Goal: Use online tool/utility: Utilize a website feature to perform a specific function

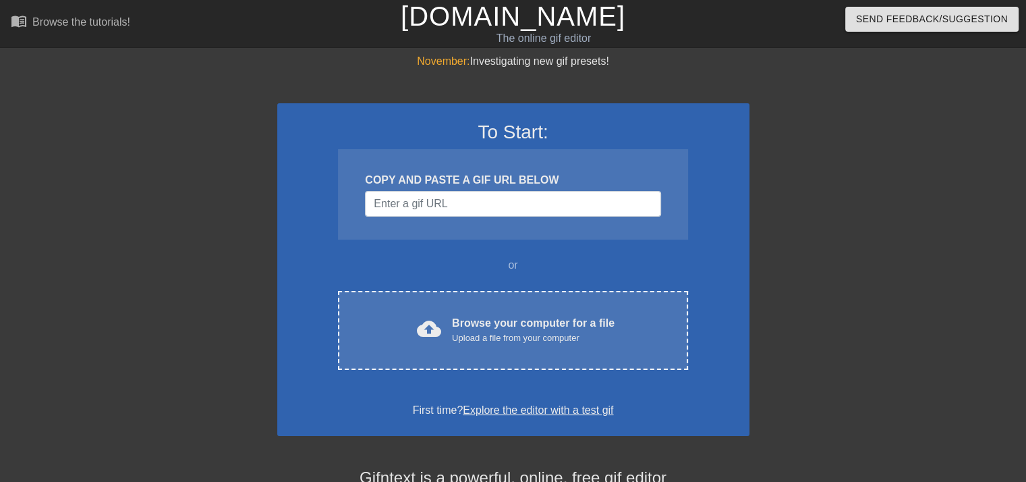
click at [525, 219] on div "COPY AND PASTE A GIF URL BELOW" at bounding box center [512, 194] width 349 height 90
click at [524, 210] on input "Username" at bounding box center [512, 204] width 295 height 26
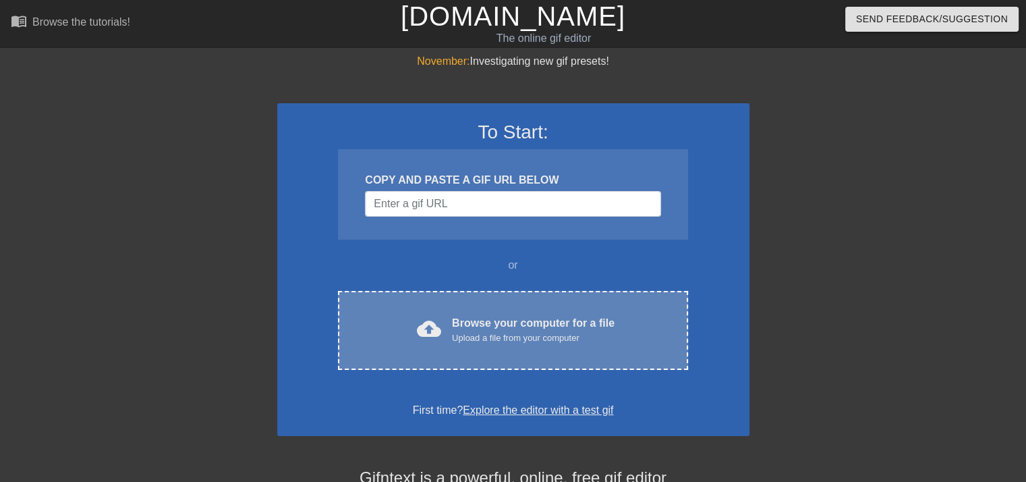
click at [512, 319] on div "Browse your computer for a file Upload a file from your computer" at bounding box center [533, 330] width 163 height 30
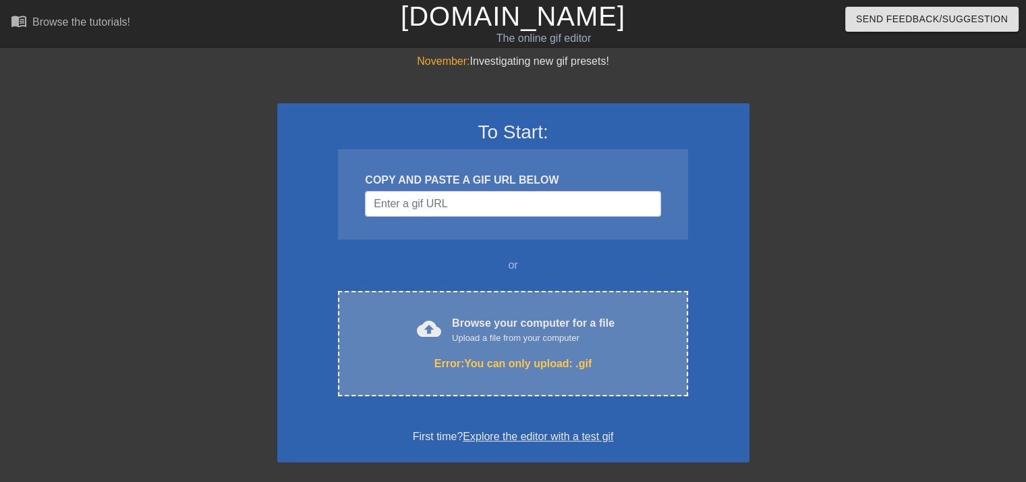
click at [510, 334] on div "Upload a file from your computer" at bounding box center [533, 337] width 163 height 13
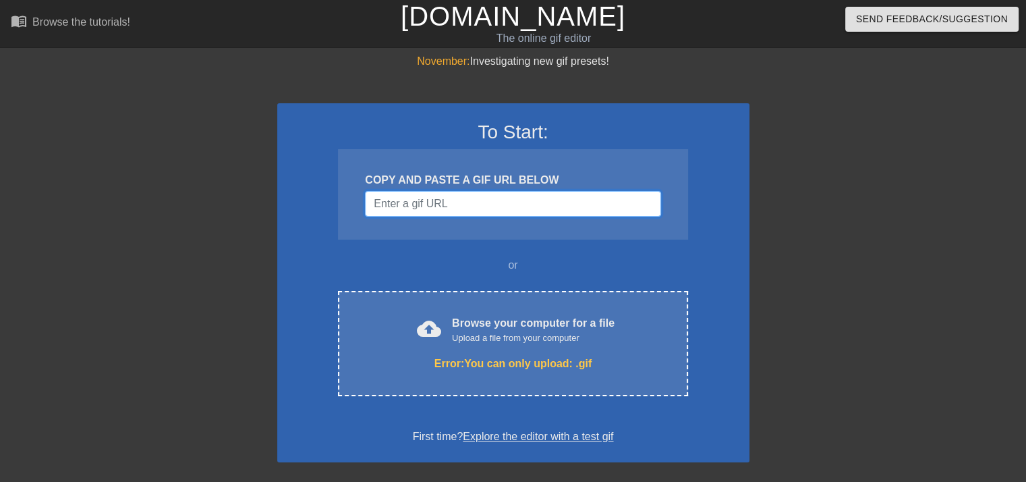
click at [519, 201] on input "Username" at bounding box center [512, 204] width 295 height 26
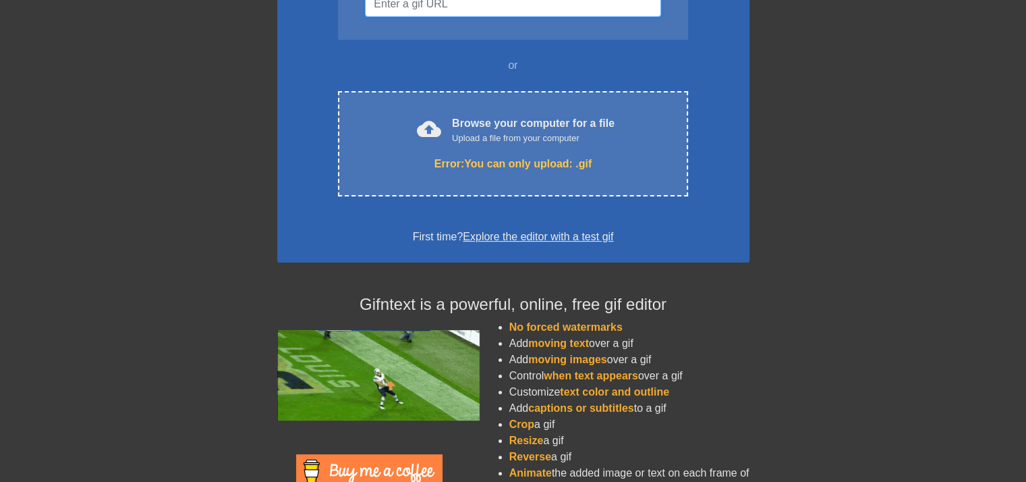
scroll to position [202, 0]
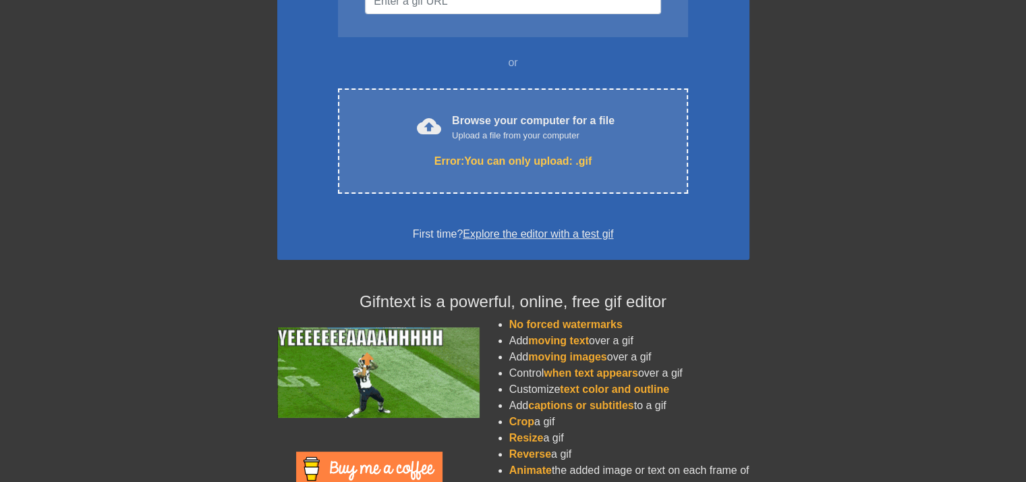
click at [516, 235] on link "Explore the editor with a test gif" at bounding box center [538, 233] width 150 height 11
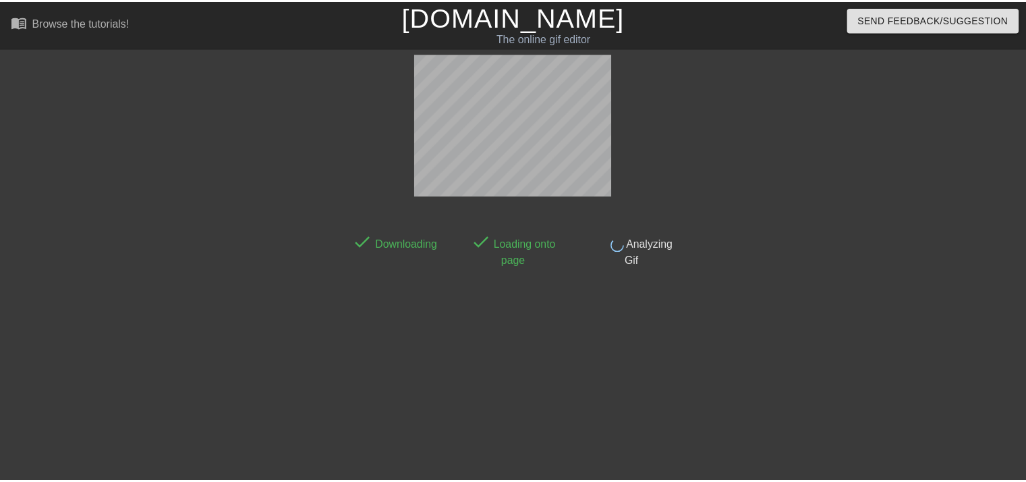
scroll to position [32, 0]
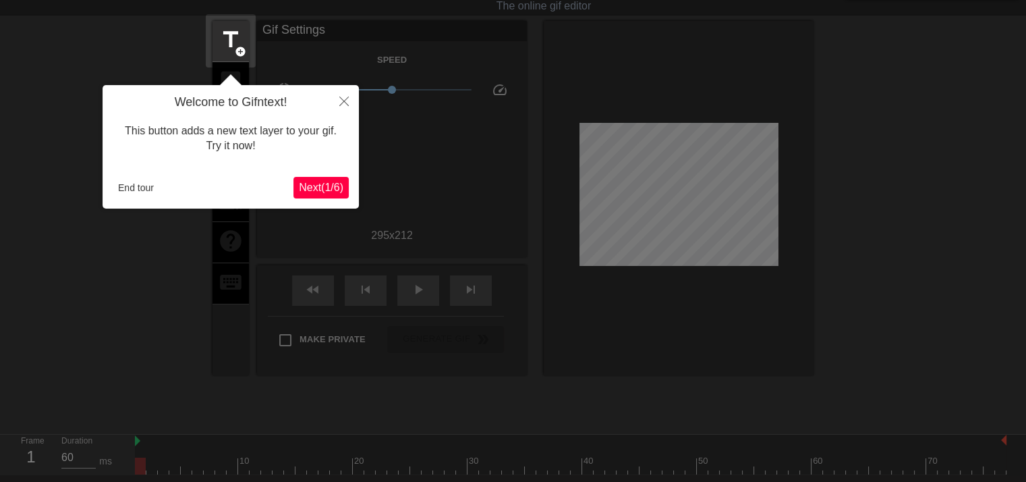
click at [335, 189] on span "Next ( 1 / 6 )" at bounding box center [321, 186] width 45 height 11
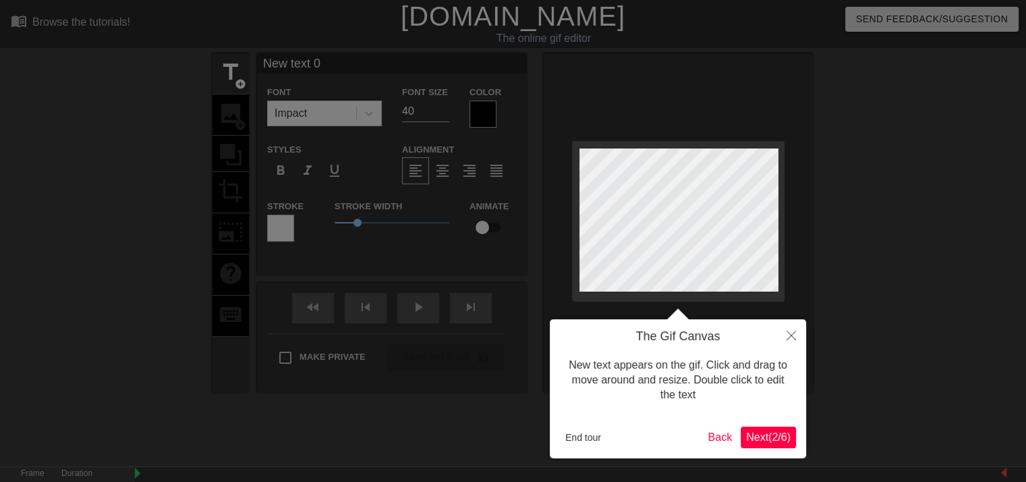
click at [766, 435] on span "Next ( 2 / 6 )" at bounding box center [768, 436] width 45 height 11
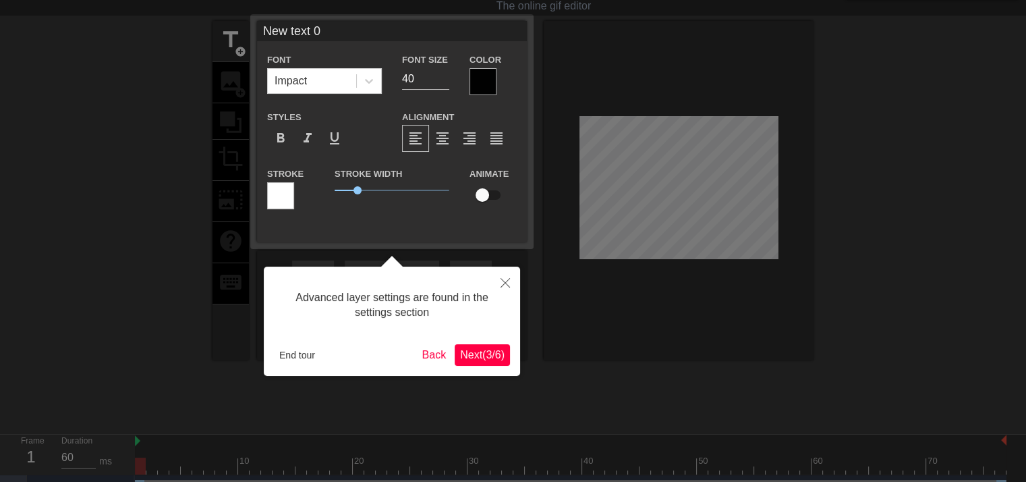
click at [491, 359] on span "Next ( 3 / 6 )" at bounding box center [482, 354] width 45 height 11
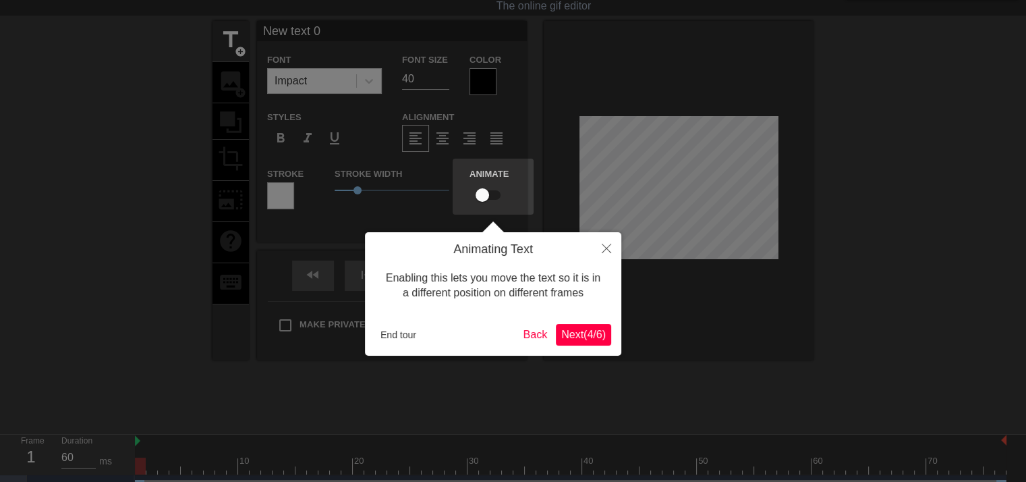
scroll to position [0, 0]
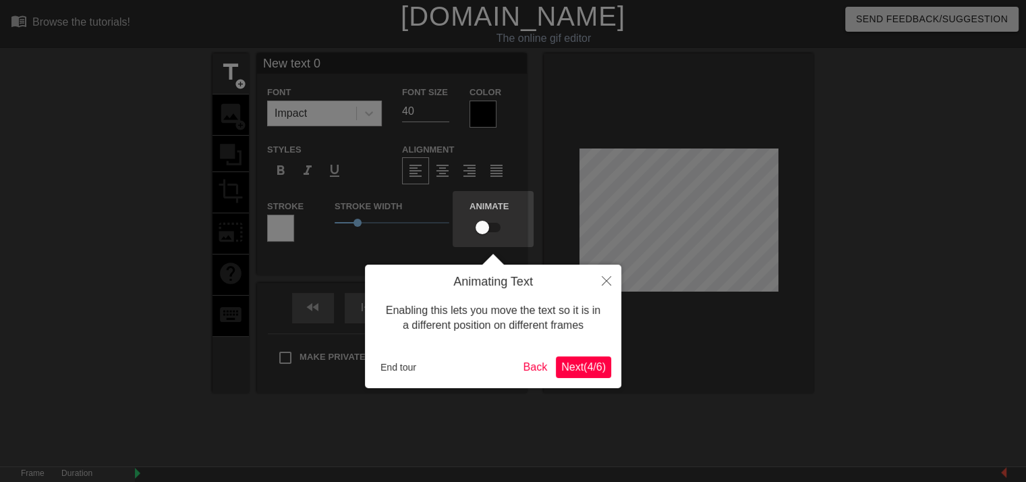
click at [585, 368] on span "Next ( 4 / 6 )" at bounding box center [583, 366] width 45 height 11
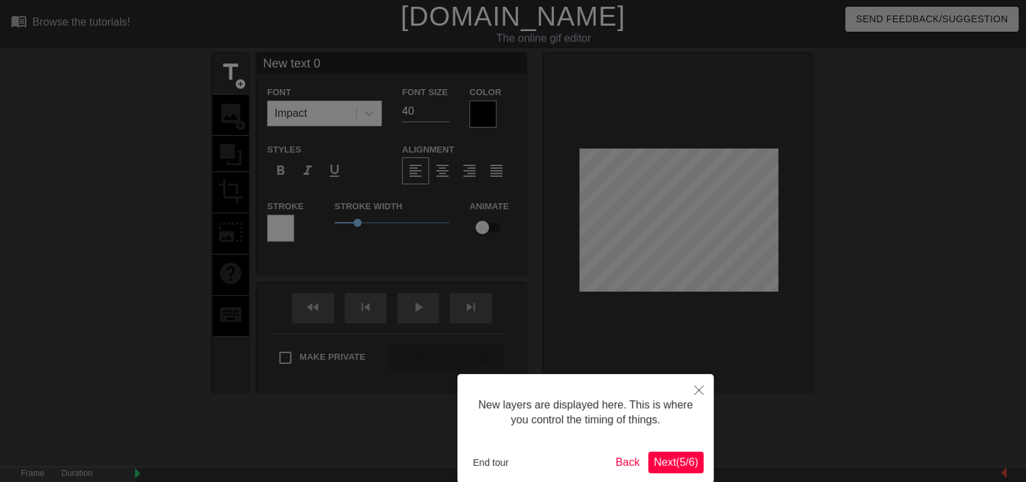
scroll to position [67, 0]
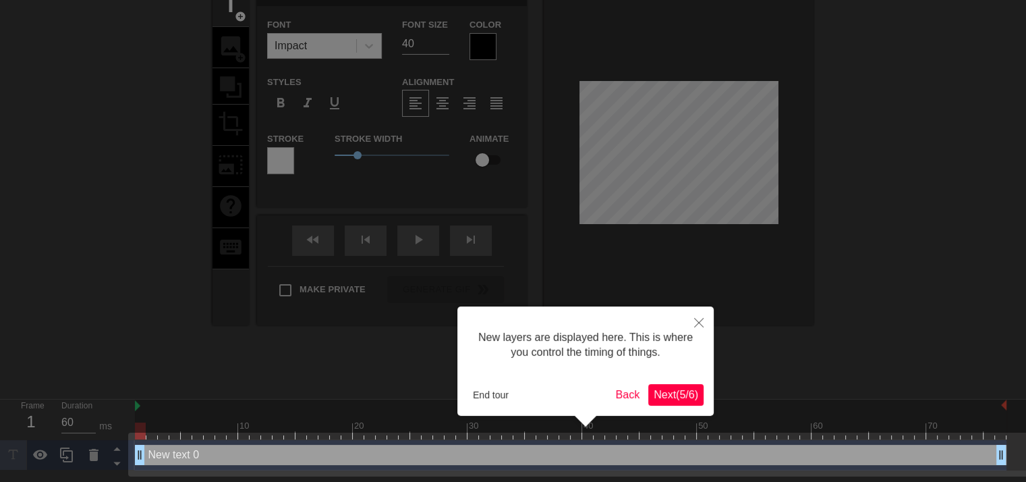
click at [677, 394] on span "Next ( 5 / 6 )" at bounding box center [676, 394] width 45 height 11
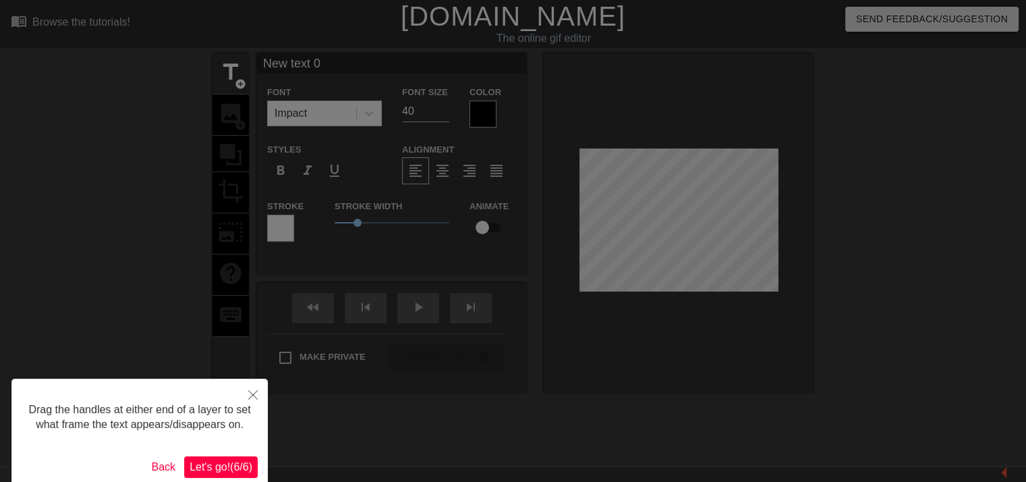
click at [232, 468] on span "Let's go! ( 6 / 6 )" at bounding box center [221, 466] width 63 height 11
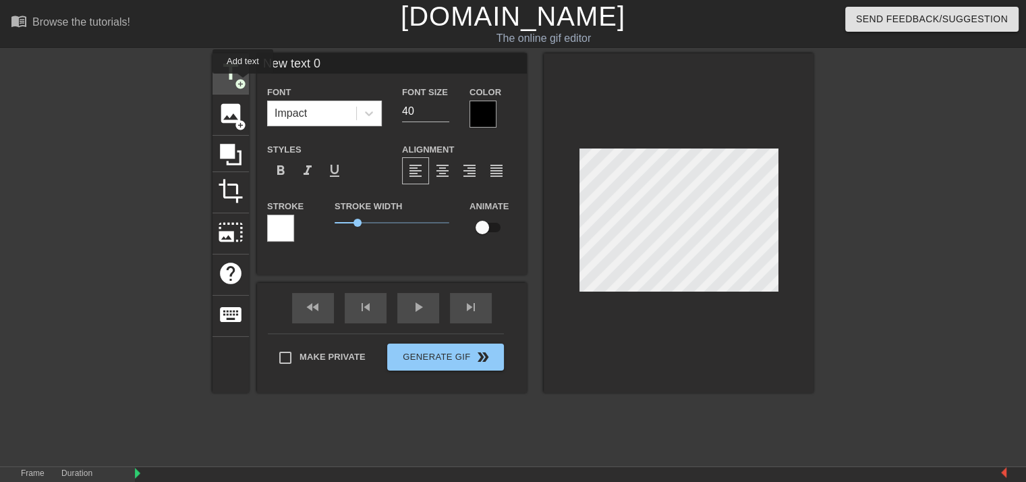
click at [243, 83] on span "add_circle" at bounding box center [240, 83] width 11 height 11
type input "New text 1"
click at [481, 109] on div at bounding box center [482, 114] width 27 height 27
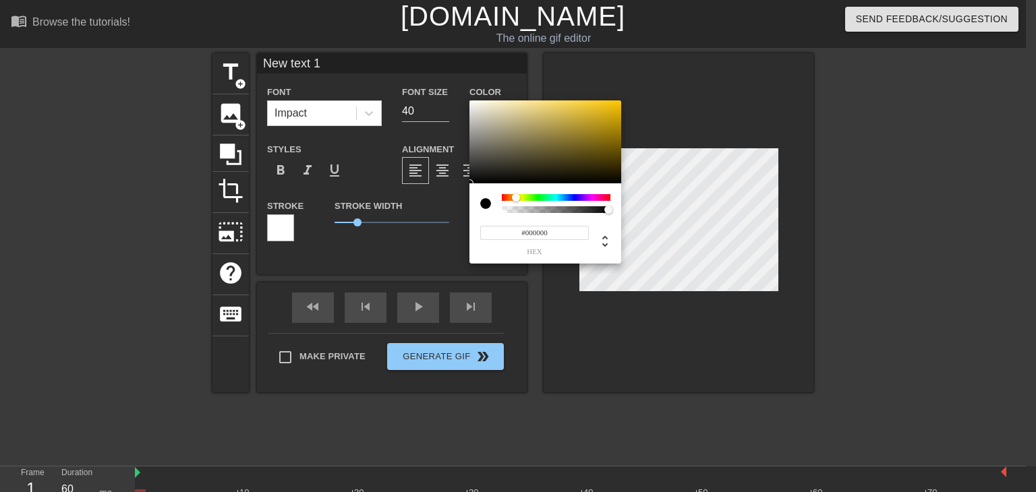
drag, startPoint x: 503, startPoint y: 198, endPoint x: 516, endPoint y: 200, distance: 13.1
click at [516, 200] on div at bounding box center [516, 198] width 8 height 8
click at [509, 196] on div at bounding box center [556, 197] width 109 height 7
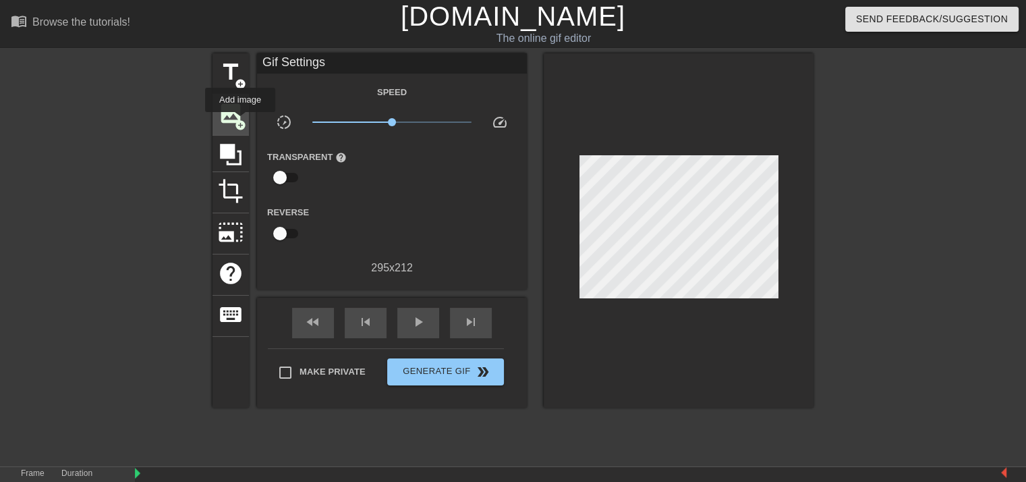
click at [240, 121] on span "add_circle" at bounding box center [240, 124] width 11 height 11
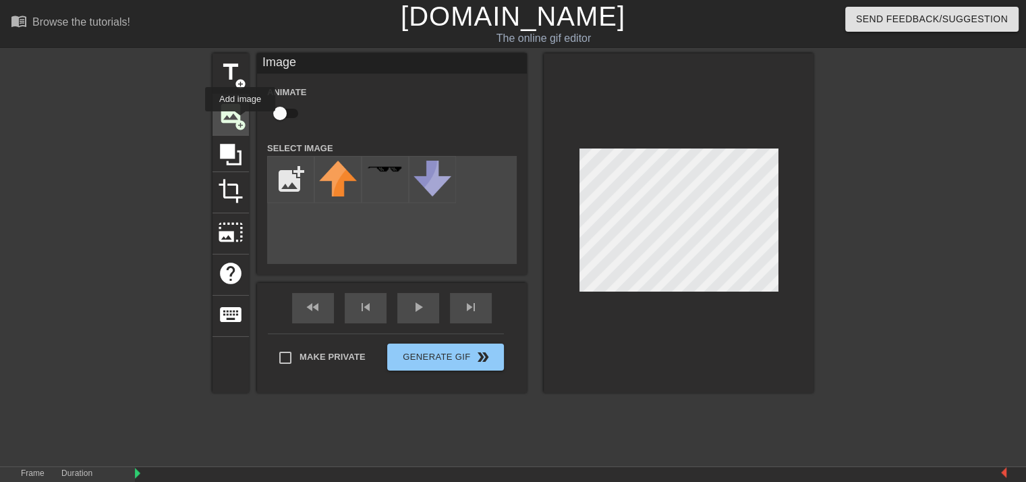
click at [240, 121] on span "add_circle" at bounding box center [240, 124] width 11 height 11
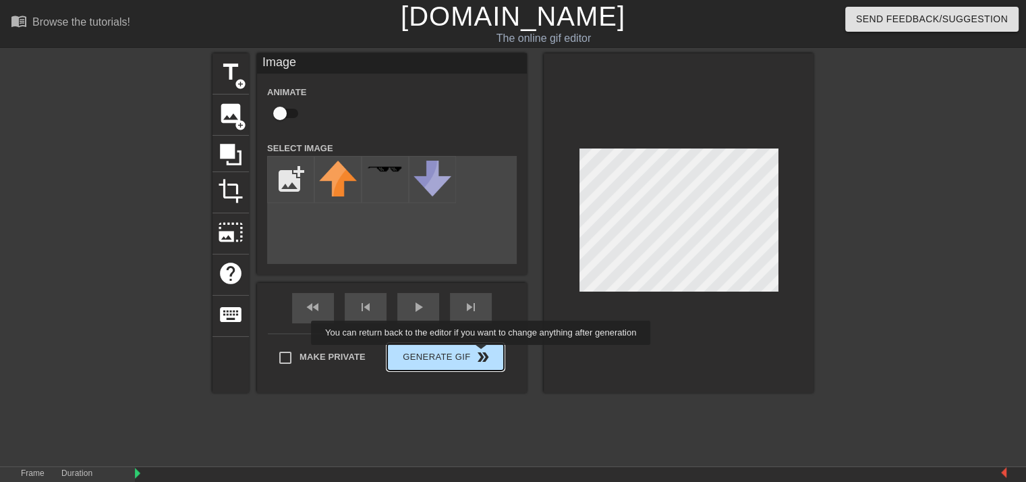
click at [485, 353] on div "Make Private Generate Gif double_arrow" at bounding box center [386, 359] width 236 height 53
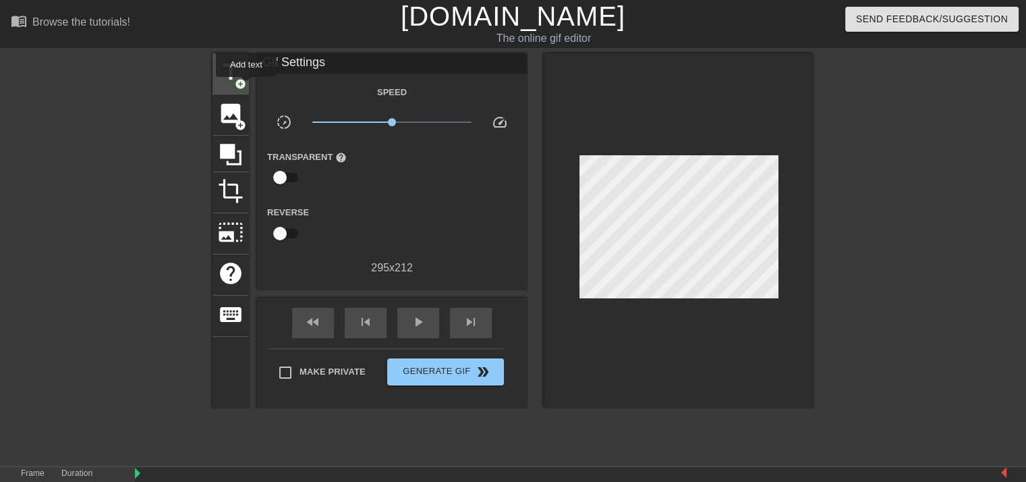
click at [244, 83] on span "add_circle" at bounding box center [240, 83] width 11 height 11
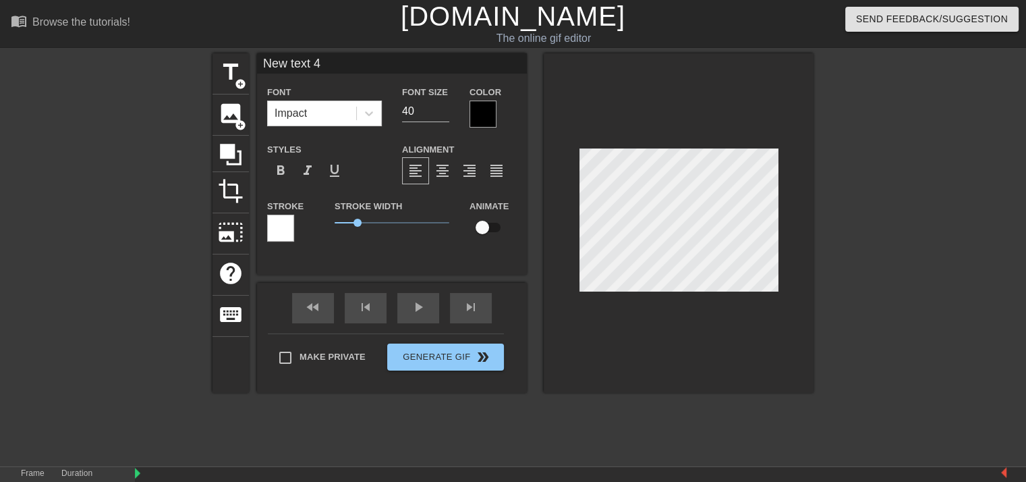
click at [285, 228] on div at bounding box center [280, 227] width 27 height 27
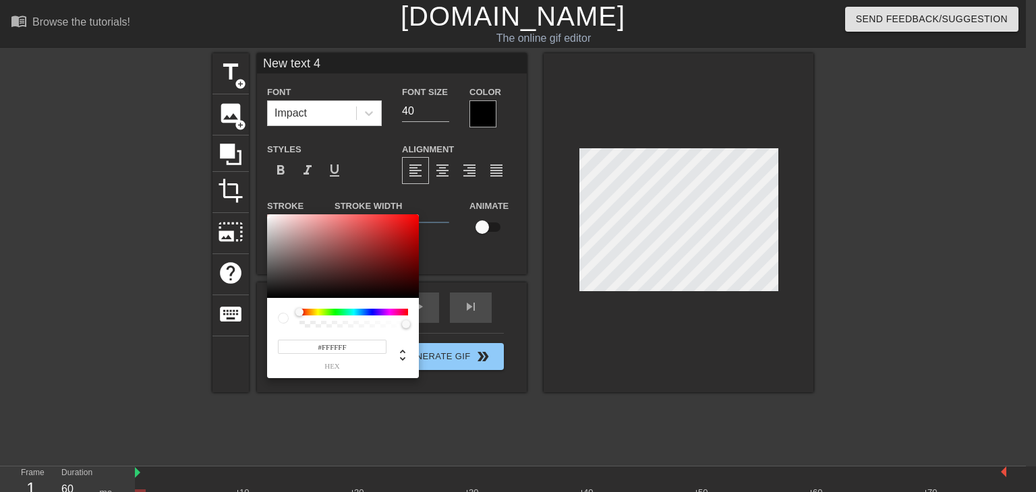
type input "#D6BCBC"
click at [285, 228] on div at bounding box center [343, 256] width 152 height 84
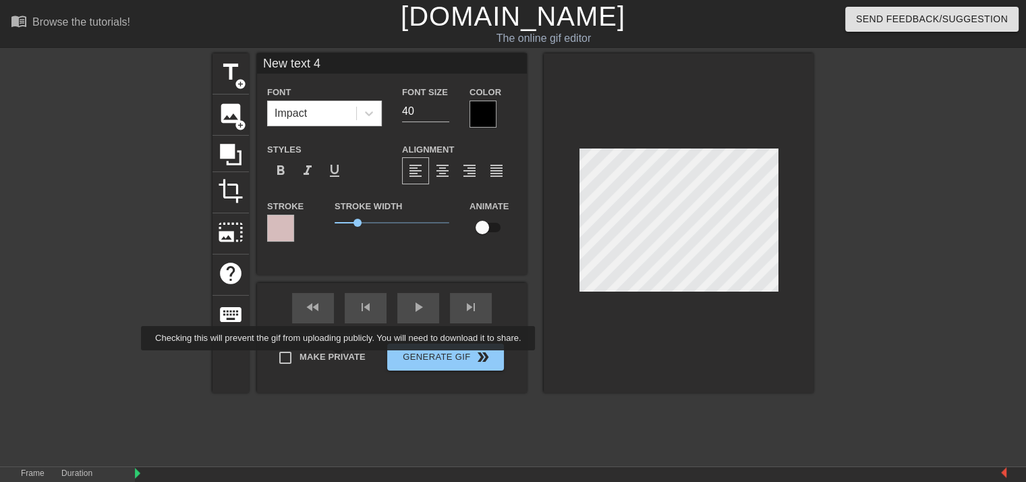
click at [327, 355] on div "Make Private Generate Gif double_arrow" at bounding box center [386, 359] width 236 height 53
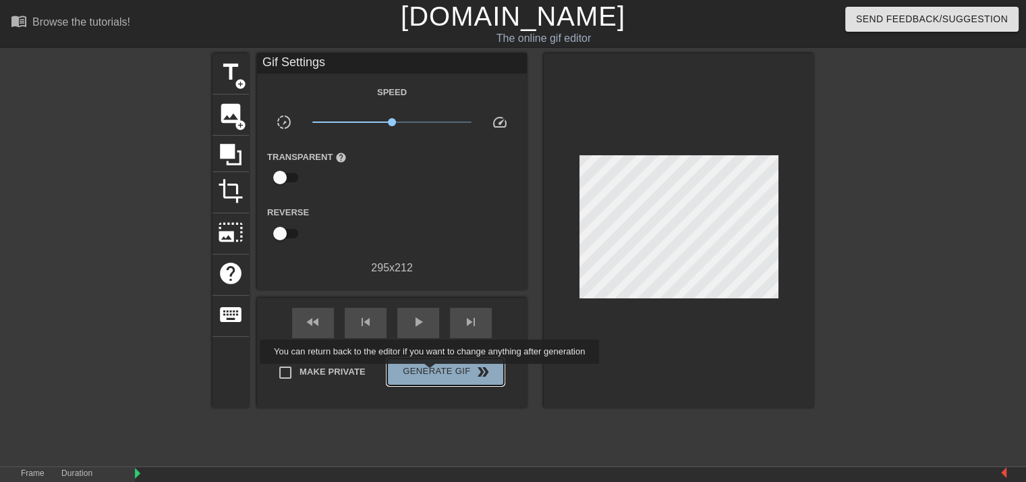
click at [431, 373] on span "Generate Gif double_arrow" at bounding box center [446, 372] width 106 height 16
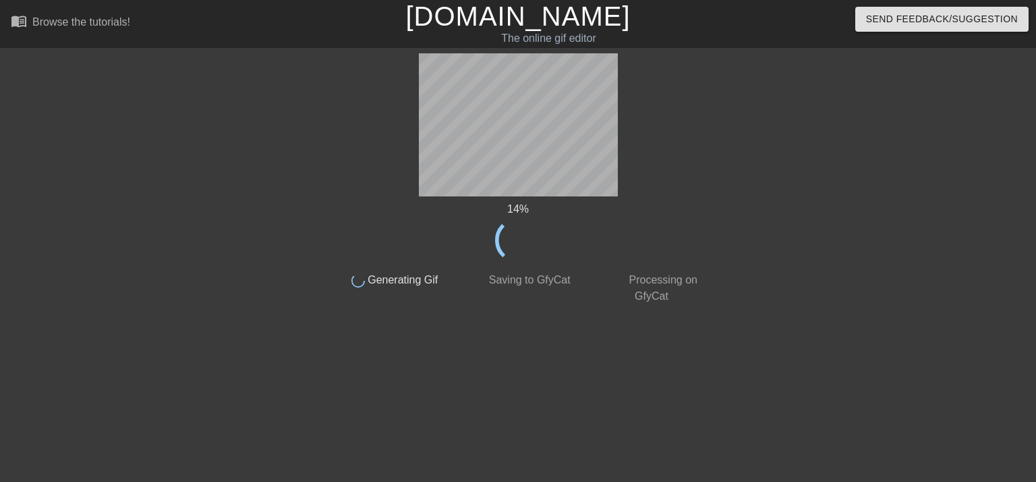
click at [424, 279] on span "Generating Gif" at bounding box center [402, 279] width 74 height 11
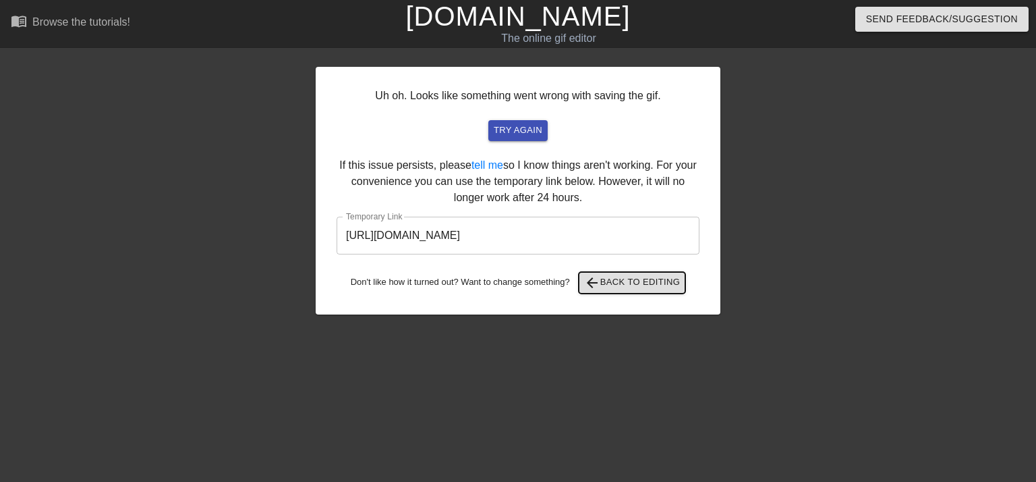
click at [618, 280] on span "arrow_back Back to Editing" at bounding box center [632, 283] width 96 height 16
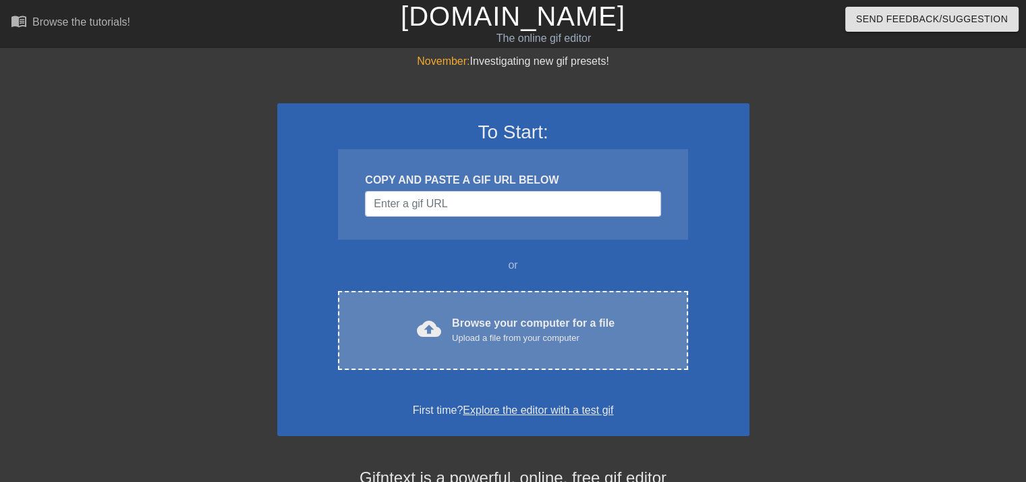
click at [501, 320] on div "Browse your computer for a file Upload a file from your computer" at bounding box center [533, 330] width 163 height 30
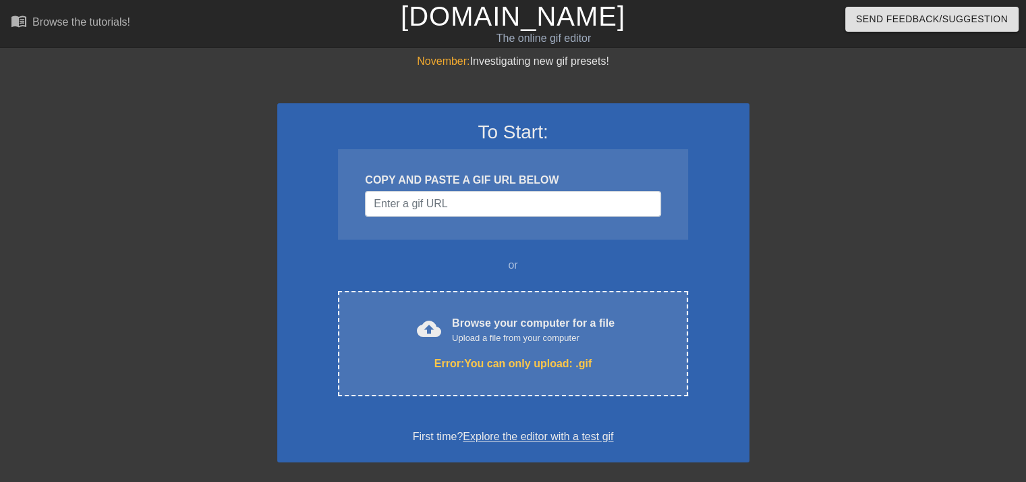
click at [525, 436] on link "Explore the editor with a test gif" at bounding box center [538, 435] width 150 height 11
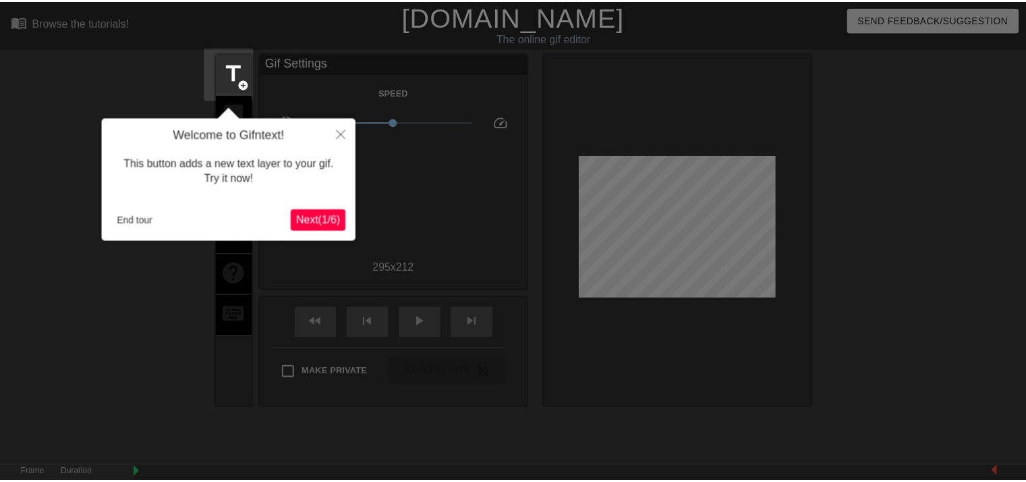
scroll to position [32, 0]
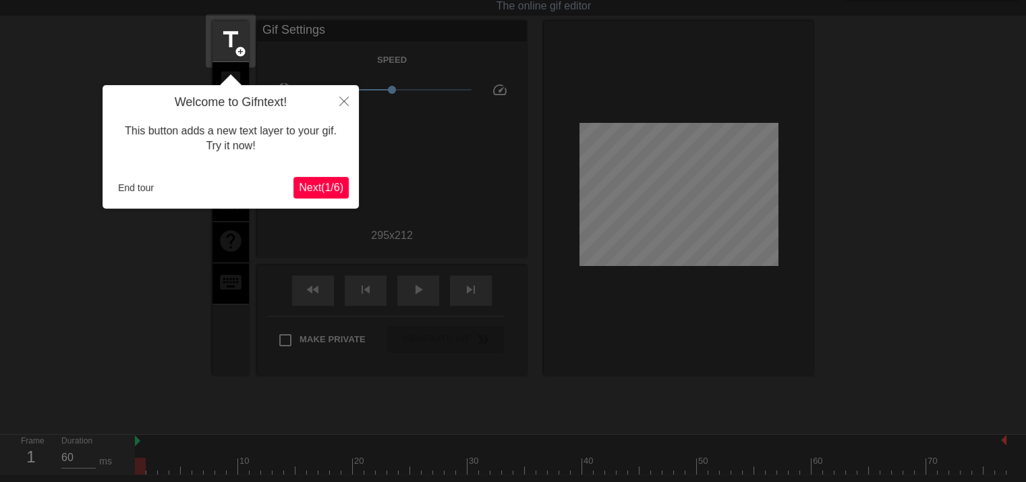
click at [320, 181] on span "Next ( 1 / 6 )" at bounding box center [321, 186] width 45 height 11
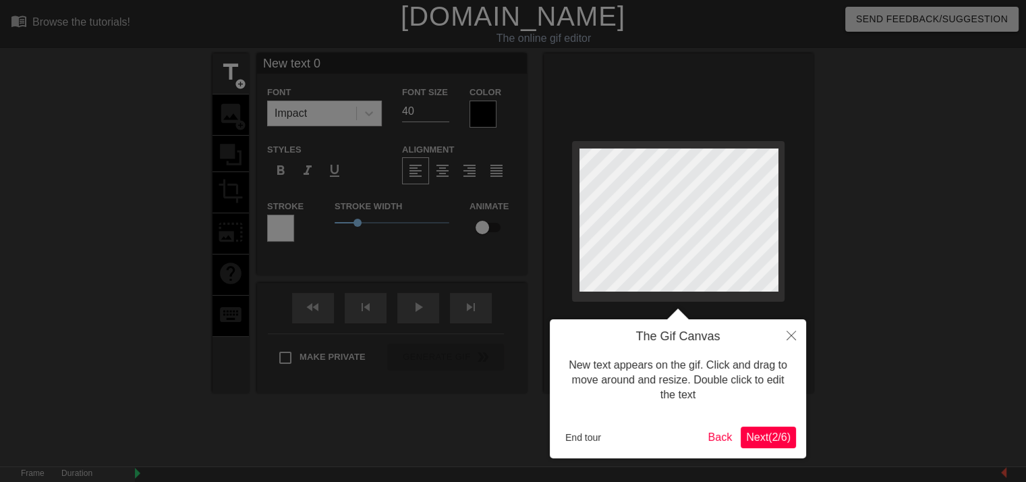
click at [766, 437] on span "Next ( 2 / 6 )" at bounding box center [768, 436] width 45 height 11
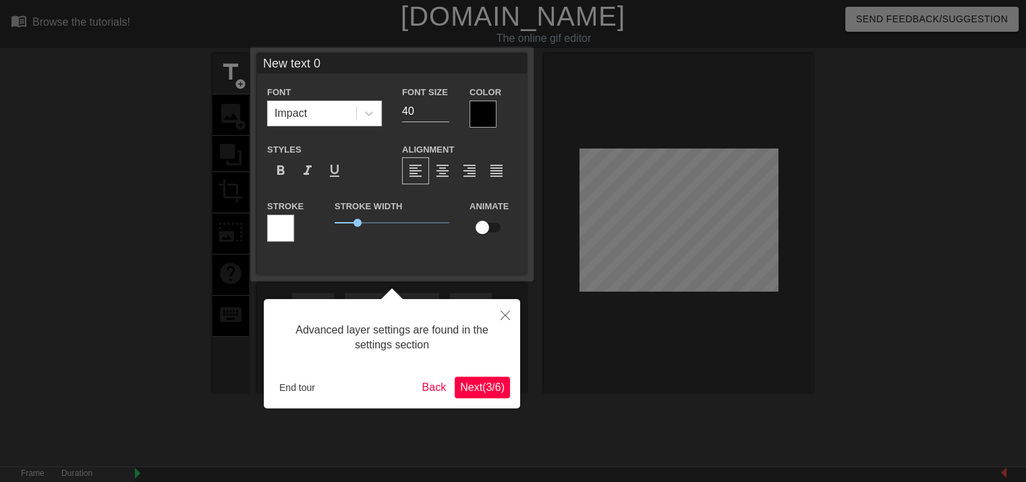
scroll to position [32, 0]
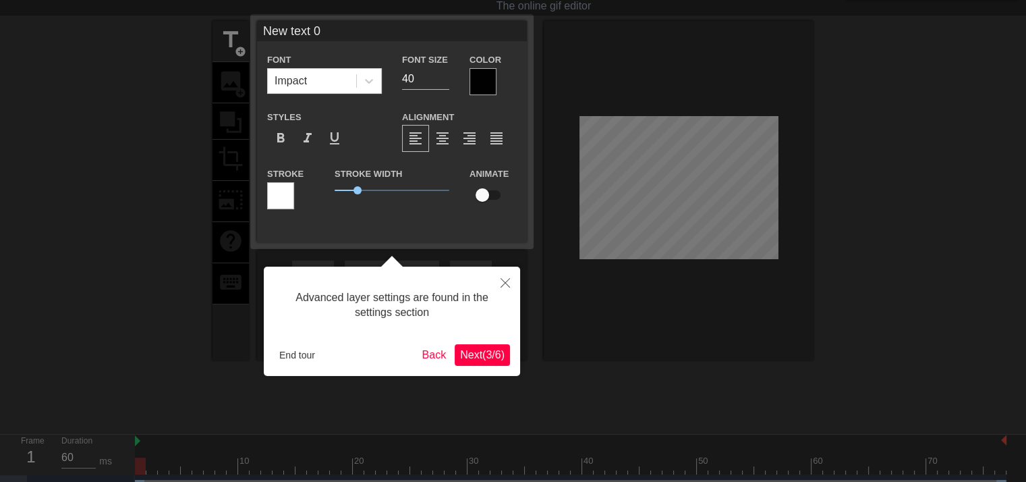
click at [488, 357] on span "Next ( 3 / 6 )" at bounding box center [482, 354] width 45 height 11
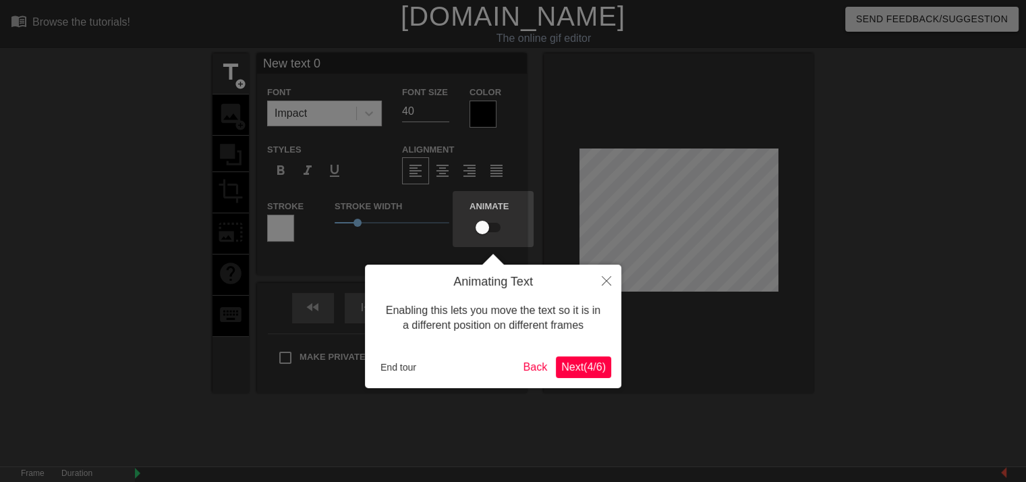
click at [591, 372] on span "Next ( 4 / 6 )" at bounding box center [583, 366] width 45 height 11
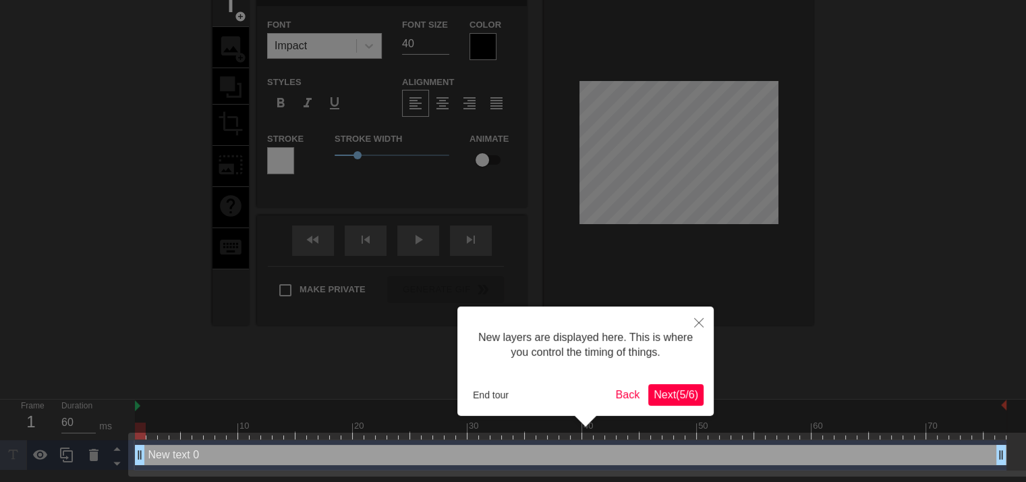
click at [668, 384] on div "End tour Back Next ( 5 / 6 )" at bounding box center [585, 395] width 236 height 22
click at [675, 390] on span "Next ( 5 / 6 )" at bounding box center [676, 394] width 45 height 11
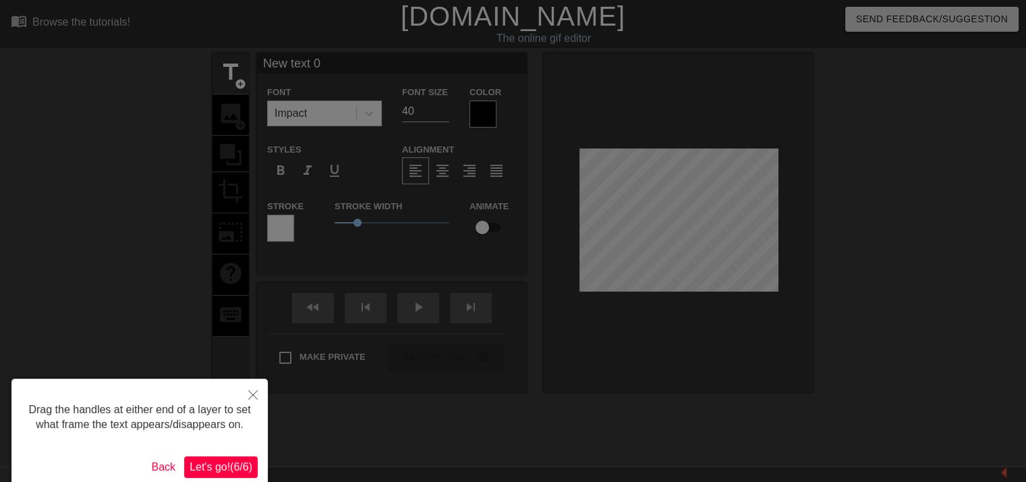
click at [238, 446] on div "Drag the handles at either end of a layer to set what frame the text appears/di…" at bounding box center [139, 432] width 256 height 109
drag, startPoint x: 253, startPoint y: 394, endPoint x: 258, endPoint y: 388, distance: 8.1
click at [253, 394] on icon "Close" at bounding box center [252, 394] width 9 height 9
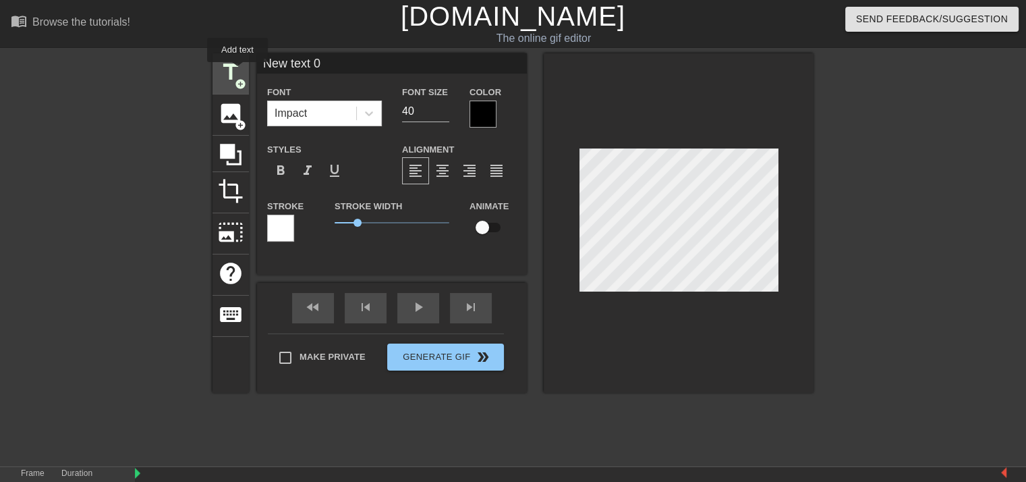
click at [237, 71] on span "title" at bounding box center [231, 72] width 26 height 26
type input "New text 1"
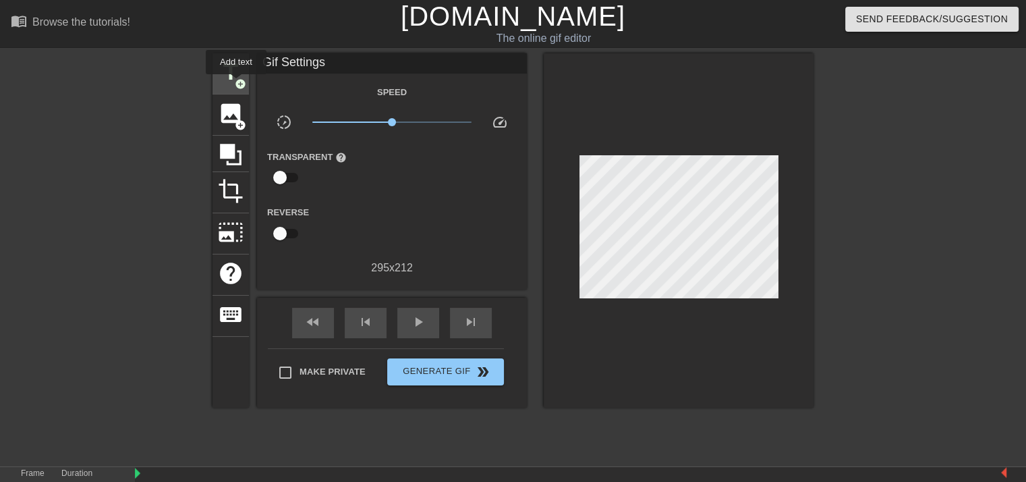
click at [236, 84] on span "add_circle" at bounding box center [240, 83] width 11 height 11
click at [229, 75] on span "title" at bounding box center [231, 72] width 26 height 26
click at [237, 119] on span "add_circle" at bounding box center [240, 124] width 11 height 11
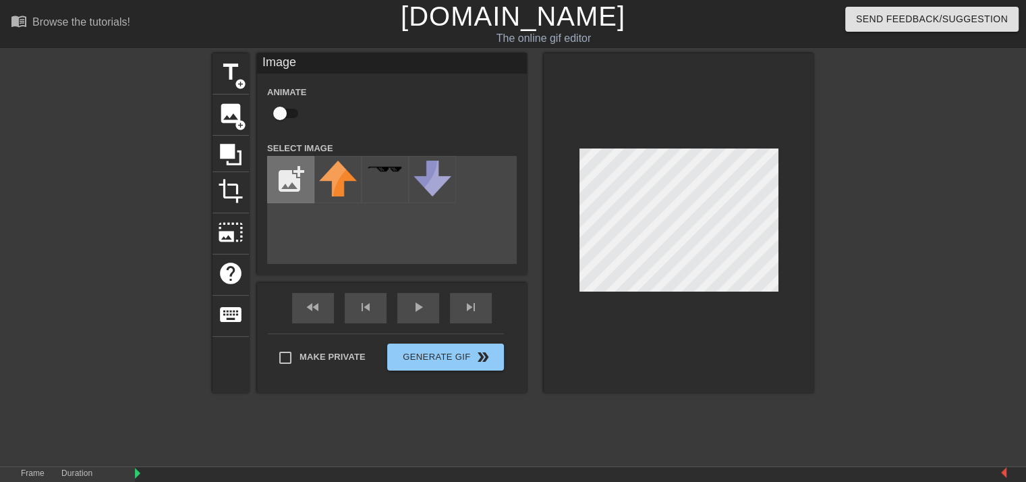
click at [296, 169] on input "file" at bounding box center [291, 179] width 46 height 46
type input "C:\fakepath\123.rar"
click at [239, 86] on span "add_circle" at bounding box center [240, 83] width 11 height 11
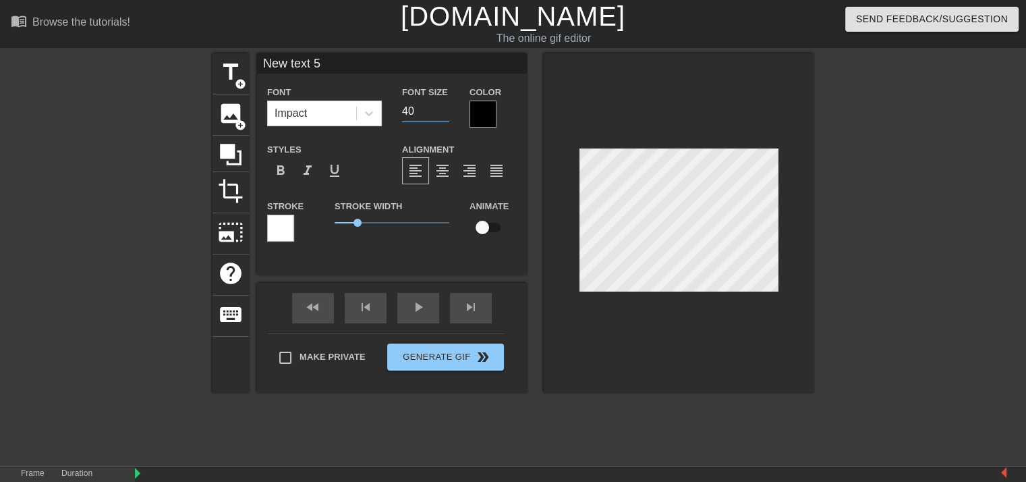
click at [420, 109] on input "40" at bounding box center [425, 112] width 47 height 22
type input "4"
type input "50"
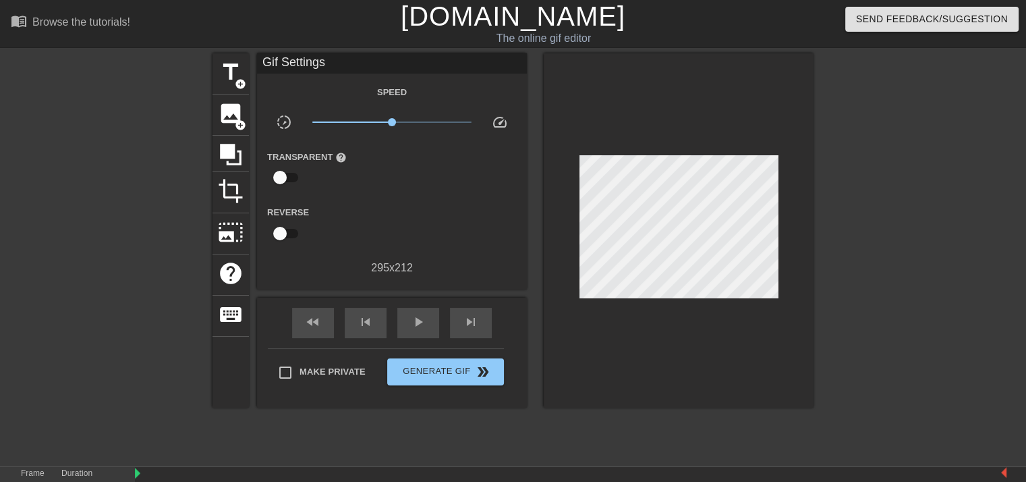
click at [598, 125] on div at bounding box center [679, 230] width 270 height 354
click at [239, 122] on span "add_circle" at bounding box center [240, 124] width 11 height 11
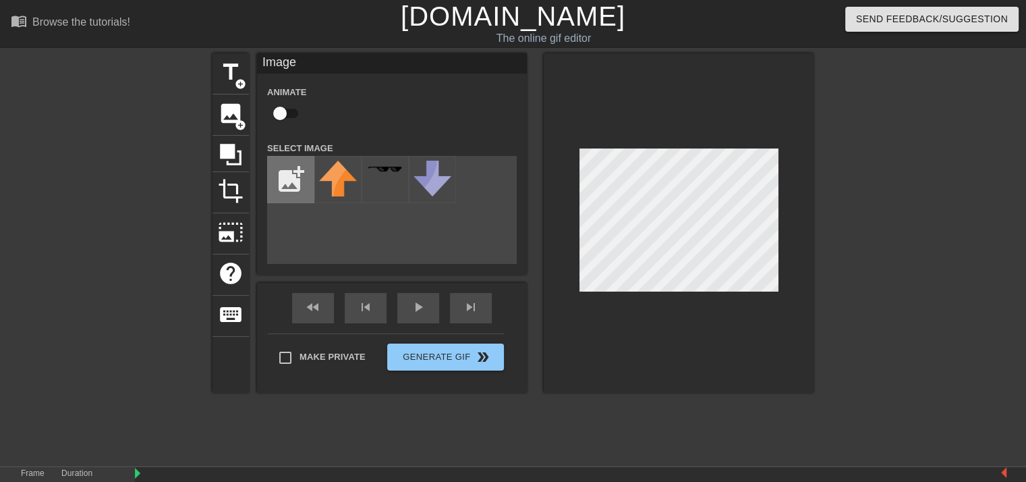
click at [299, 171] on input "file" at bounding box center [291, 179] width 46 height 46
type input "C:\fakepath\123.MOV"
click at [210, 83] on div "title add_circle image add_circle crop photo_size_select_large help keyboard Im…" at bounding box center [513, 255] width 1026 height 405
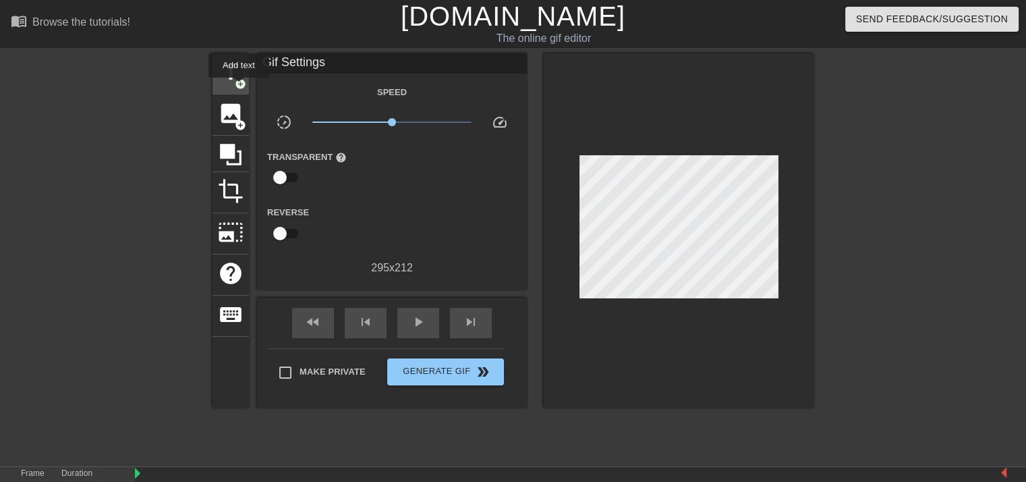
click at [241, 84] on span "add_circle" at bounding box center [240, 83] width 11 height 11
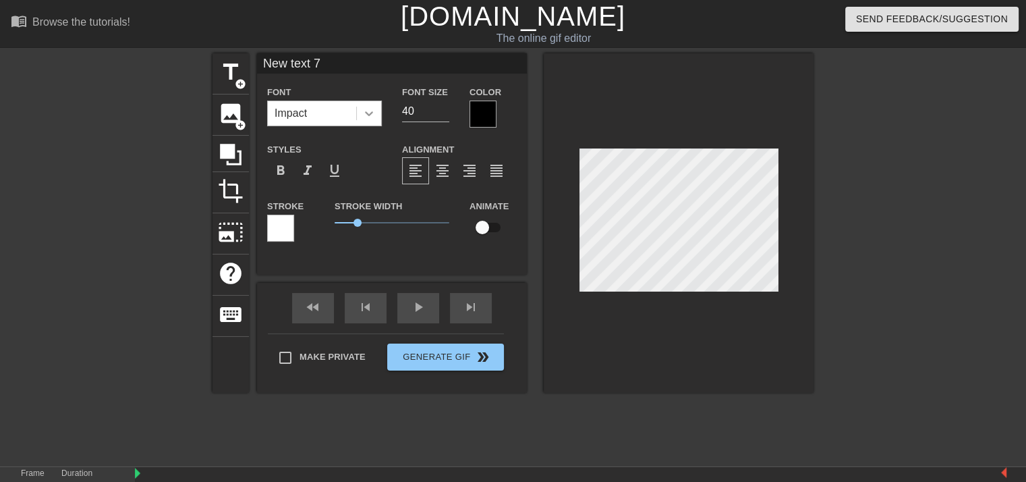
click at [372, 115] on icon at bounding box center [368, 113] width 13 height 13
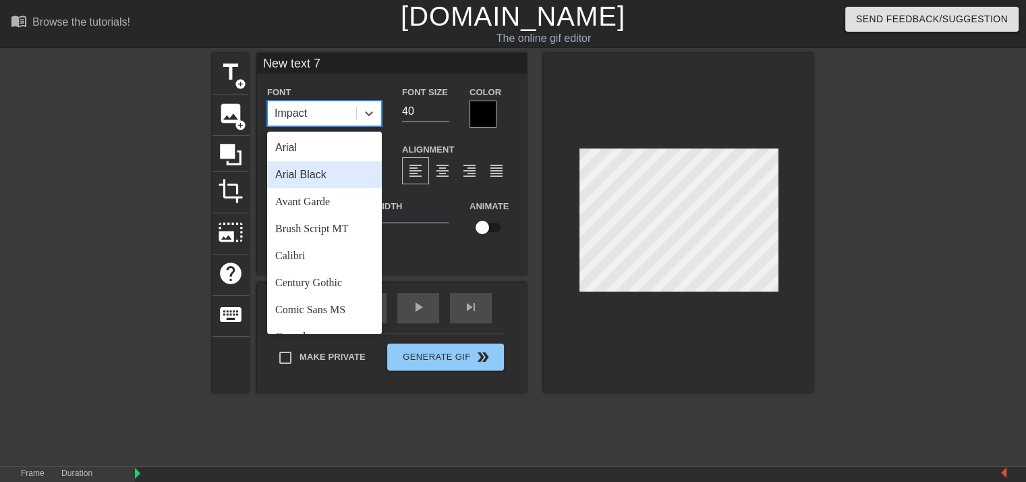
click at [326, 181] on div "Arial Black" at bounding box center [324, 174] width 115 height 27
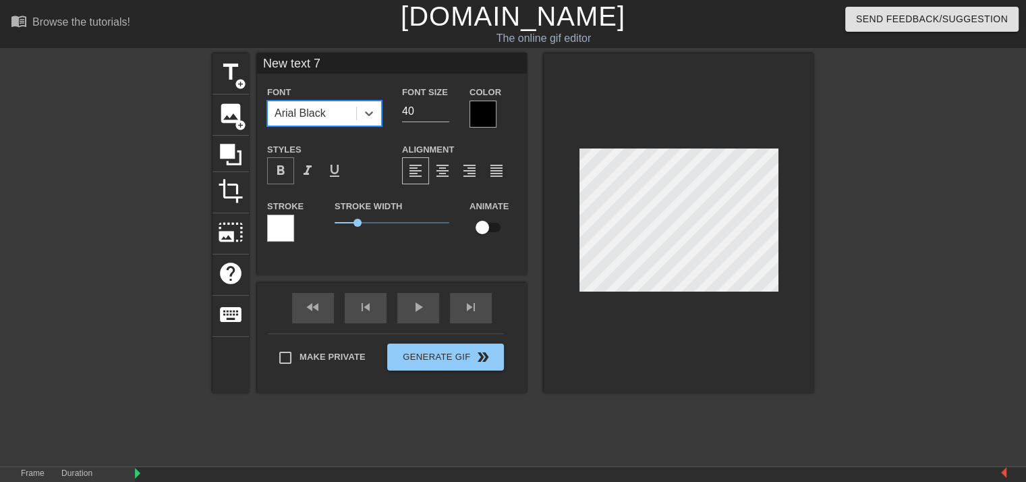
click at [284, 171] on span "format_bold" at bounding box center [281, 171] width 16 height 16
click at [417, 171] on span "format_align_left" at bounding box center [415, 171] width 16 height 16
drag, startPoint x: 354, startPoint y: 218, endPoint x: 363, endPoint y: 223, distance: 10.3
click at [363, 223] on span "1.25" at bounding box center [392, 222] width 115 height 16
click at [480, 109] on div at bounding box center [482, 114] width 27 height 27
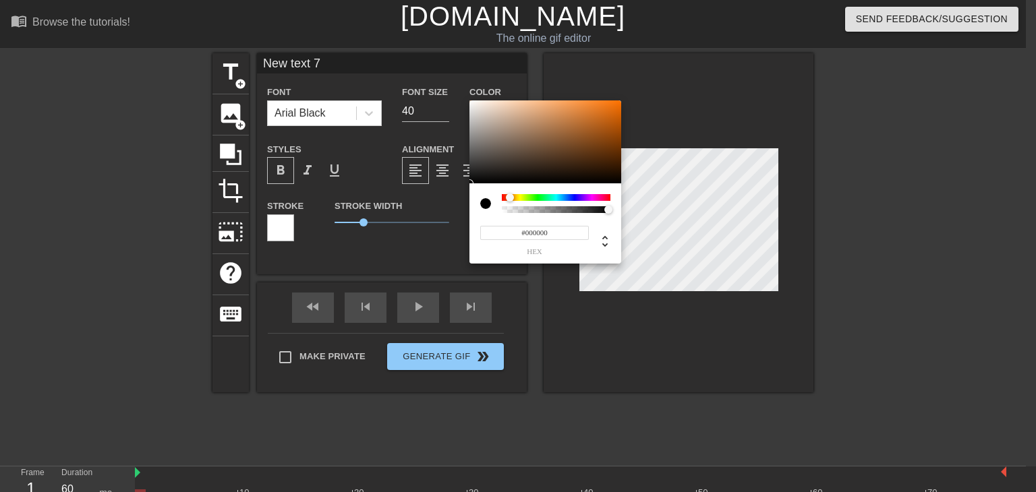
click at [510, 198] on div at bounding box center [556, 197] width 109 height 7
click at [558, 197] on div at bounding box center [556, 197] width 109 height 7
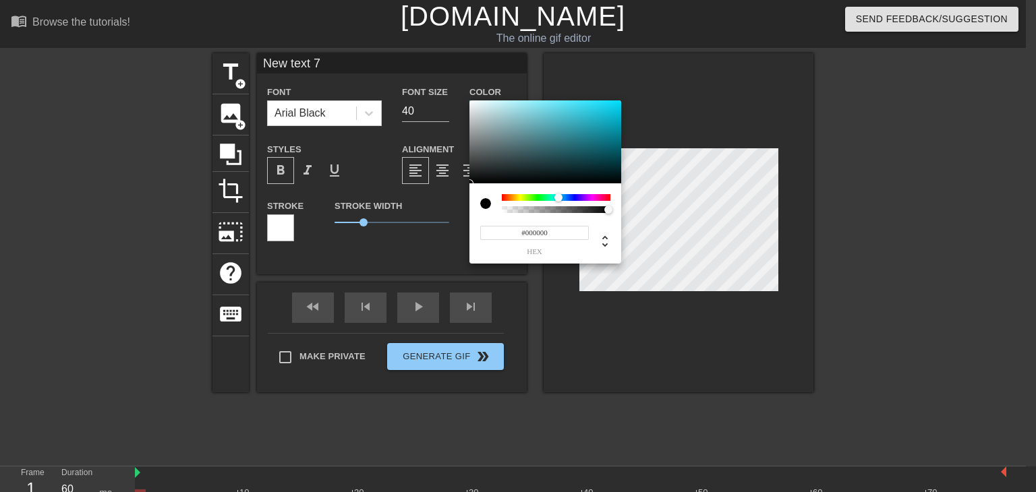
click at [563, 236] on input "#000000" at bounding box center [534, 233] width 109 height 14
click at [540, 250] on span "hex" at bounding box center [534, 251] width 109 height 7
click at [606, 238] on icon at bounding box center [604, 241] width 5 height 11
click at [520, 237] on input "0" at bounding box center [521, 233] width 24 height 14
click at [602, 241] on icon at bounding box center [605, 241] width 16 height 16
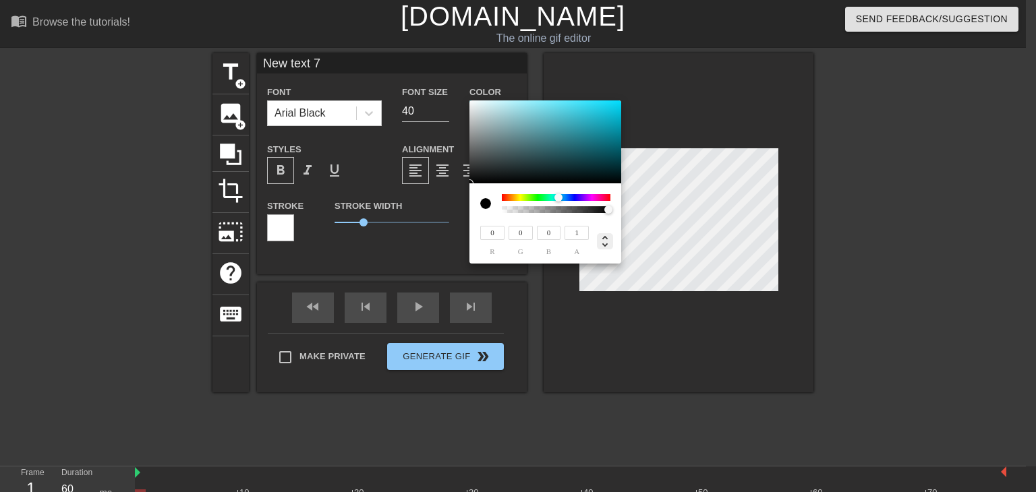
type input "188"
type input "0%"
click at [486, 204] on div at bounding box center [485, 203] width 11 height 11
drag, startPoint x: 533, startPoint y: 218, endPoint x: 592, endPoint y: 215, distance: 59.4
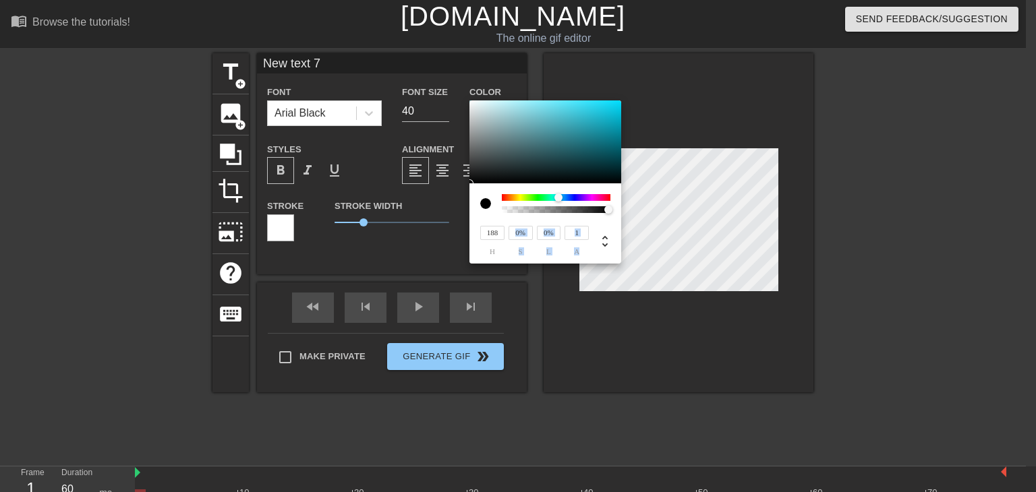
click at [592, 215] on div "188 h 0% s 0% l 1 a" at bounding box center [545, 234] width 130 height 42
type input "0.14"
drag, startPoint x: 609, startPoint y: 209, endPoint x: 513, endPoint y: 210, distance: 96.5
click at [518, 215] on div "188 h 0% s 0% l 0.14 a" at bounding box center [545, 223] width 152 height 80
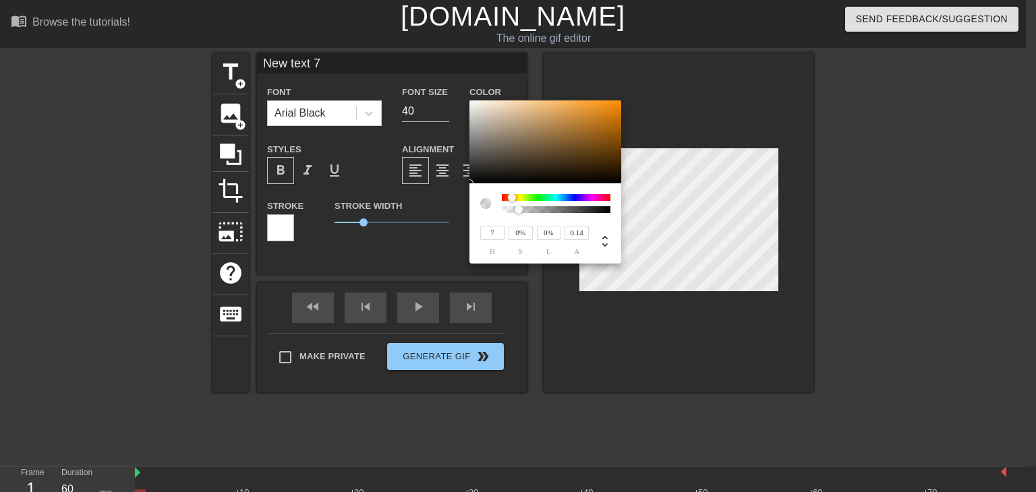
type input "2"
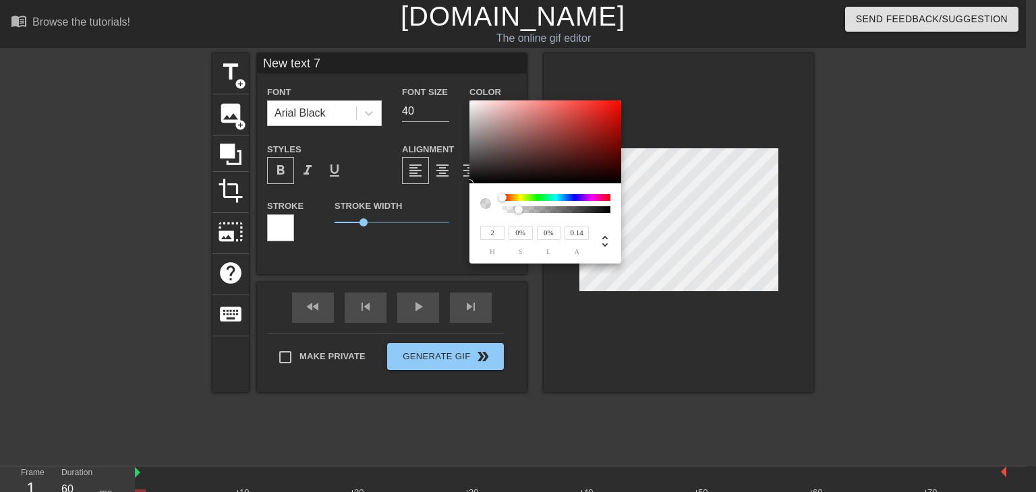
drag, startPoint x: 557, startPoint y: 196, endPoint x: 503, endPoint y: 203, distance: 55.1
click at [503, 203] on div at bounding box center [556, 203] width 109 height 19
drag, startPoint x: 519, startPoint y: 211, endPoint x: 603, endPoint y: 208, distance: 83.7
click at [603, 208] on div at bounding box center [603, 210] width 8 height 8
click at [485, 206] on div at bounding box center [485, 203] width 11 height 11
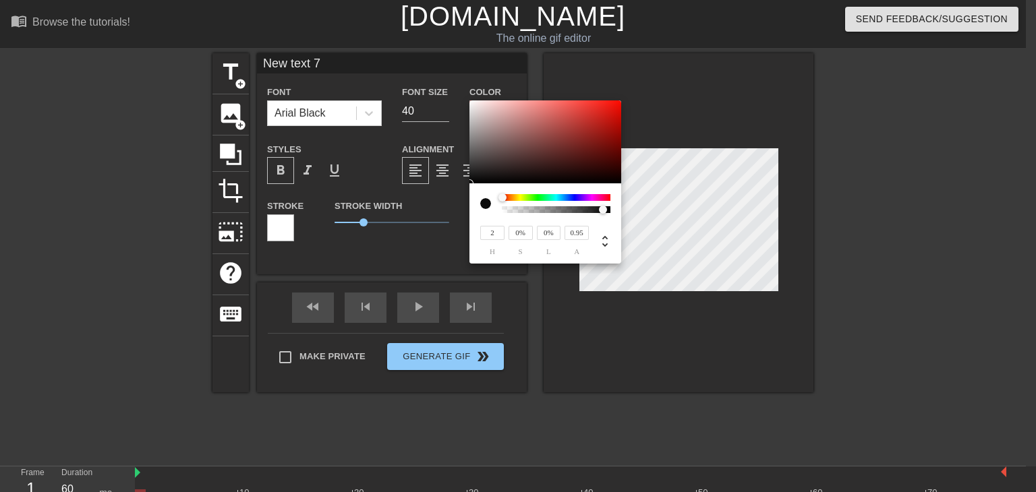
type input "0.08"
click at [512, 209] on div at bounding box center [556, 209] width 105 height 7
drag, startPoint x: 505, startPoint y: 195, endPoint x: 608, endPoint y: 198, distance: 102.6
click at [608, 198] on div at bounding box center [608, 198] width 8 height 8
click at [606, 244] on icon at bounding box center [605, 241] width 16 height 16
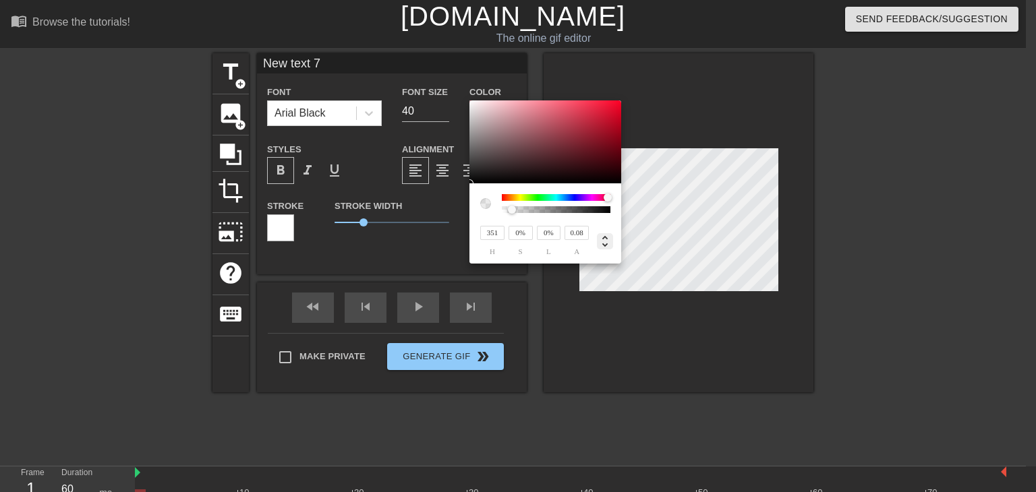
type input "0"
click at [606, 244] on icon at bounding box center [605, 241] width 16 height 16
type input "351"
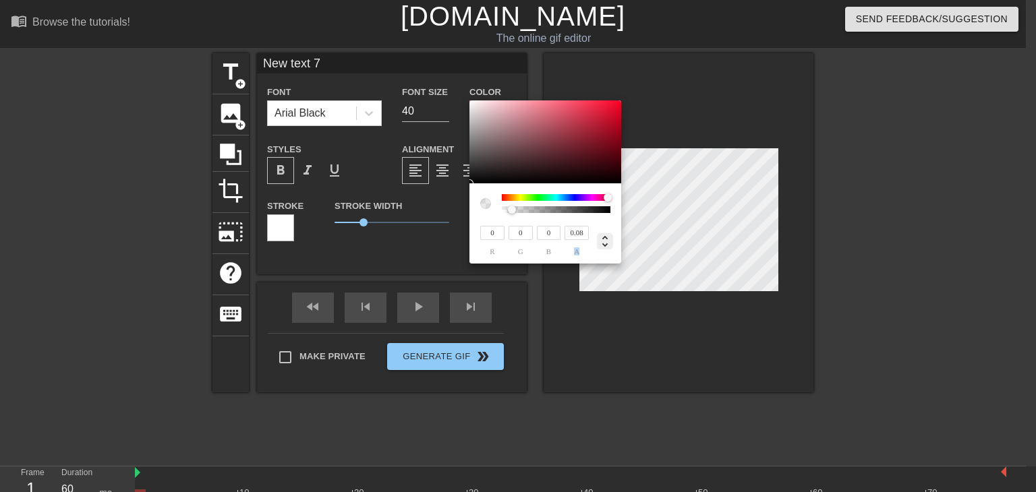
type input "0%"
click at [606, 243] on icon at bounding box center [605, 241] width 16 height 16
type input "0"
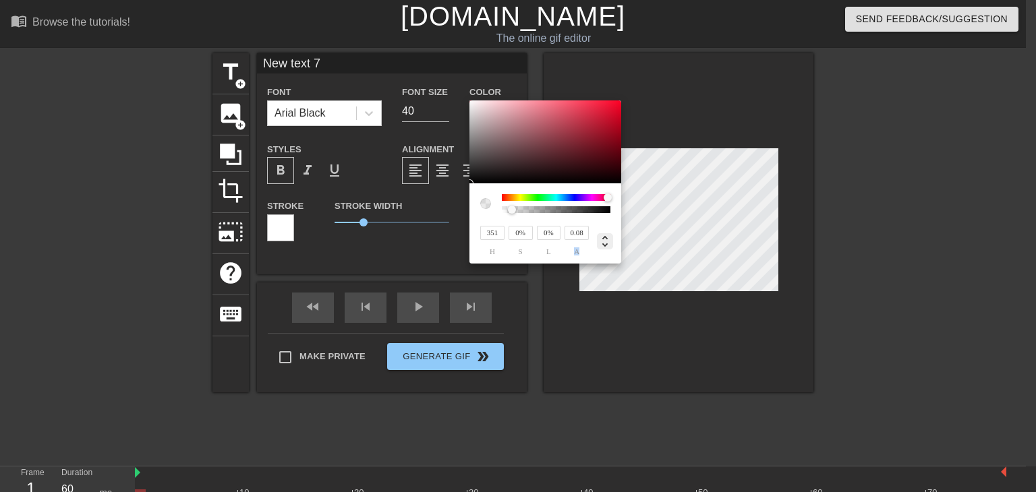
type input "0"
click at [606, 242] on icon at bounding box center [605, 241] width 16 height 16
type input "351"
type input "0%"
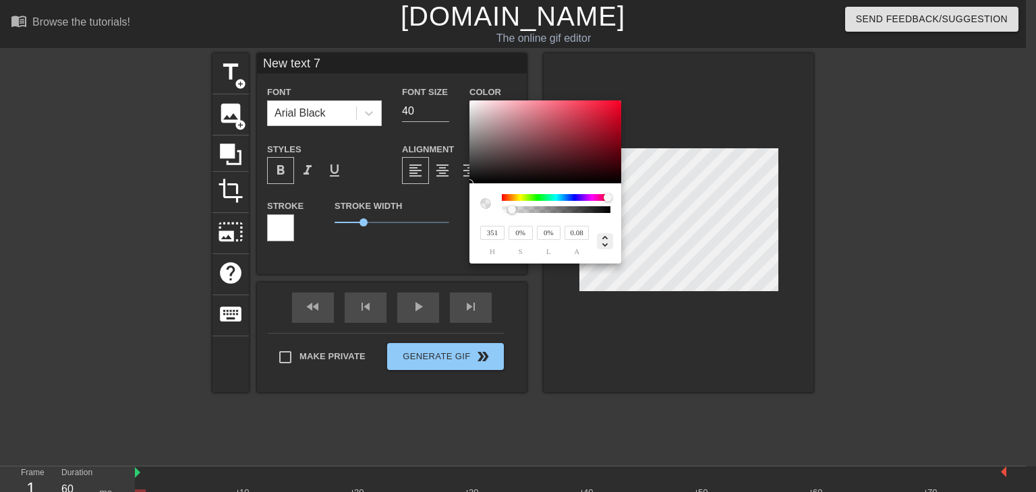
click at [605, 241] on icon at bounding box center [605, 241] width 16 height 16
type input "0"
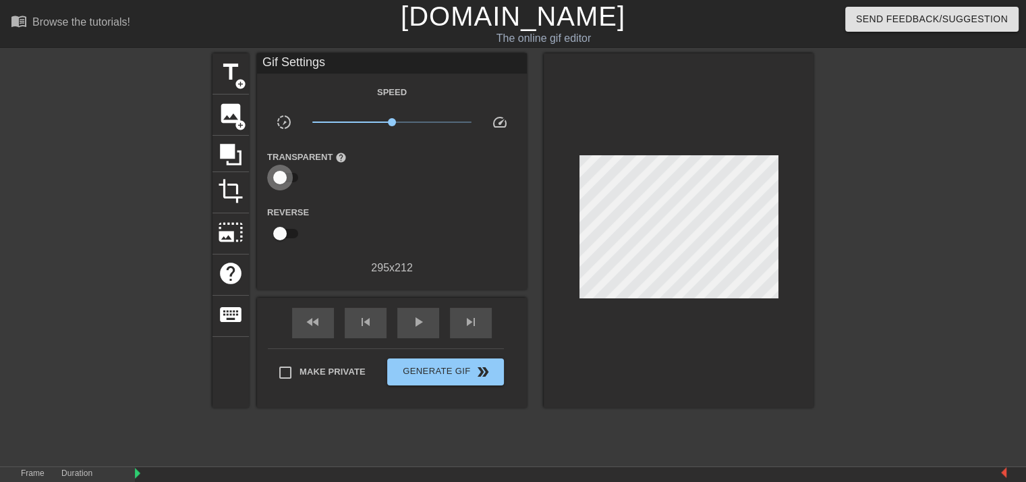
click at [291, 179] on input "checkbox" at bounding box center [279, 178] width 77 height 26
checkbox input "true"
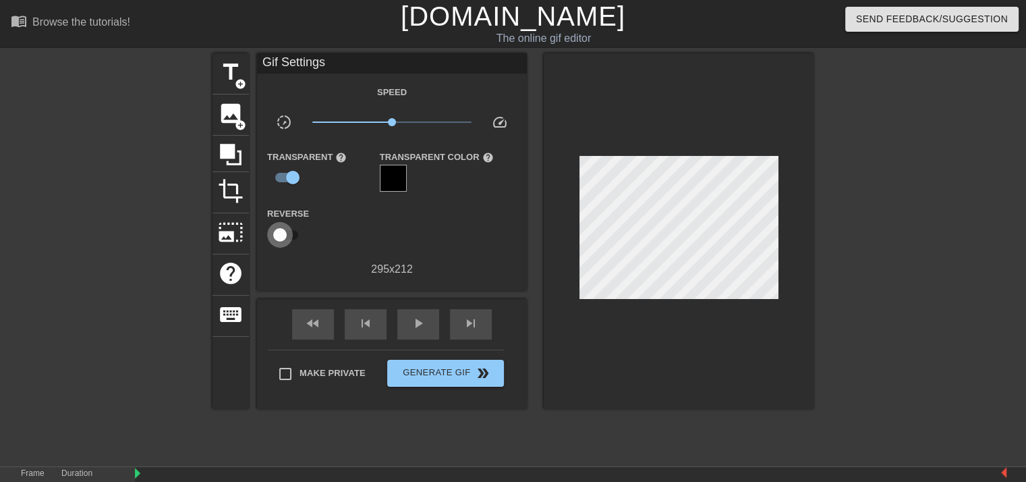
click at [294, 227] on input "checkbox" at bounding box center [279, 235] width 77 height 26
checkbox input "true"
click at [402, 176] on div at bounding box center [393, 178] width 27 height 27
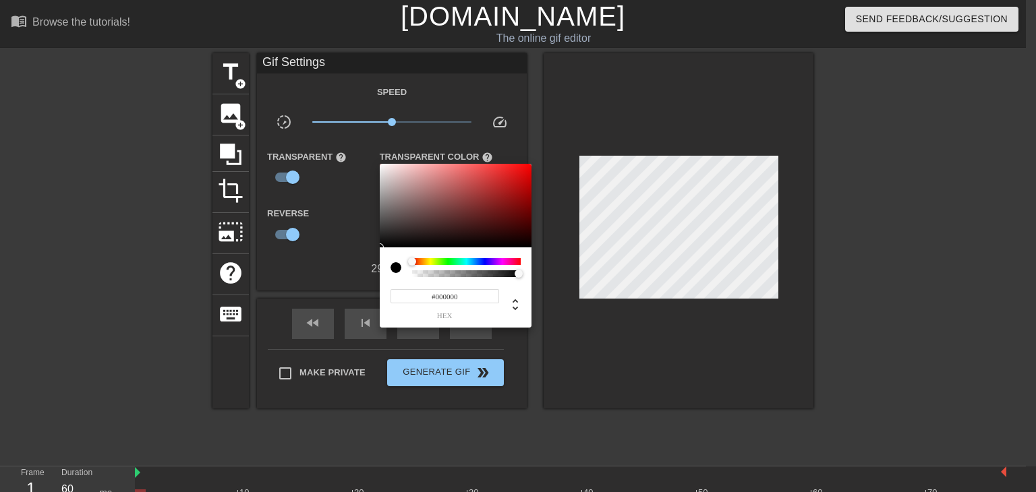
click at [394, 266] on div at bounding box center [396, 267] width 11 height 11
click at [421, 260] on div at bounding box center [466, 261] width 109 height 7
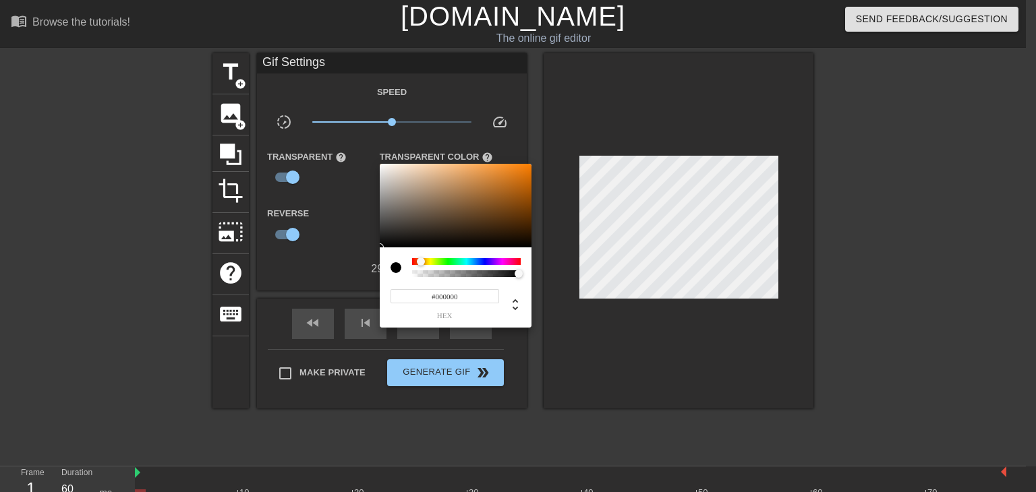
click at [314, 210] on div at bounding box center [518, 246] width 1036 height 492
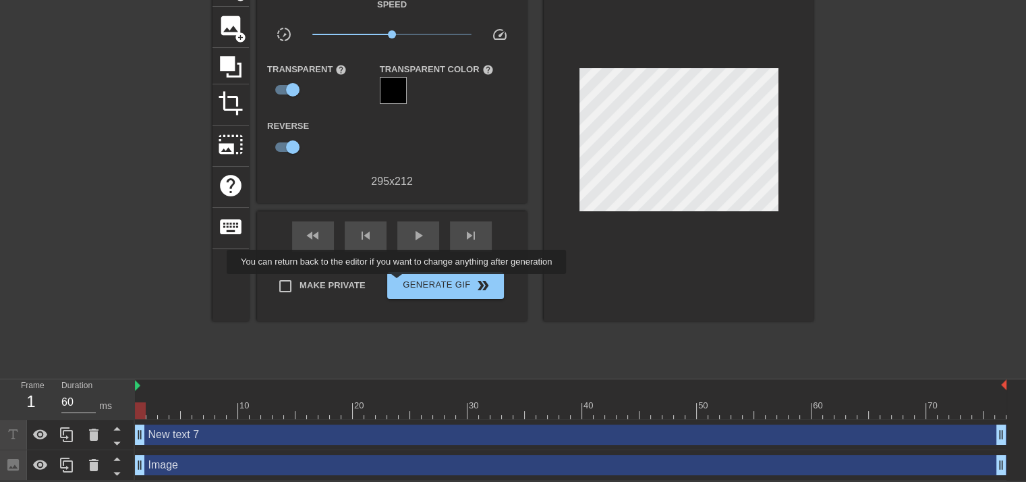
scroll to position [88, 0]
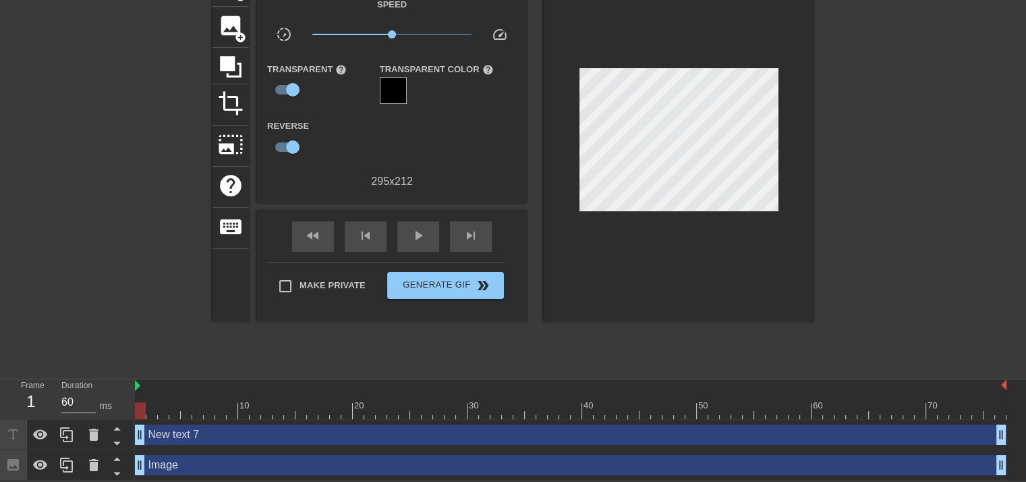
drag, startPoint x: 142, startPoint y: 433, endPoint x: 140, endPoint y: 451, distance: 17.7
click at [140, 451] on div "New text 7 drag_handle drag_handle Image drag_handle drag_handle" at bounding box center [580, 450] width 891 height 61
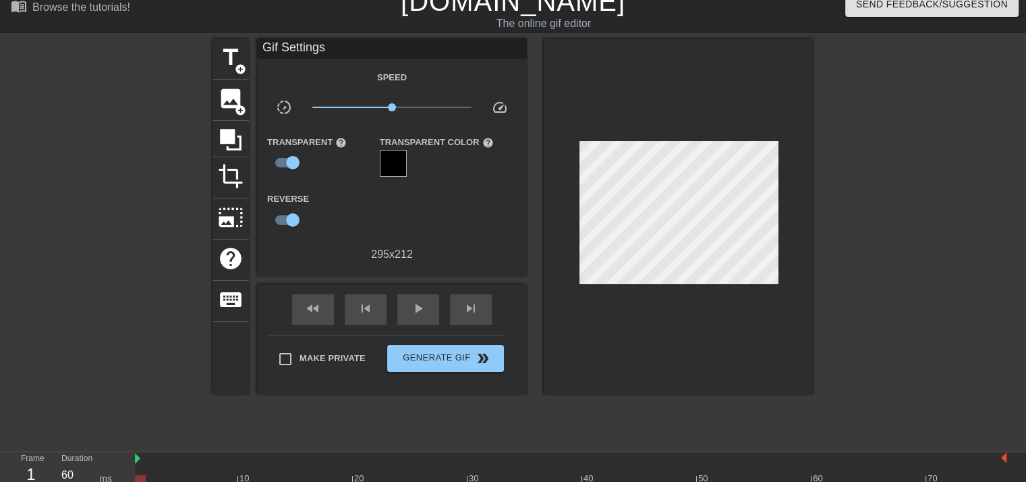
scroll to position [0, 0]
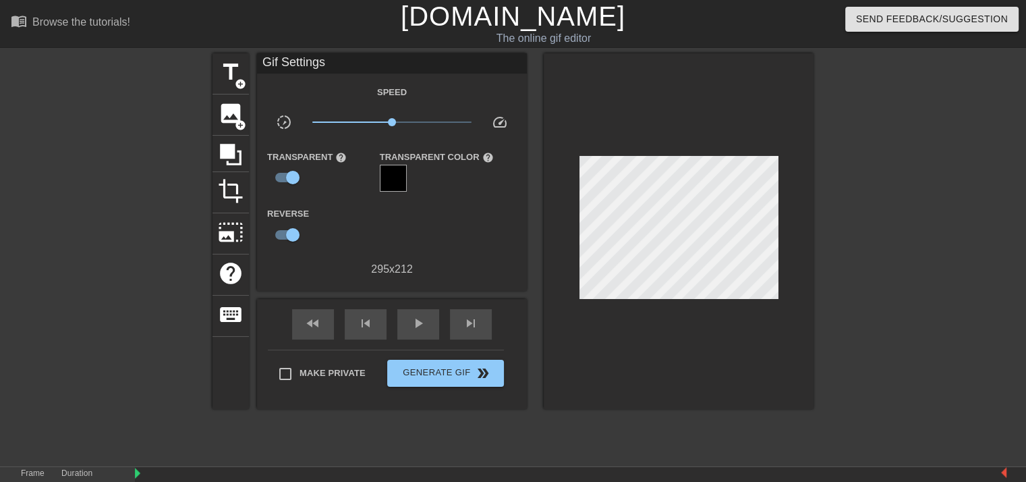
drag, startPoint x: 596, startPoint y: 154, endPoint x: 631, endPoint y: 128, distance: 43.8
click at [631, 129] on div at bounding box center [679, 230] width 270 height 355
drag, startPoint x: 631, startPoint y: 136, endPoint x: 598, endPoint y: 114, distance: 38.9
click at [599, 115] on div at bounding box center [679, 230] width 270 height 355
click at [241, 82] on span "add_circle" at bounding box center [240, 83] width 11 height 11
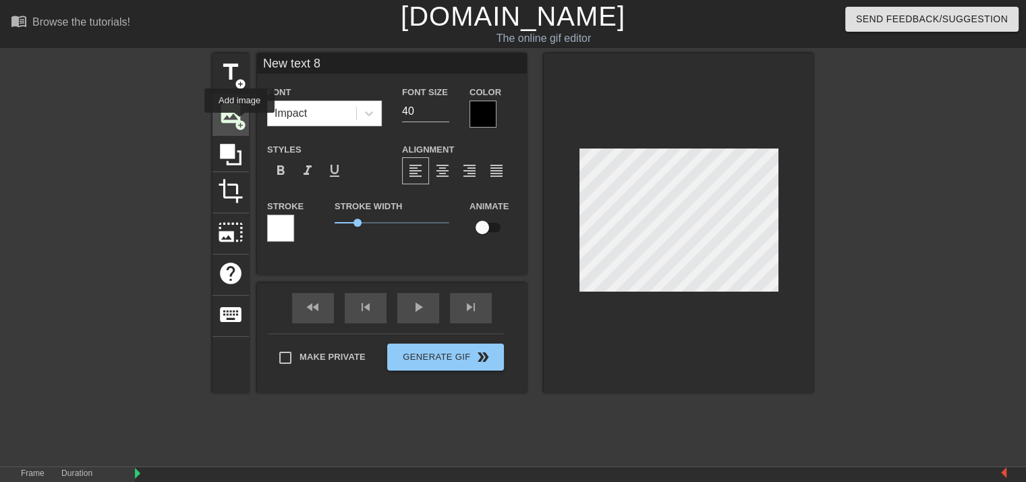
click at [239, 122] on span "add_circle" at bounding box center [240, 124] width 11 height 11
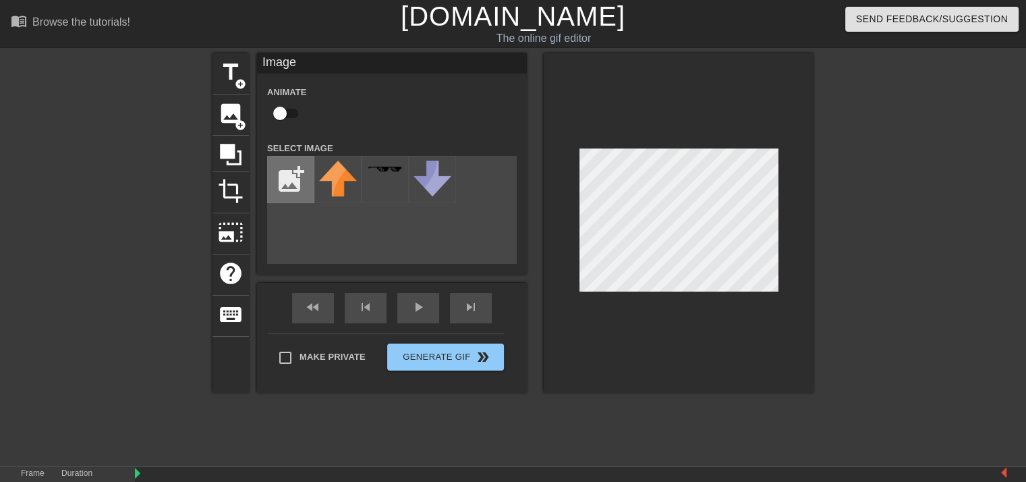
click at [301, 170] on input "file" at bounding box center [291, 179] width 46 height 46
click at [177, 206] on div at bounding box center [95, 255] width 202 height 405
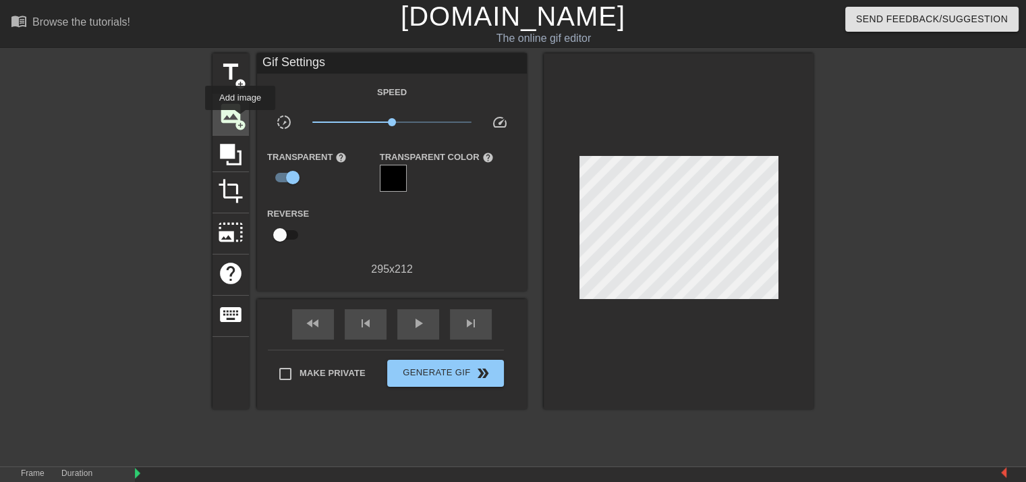
click at [240, 119] on span "add_circle" at bounding box center [240, 124] width 11 height 11
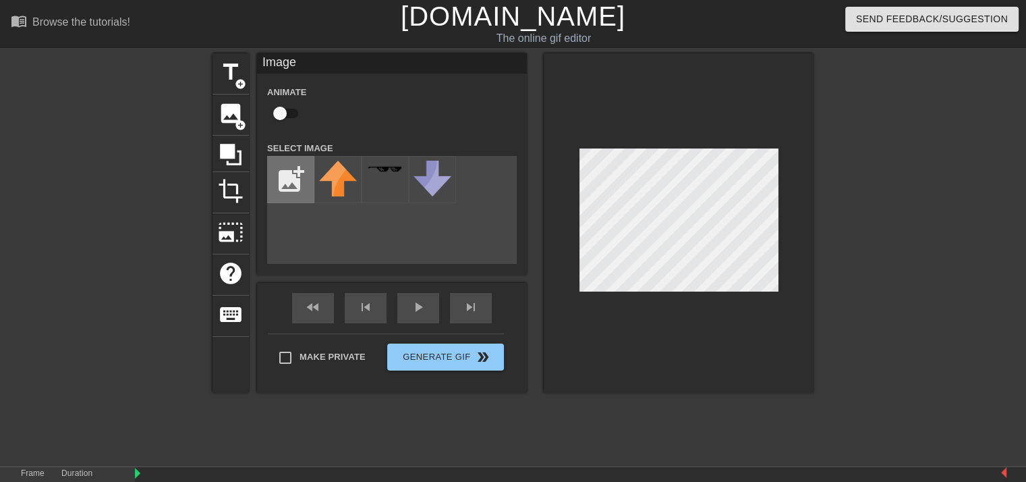
click at [294, 171] on input "file" at bounding box center [291, 179] width 46 height 46
type input "C:\fakepath\22.MOV"
click at [484, 354] on div "Make Private Generate Gif double_arrow" at bounding box center [386, 359] width 236 height 53
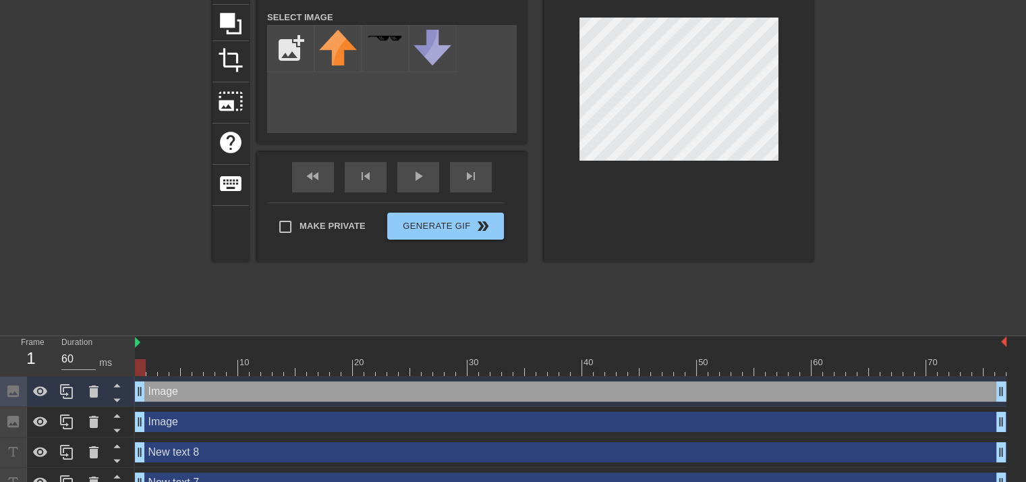
scroll to position [179, 0]
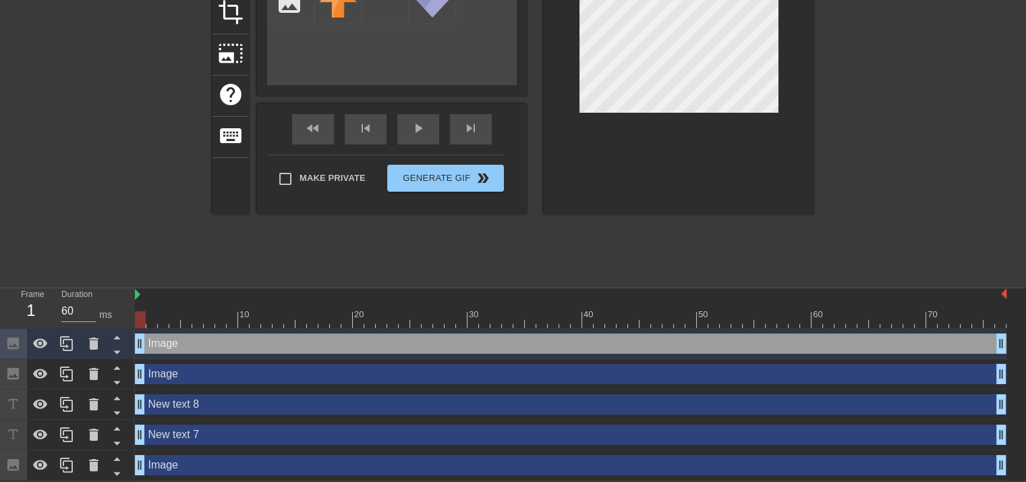
click at [426, 462] on div "Image drag_handle drag_handle" at bounding box center [570, 465] width 871 height 20
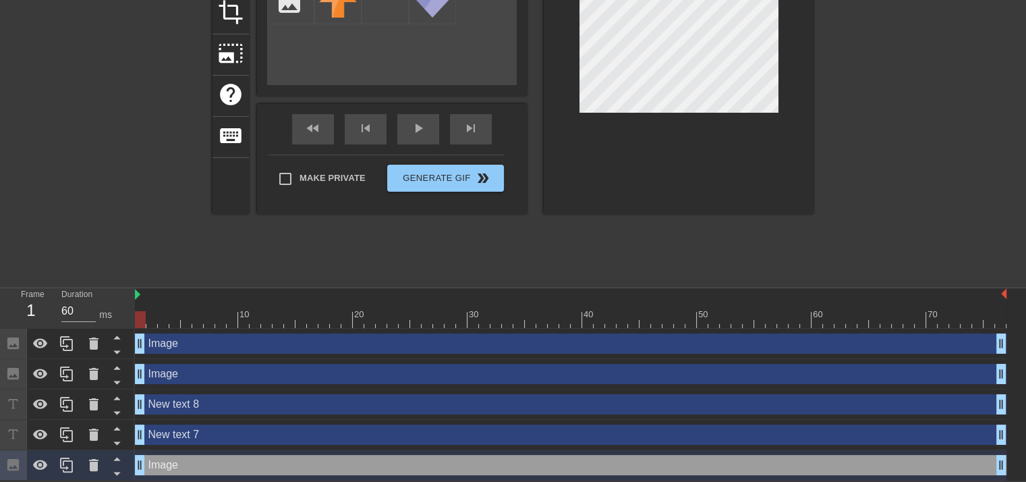
click at [426, 461] on div "Image drag_handle drag_handle" at bounding box center [570, 465] width 871 height 20
click at [424, 438] on div "New text 7 drag_handle drag_handle" at bounding box center [570, 434] width 871 height 20
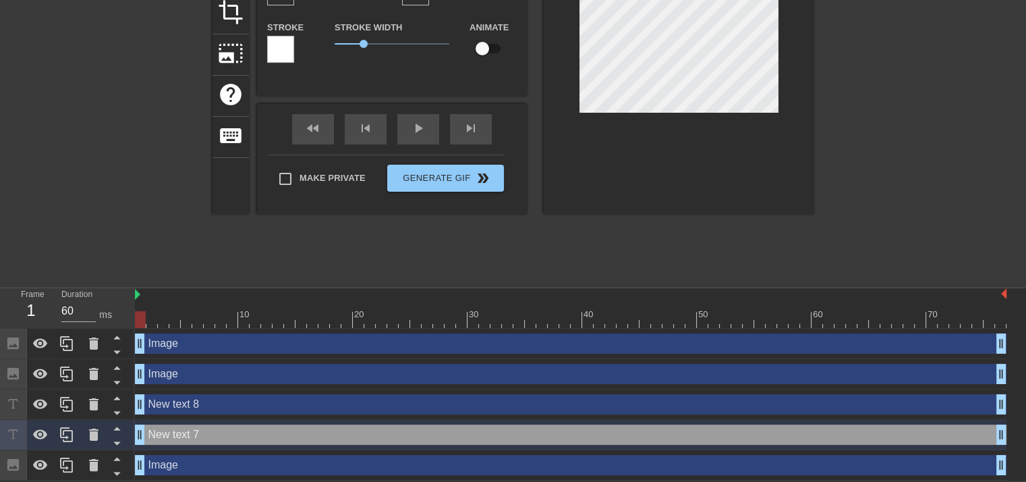
click at [424, 438] on div "New text 7 drag_handle drag_handle" at bounding box center [570, 434] width 871 height 20
click at [434, 411] on div "New text 8 drag_handle drag_handle" at bounding box center [570, 404] width 871 height 20
type input "New text 8"
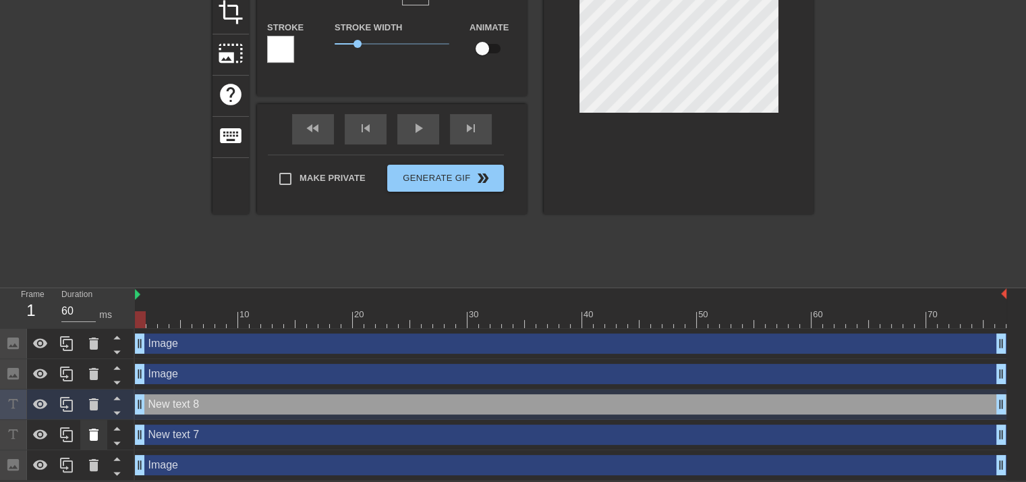
click at [100, 435] on icon at bounding box center [94, 434] width 16 height 16
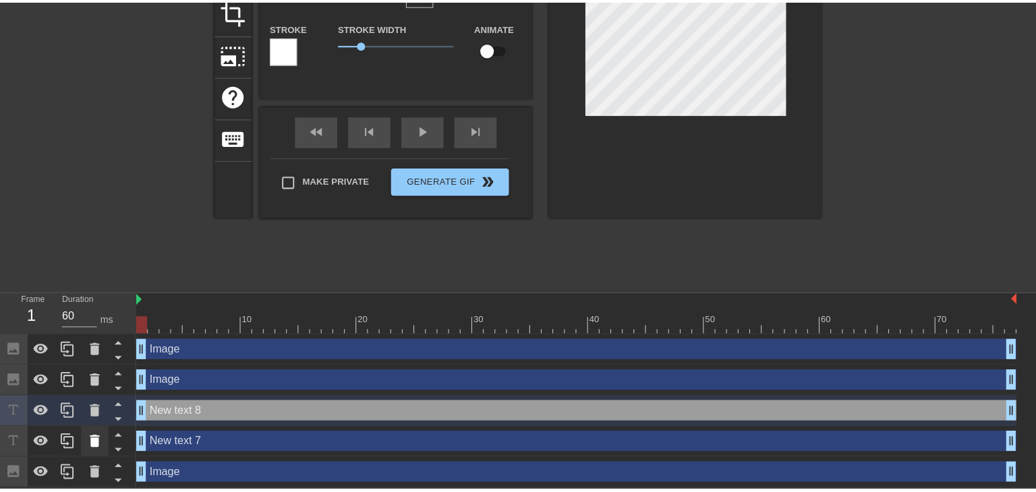
scroll to position [169, 0]
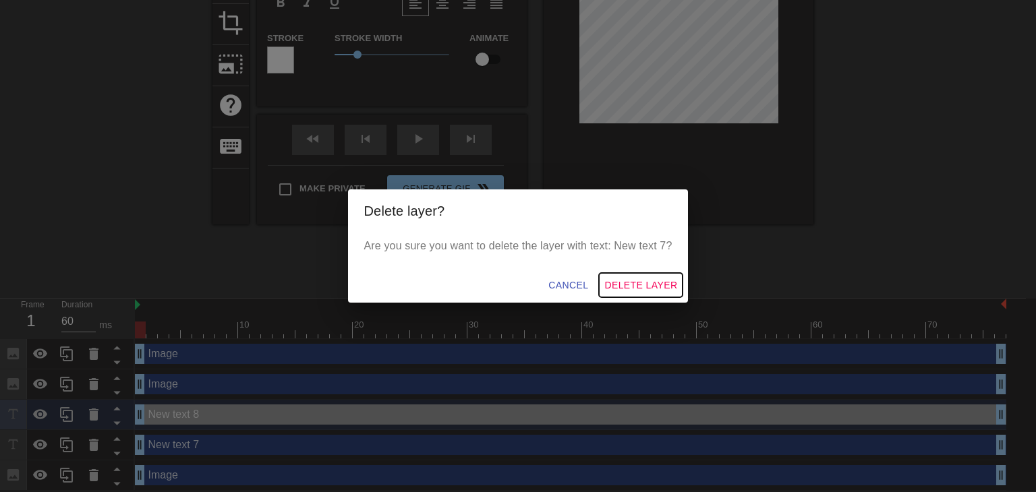
click at [659, 281] on span "Delete Layer" at bounding box center [640, 285] width 73 height 17
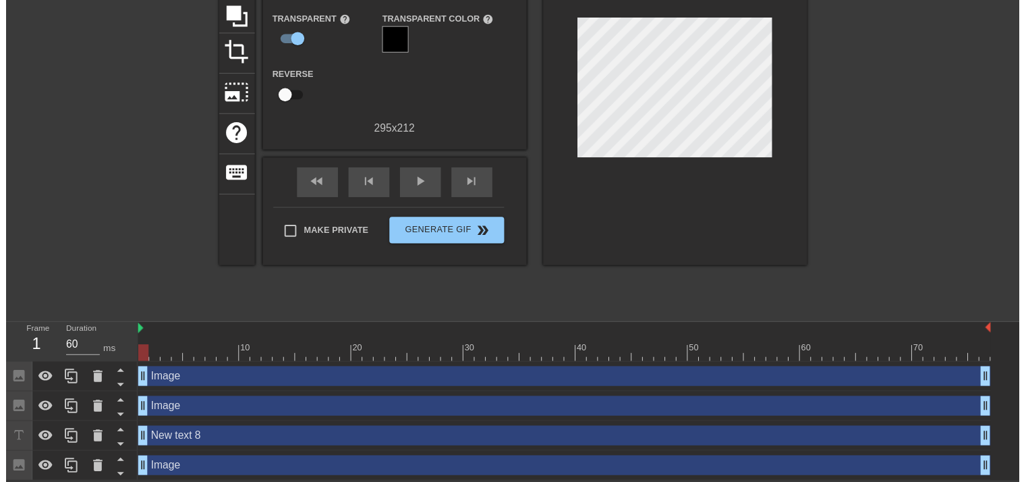
scroll to position [149, 0]
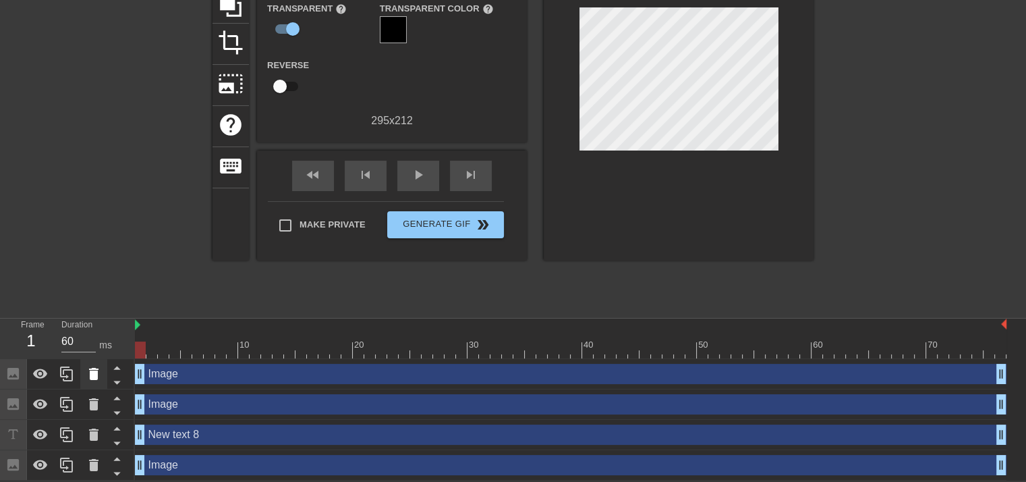
click at [94, 375] on icon at bounding box center [93, 374] width 9 height 12
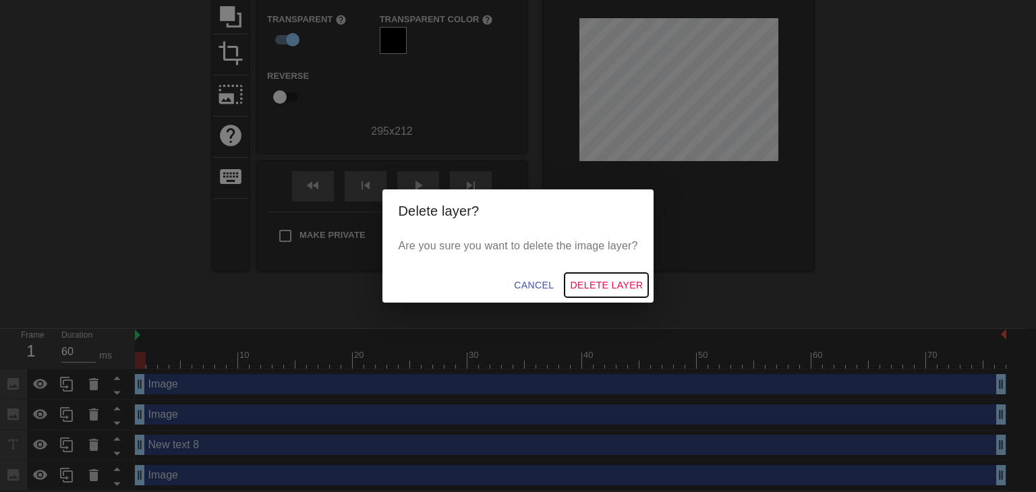
click at [602, 283] on span "Delete Layer" at bounding box center [606, 285] width 73 height 17
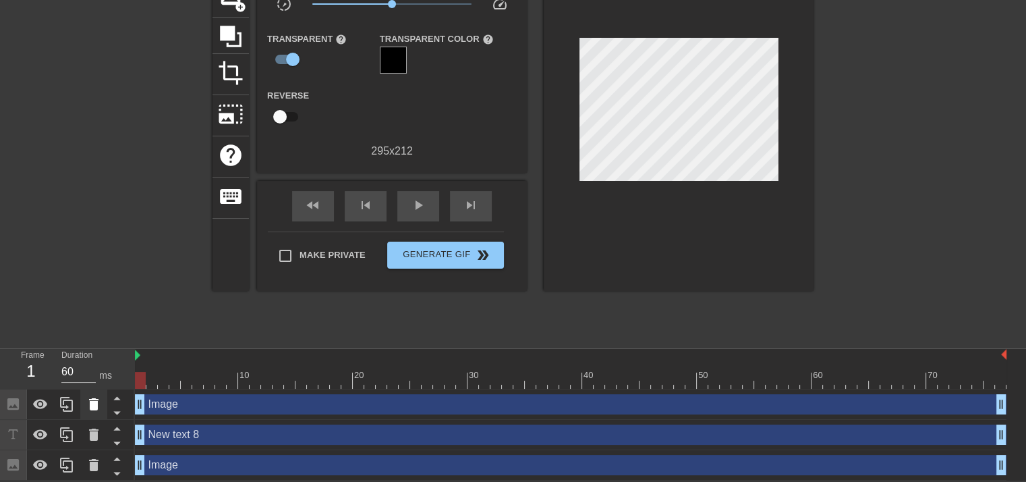
click at [92, 403] on icon at bounding box center [93, 404] width 9 height 12
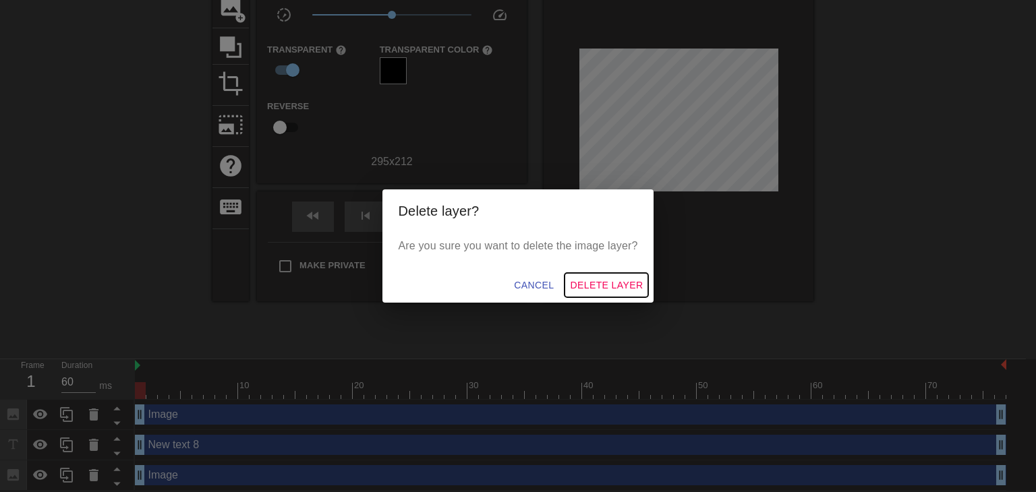
click at [594, 279] on span "Delete Layer" at bounding box center [606, 285] width 73 height 17
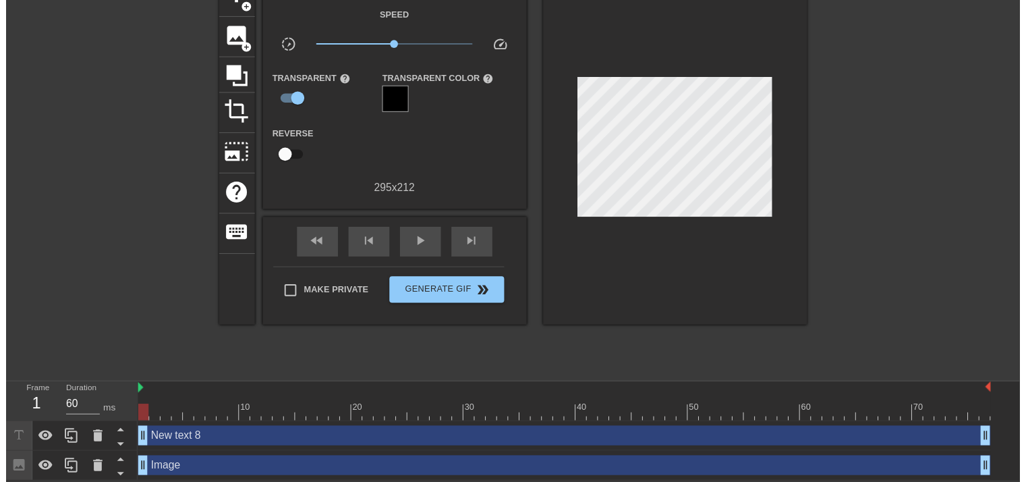
scroll to position [88, 0]
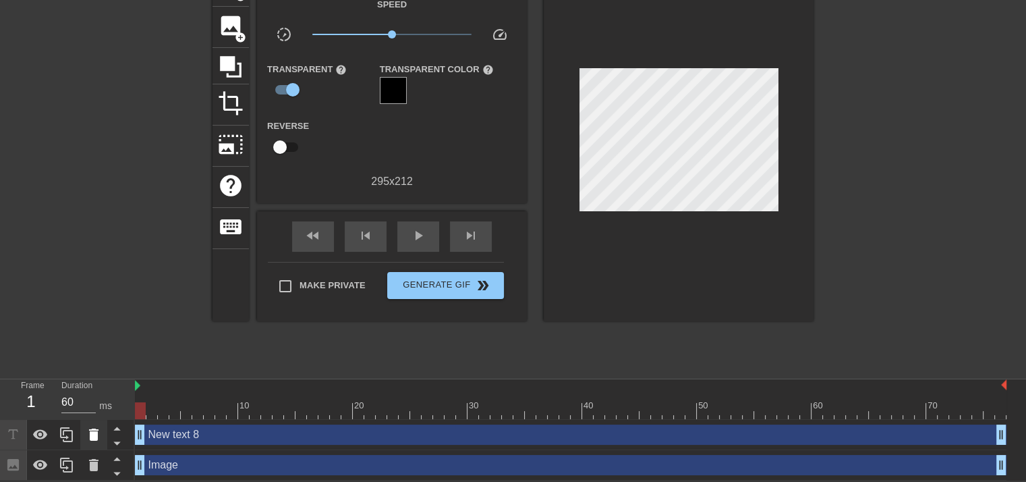
click at [90, 430] on icon at bounding box center [93, 434] width 9 height 12
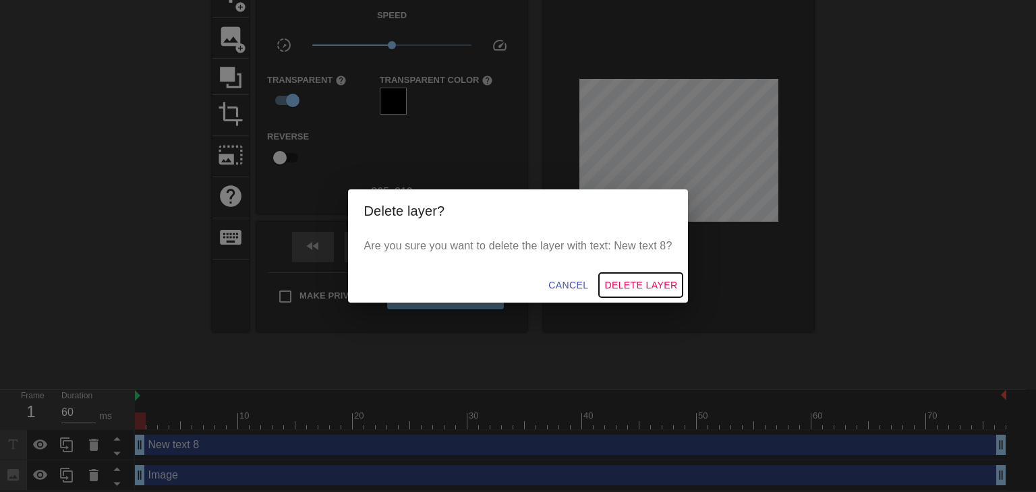
click at [652, 276] on button "Delete Layer" at bounding box center [641, 285] width 84 height 25
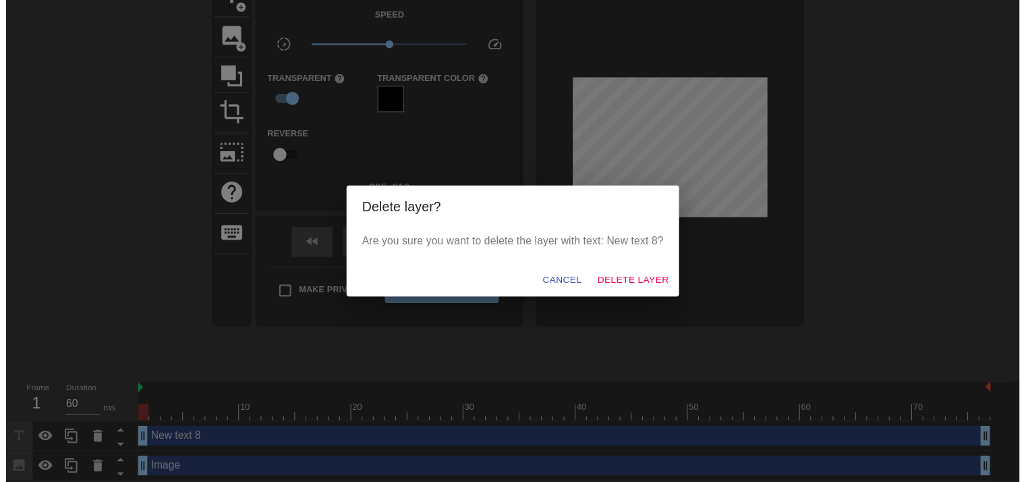
scroll to position [58, 0]
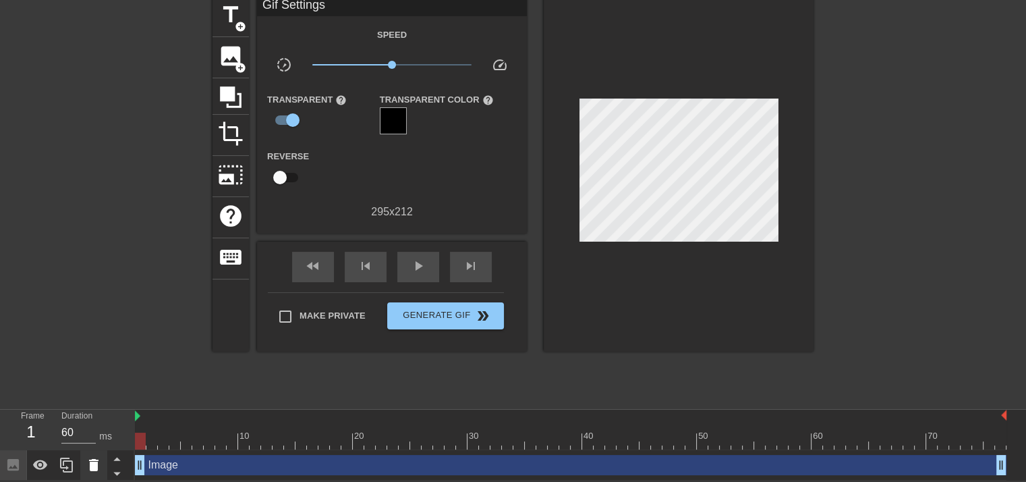
click at [101, 458] on div at bounding box center [93, 465] width 27 height 30
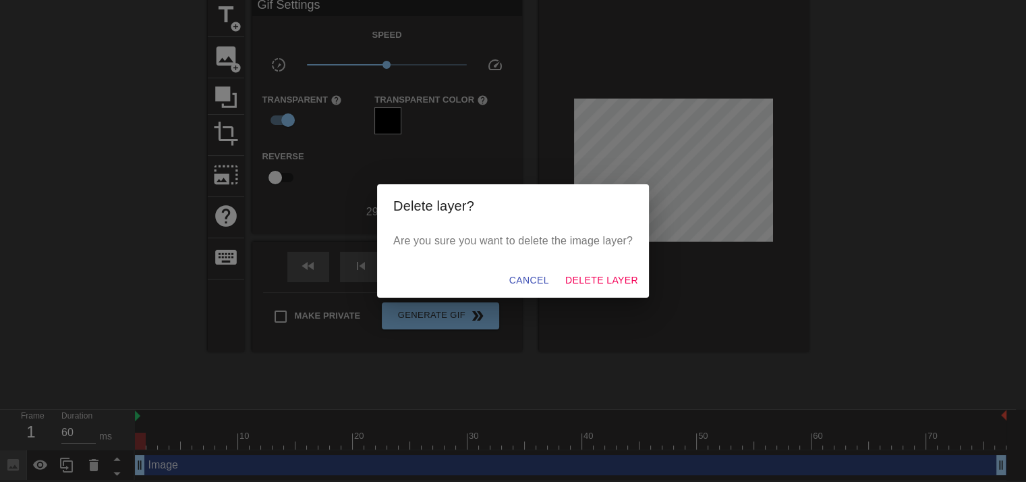
scroll to position [48, 0]
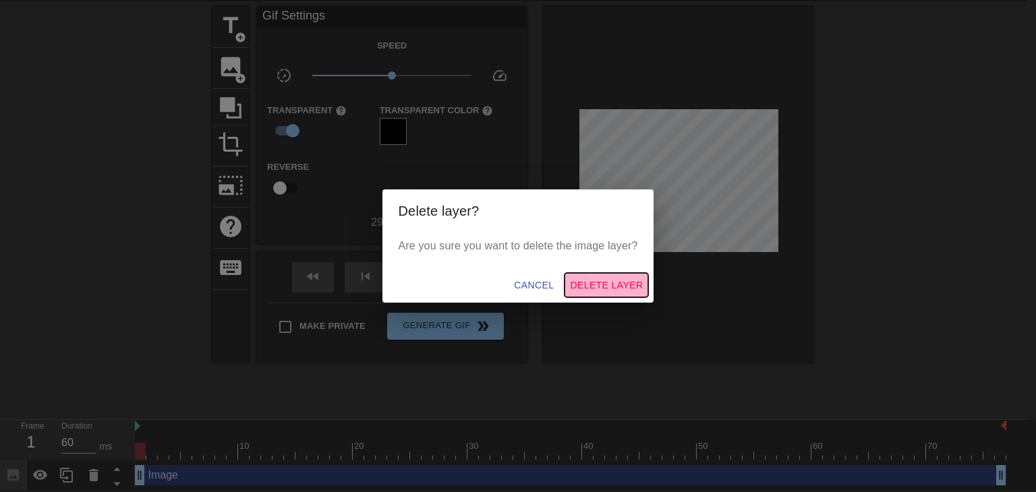
click at [602, 283] on span "Delete Layer" at bounding box center [606, 285] width 73 height 17
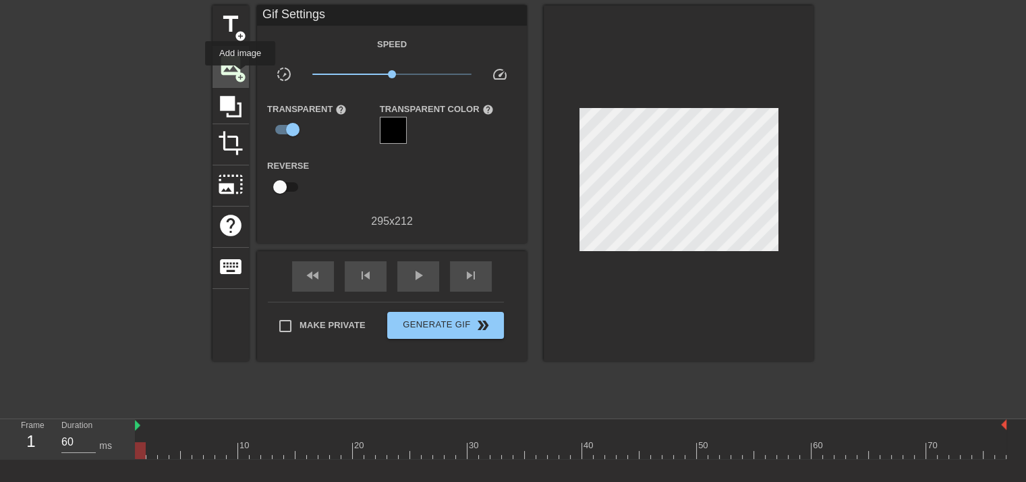
click at [240, 75] on span "add_circle" at bounding box center [240, 76] width 11 height 11
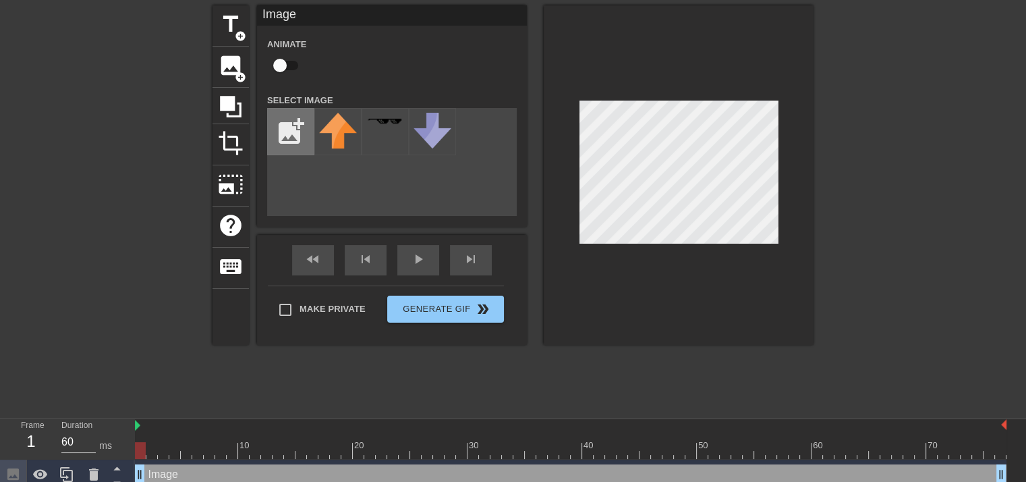
click at [297, 122] on input "file" at bounding box center [291, 132] width 46 height 46
type input "C:\fakepath\123.MOV"
click at [389, 145] on div "title add_circle image add_circle crop photo_size_select_large help keyboard Im…" at bounding box center [512, 174] width 601 height 339
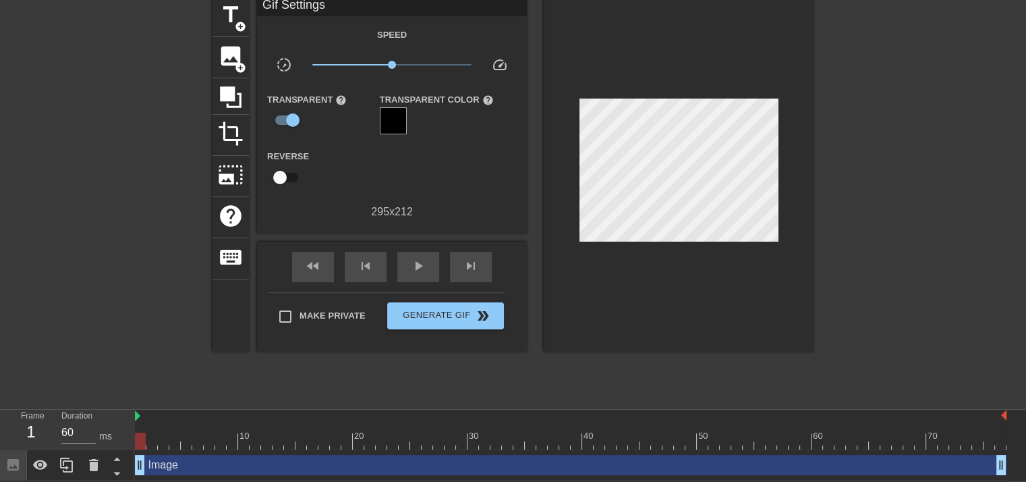
scroll to position [58, 0]
click at [46, 463] on icon at bounding box center [40, 464] width 15 height 10
click at [46, 463] on icon at bounding box center [40, 465] width 15 height 13
click at [92, 430] on input "61" at bounding box center [78, 433] width 34 height 22
click at [92, 425] on input "62" at bounding box center [78, 433] width 34 height 22
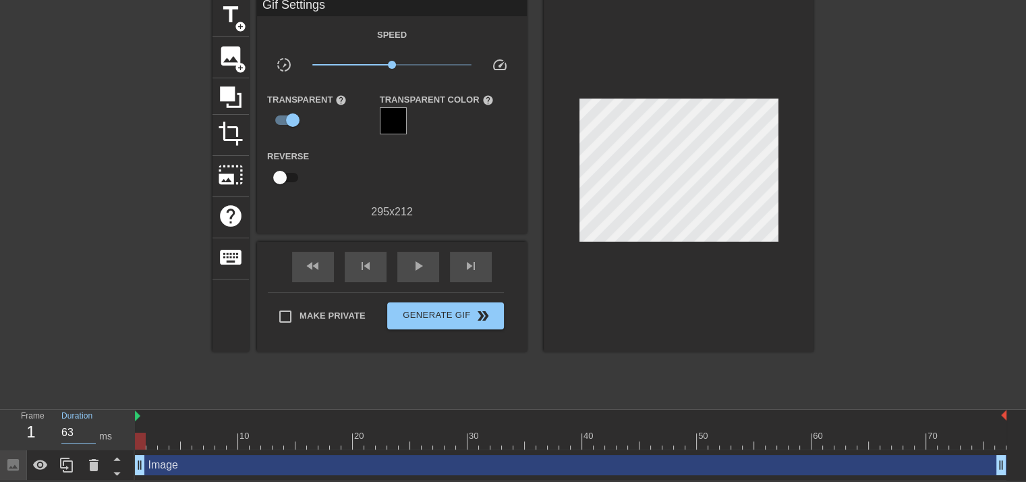
click at [92, 425] on input "63" at bounding box center [78, 433] width 34 height 22
click at [89, 433] on input "62" at bounding box center [78, 433] width 34 height 22
click at [89, 433] on input "61" at bounding box center [78, 433] width 34 height 22
type input "60"
click at [89, 433] on input "60" at bounding box center [78, 433] width 34 height 22
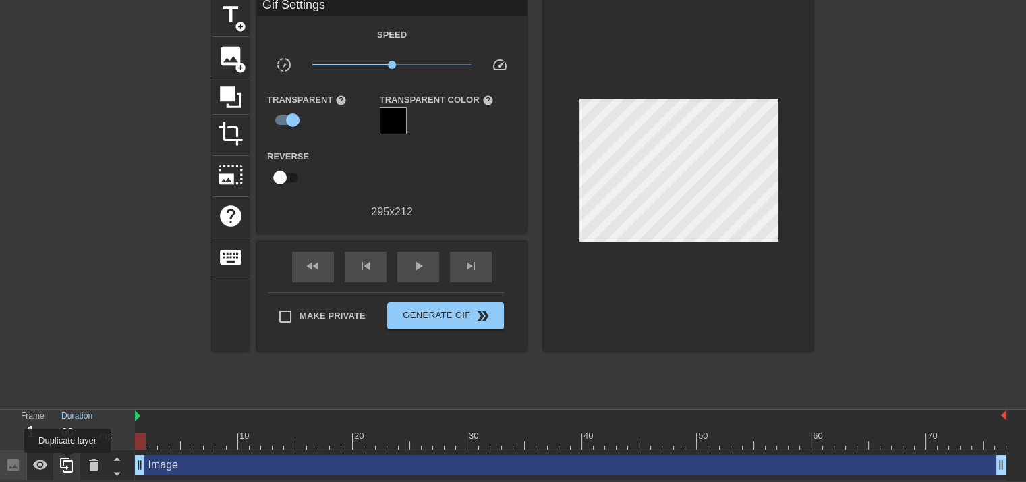
click at [67, 462] on icon at bounding box center [67, 465] width 16 height 16
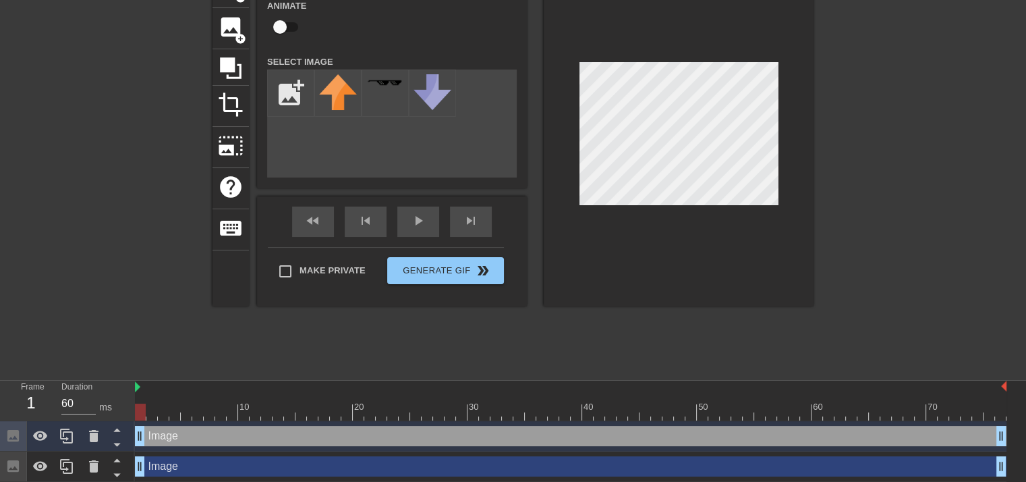
scroll to position [88, 0]
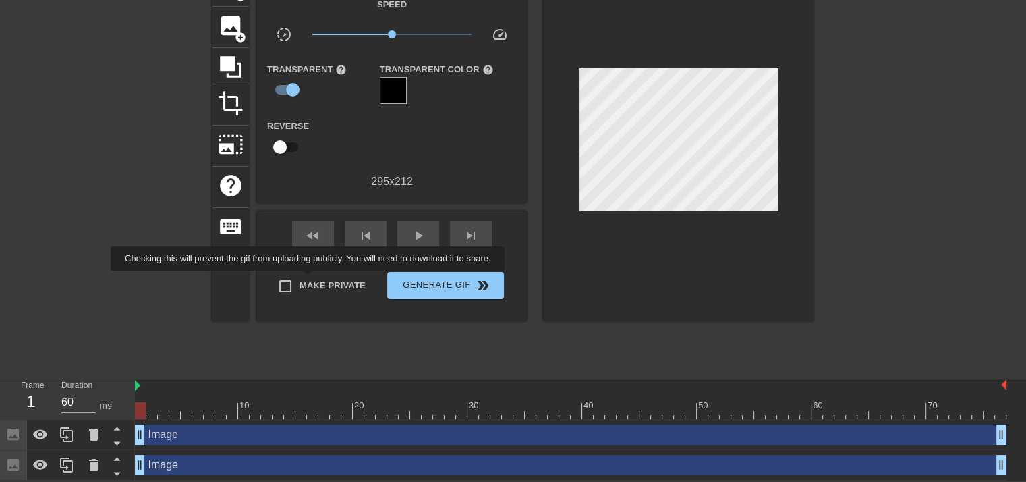
click at [310, 280] on span "Make Private" at bounding box center [332, 285] width 66 height 13
click at [299, 280] on input "Make Private" at bounding box center [285, 286] width 28 height 28
checkbox input "true"
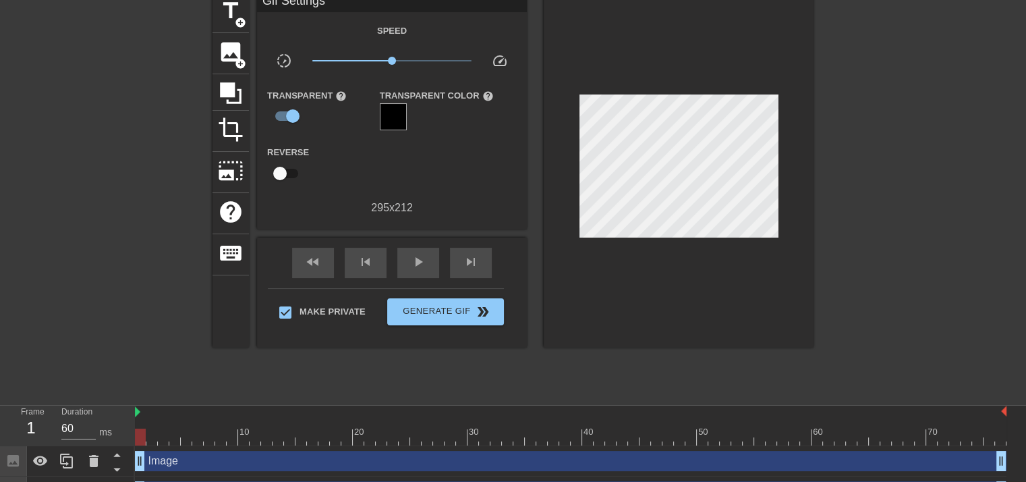
scroll to position [0, 0]
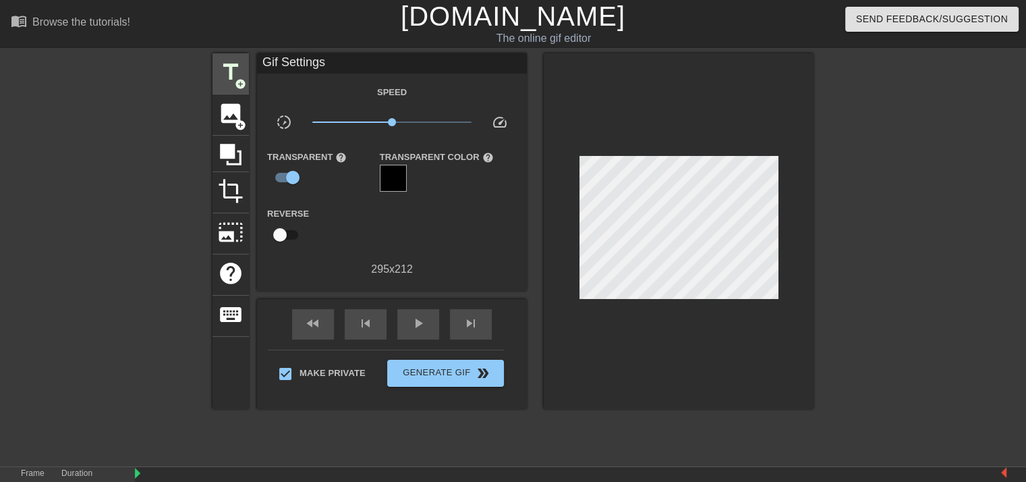
click at [241, 86] on span "add_circle" at bounding box center [240, 83] width 11 height 11
click at [239, 82] on span "add_circle" at bounding box center [240, 83] width 11 height 11
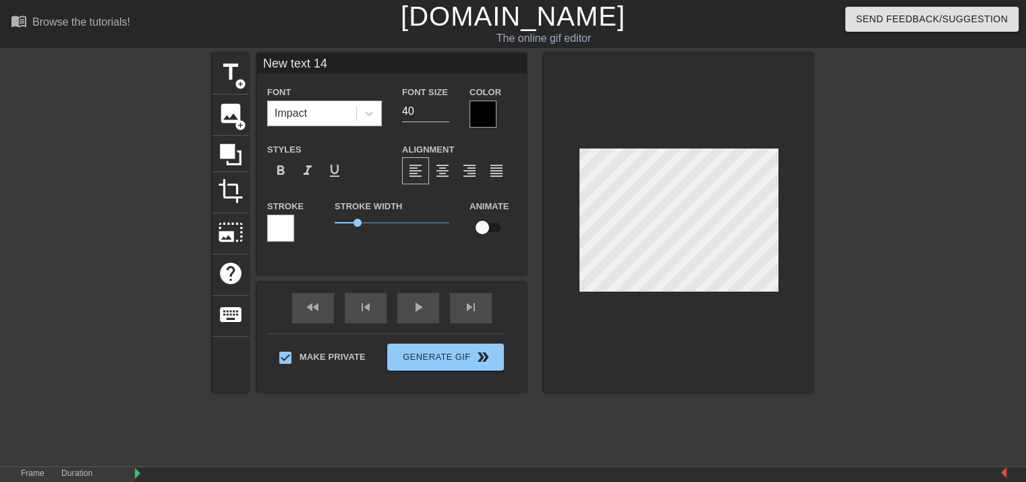
click at [335, 115] on div "Impact" at bounding box center [312, 113] width 88 height 24
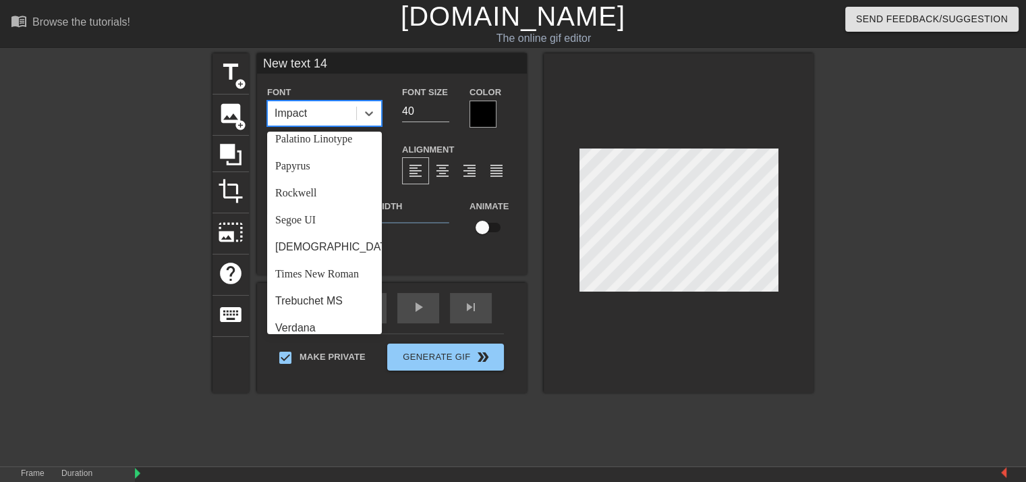
scroll to position [483, 0]
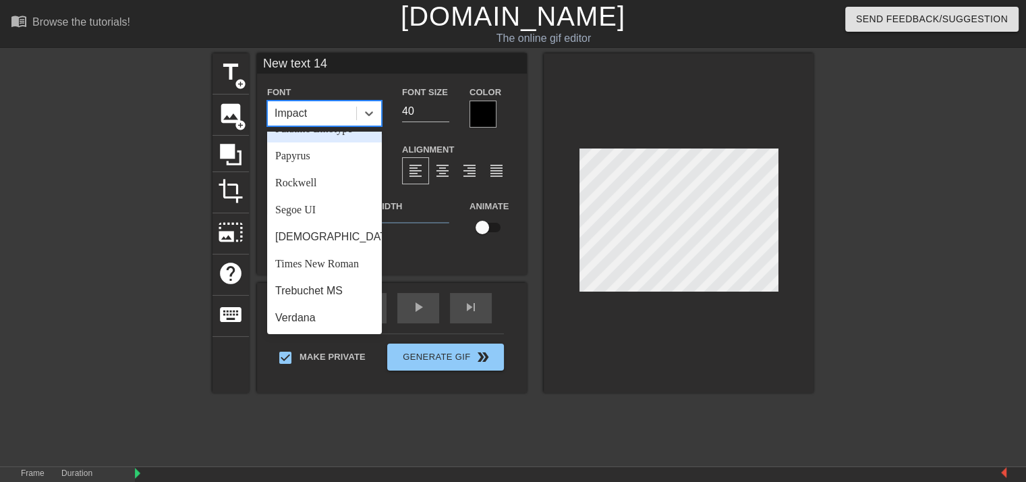
click at [340, 114] on div "Impact" at bounding box center [312, 113] width 88 height 24
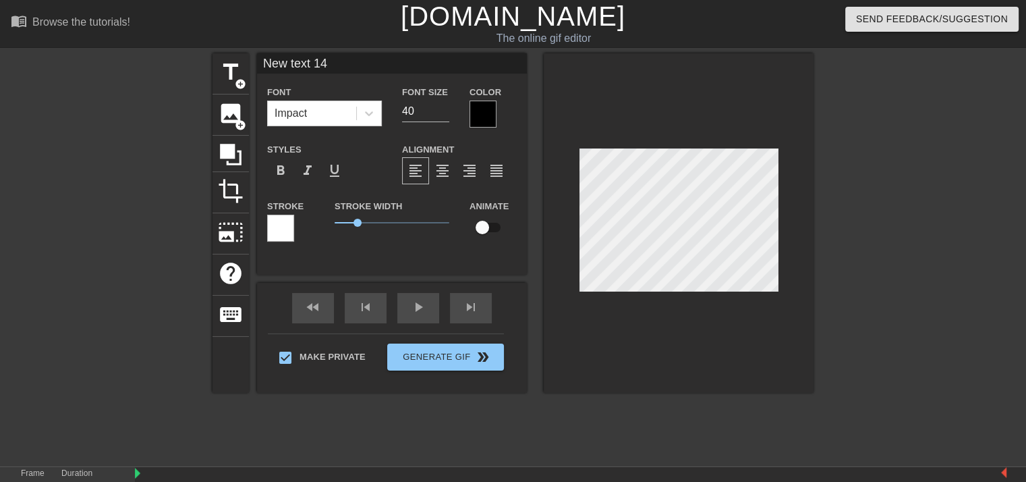
scroll to position [1, 3]
type input "New 14"
type textarea "New 14"
type input "New"
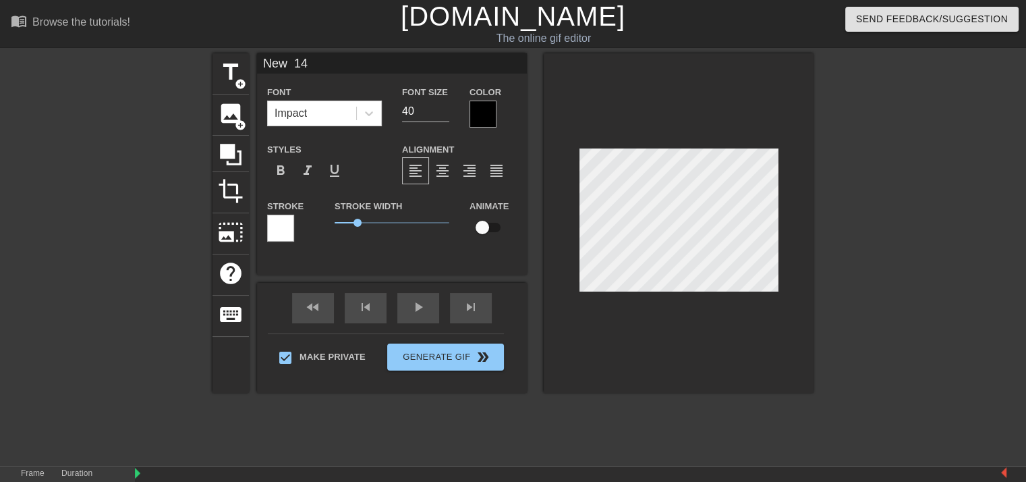
type textarea "New"
type input "New"
type textarea "New"
type input "New"
type textarea "New"
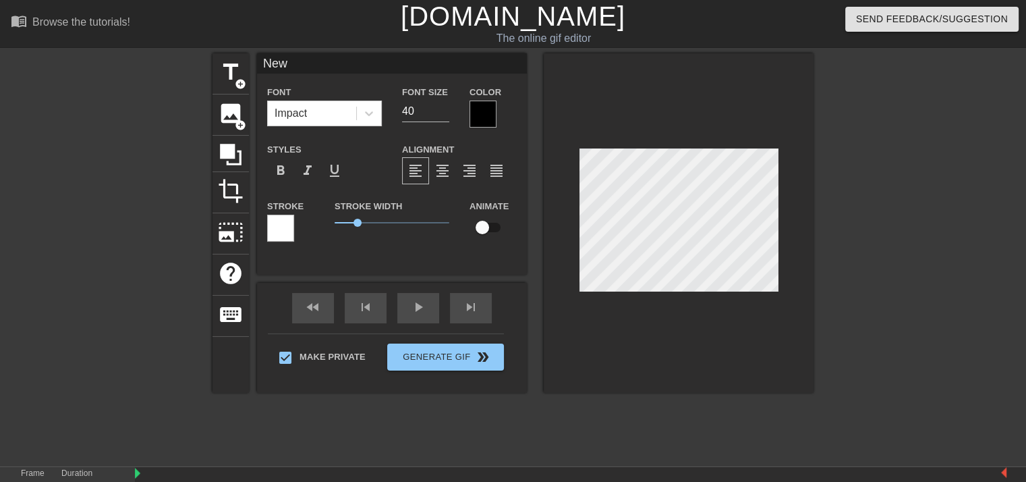
type input "Ne"
type textarea "Ne"
type input "N"
type textarea "N"
type input "n"
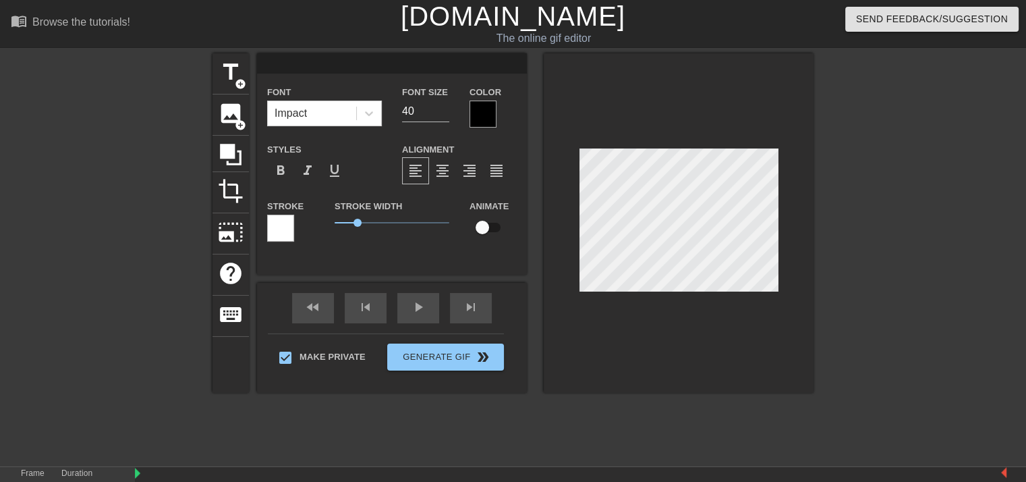
type textarea "n"
type input "ni"
type textarea "ni"
type input "nin"
type textarea "nin"
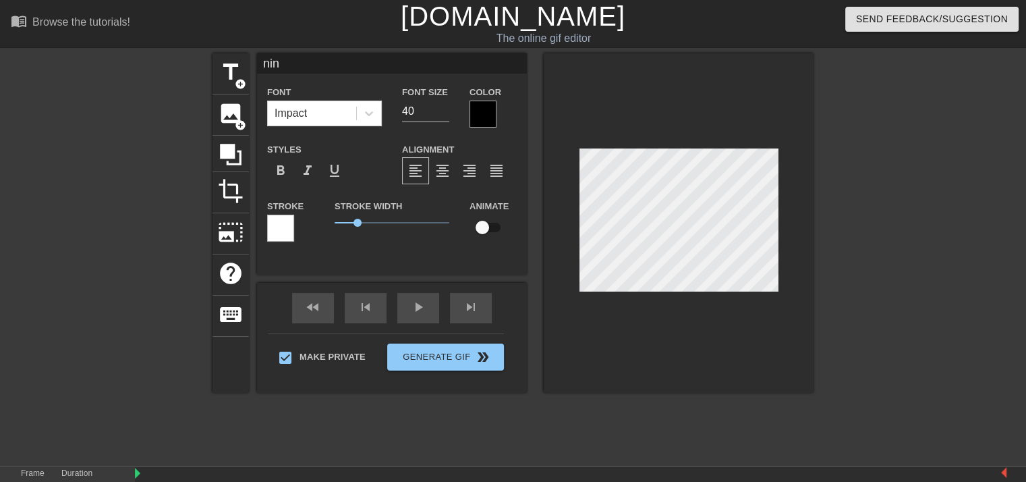
type input "您"
type textarea "您"
type input "您h"
type textarea "您h"
type input "您ha"
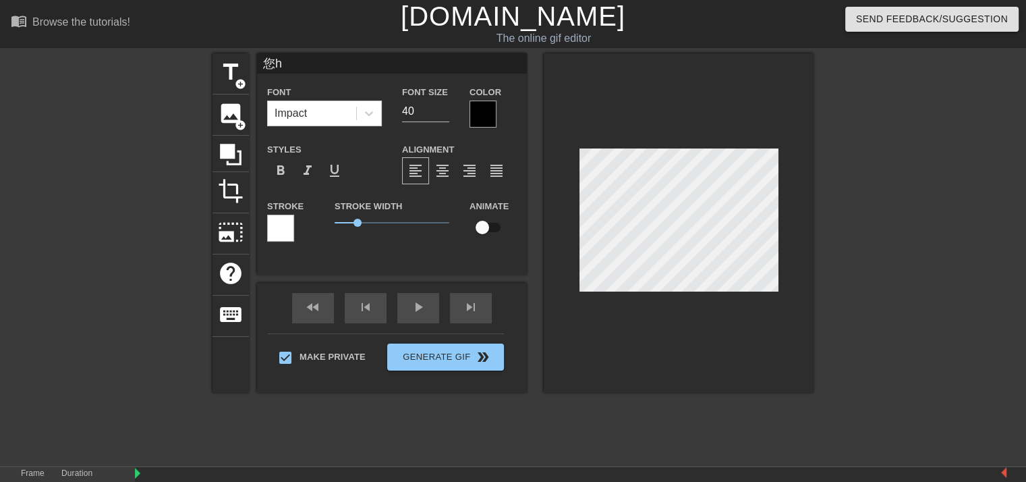
type textarea "您ha"
type input "您hao"
type textarea "您hao"
type input "您好"
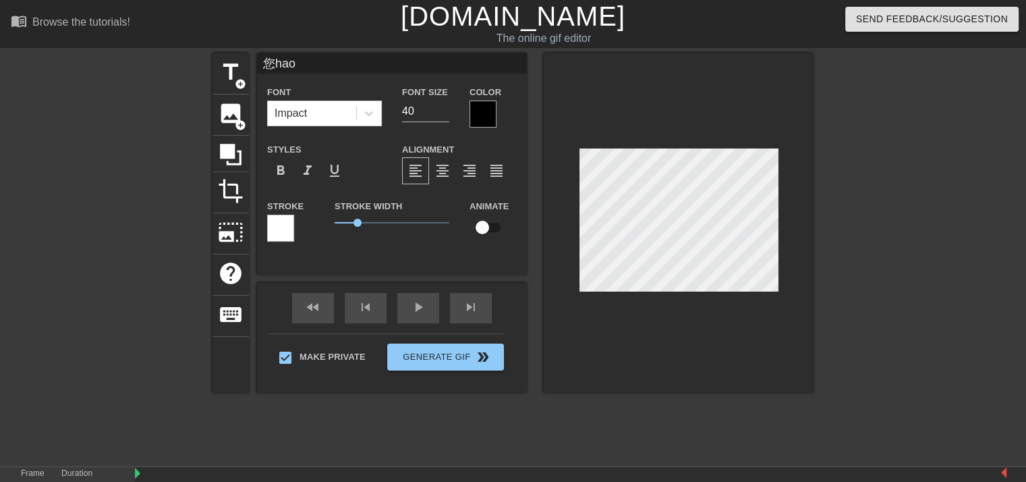
type textarea "您好"
type input "您好，"
type textarea "您好，"
type input "您好，f"
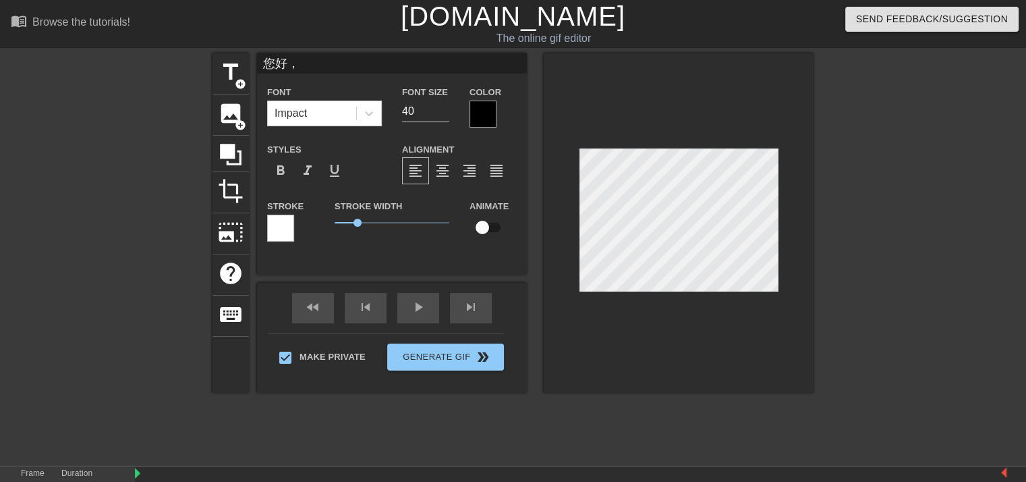
type textarea "您好，f"
type input "您好，fu"
type textarea "您好，fu"
type input "您好，fuc"
type textarea "您好，fuc"
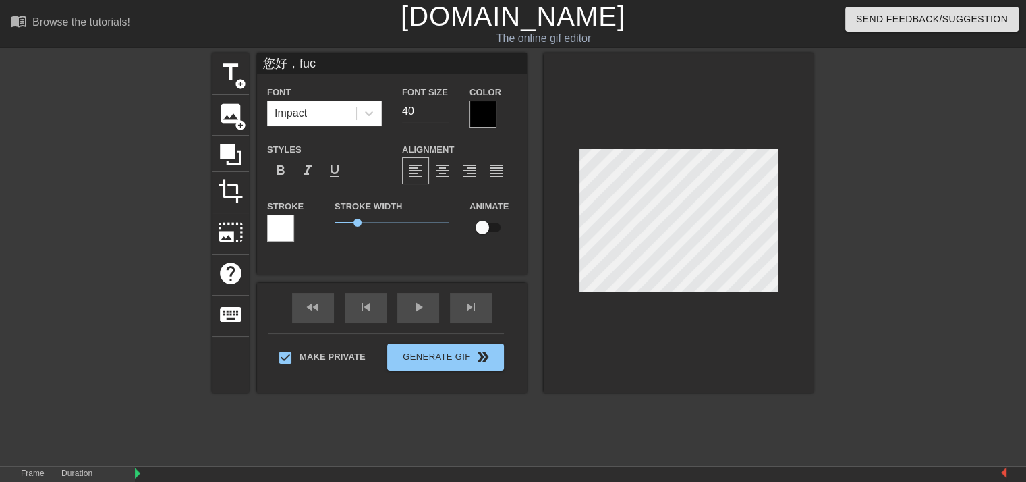
type input "您好，fuca"
type textarea "您好，fuca"
type input "您好，fucai"
type textarea "您好，fucai"
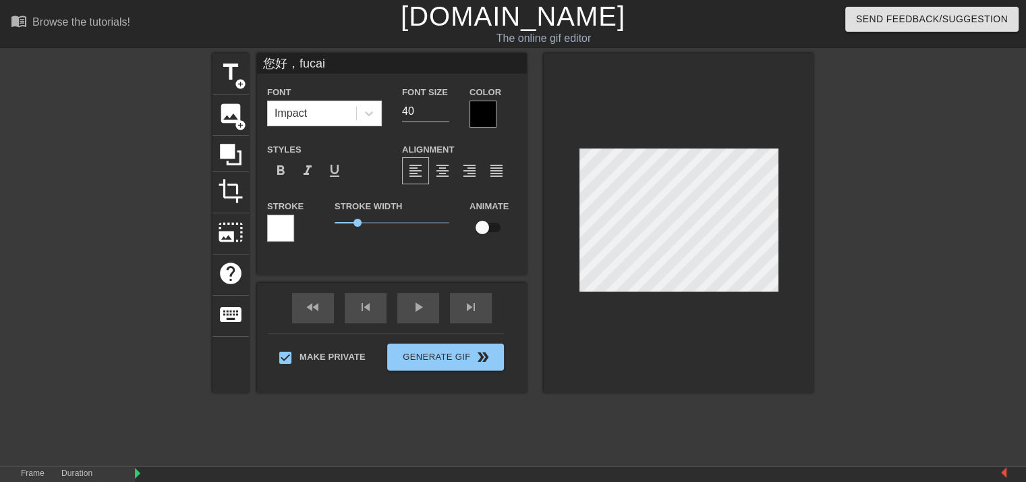
type input "您好，fucaiy"
type textarea "您好，fucaiy"
type input "您好，fucaiyu"
type textarea "您好，fucaiyu"
type input "您好，fucaiyua"
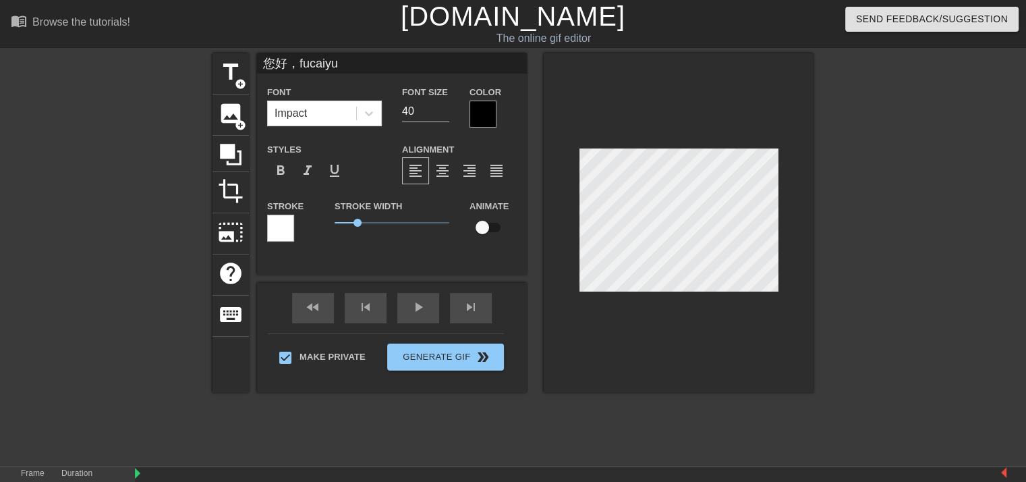
type textarea "您好，fucaiyua"
type input "您好，fucaiyuan"
type textarea "您好，fucaiyuan"
type input "您好，fucaiyua"
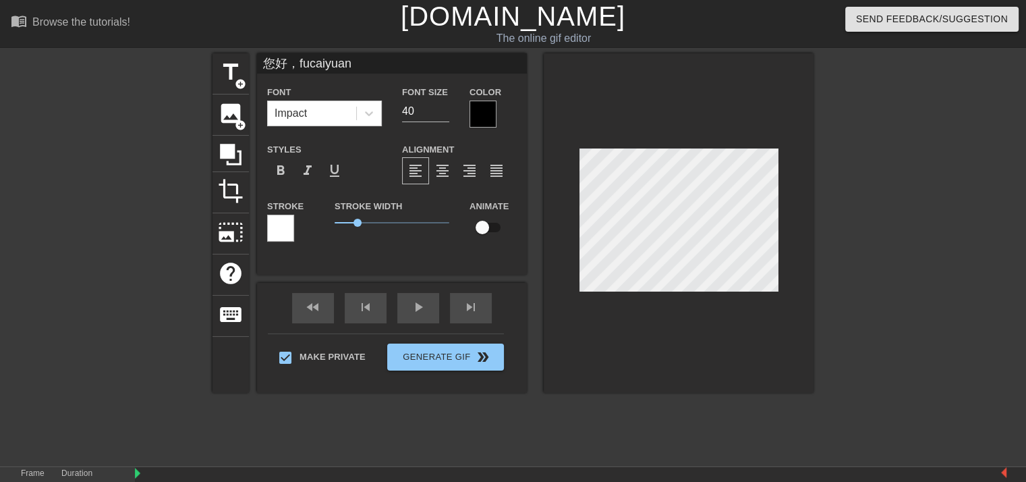
type textarea "您好，fucaiyua"
type input "您好，fucaiyu"
type textarea "您好，fucaiyu"
type input "您好，fucaiy"
type textarea "您好，fucaiy"
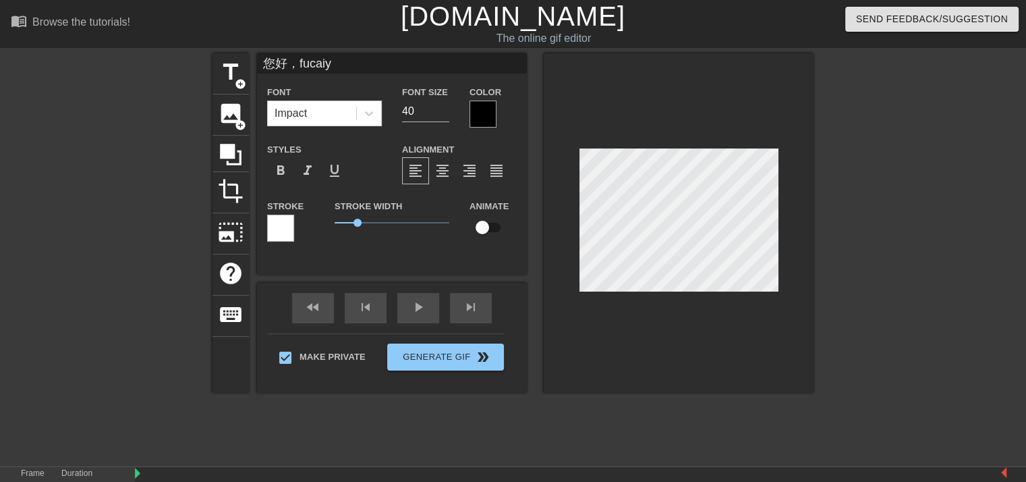
type input "您好，fucai"
type textarea "您好，fucai"
type input "您好，fuca"
type textarea "您好，fuca"
type input "您好，fuc"
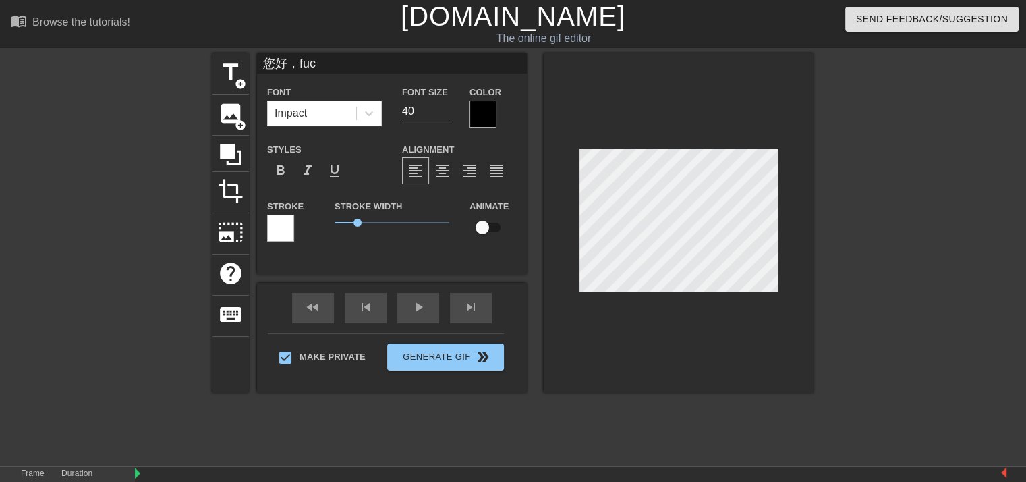
type textarea "您好，fuc"
type input "您好，fu"
type textarea "您好，fu"
type input "您好，f"
type textarea "您好，f"
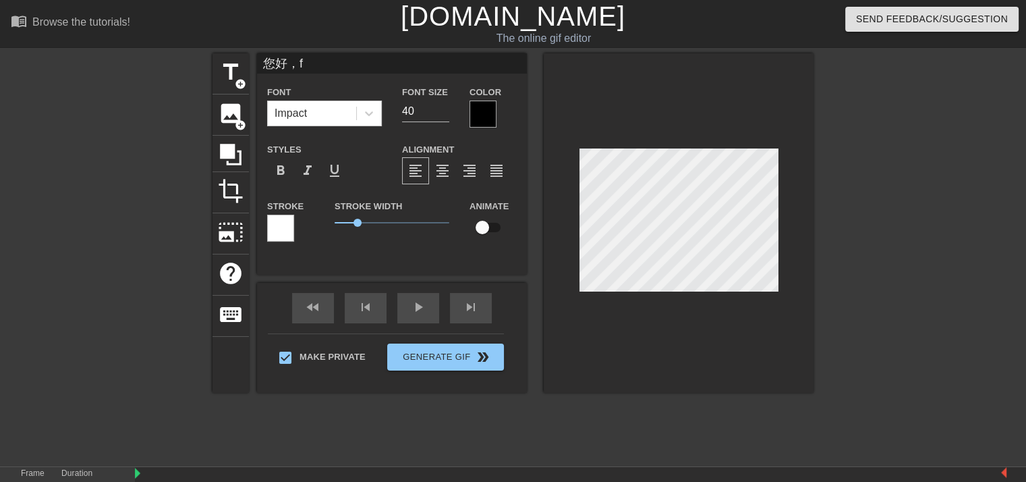
type input "您好，"
type textarea "您好，"
type input "您好"
type textarea "您好"
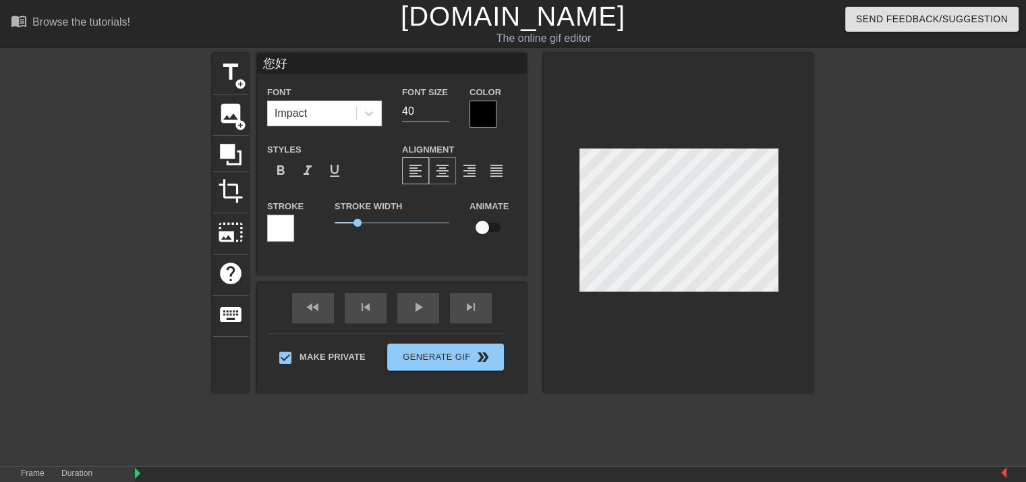
click at [449, 168] on span "format_align_center" at bounding box center [442, 171] width 16 height 16
click at [242, 119] on span "add_circle" at bounding box center [240, 124] width 11 height 11
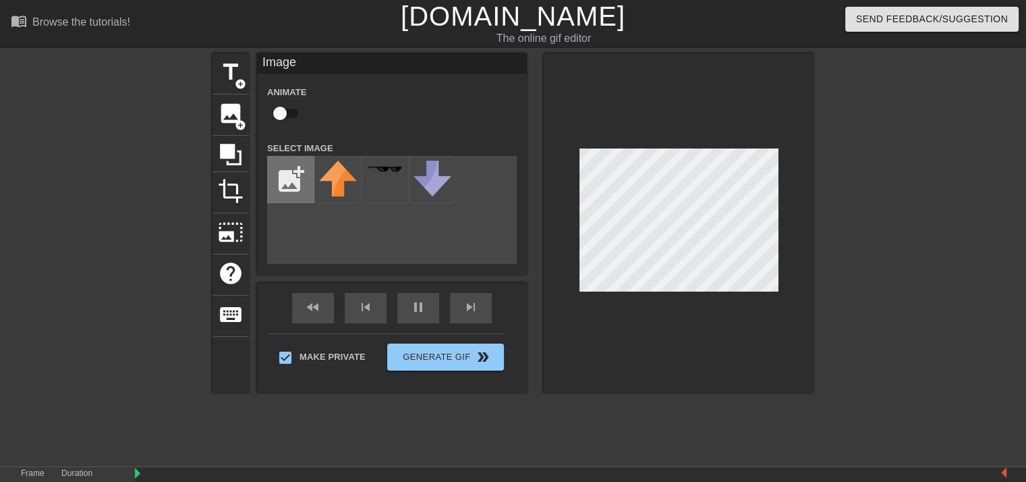
click at [291, 190] on input "file" at bounding box center [291, 179] width 46 height 46
type input "C:\fakepath\22.MOV"
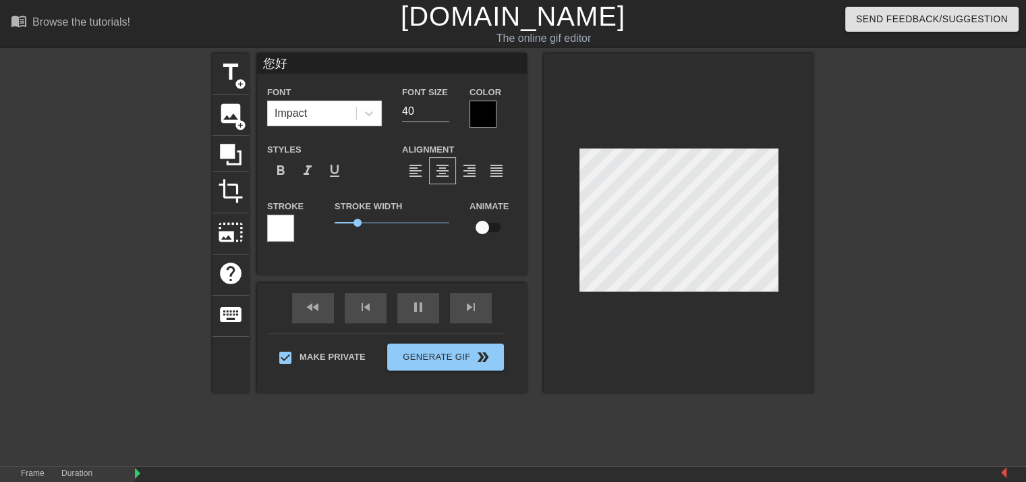
scroll to position [2, 1]
type input "您好"
type textarea "您好"
type input "您好 ，"
type textarea "您好 ，"
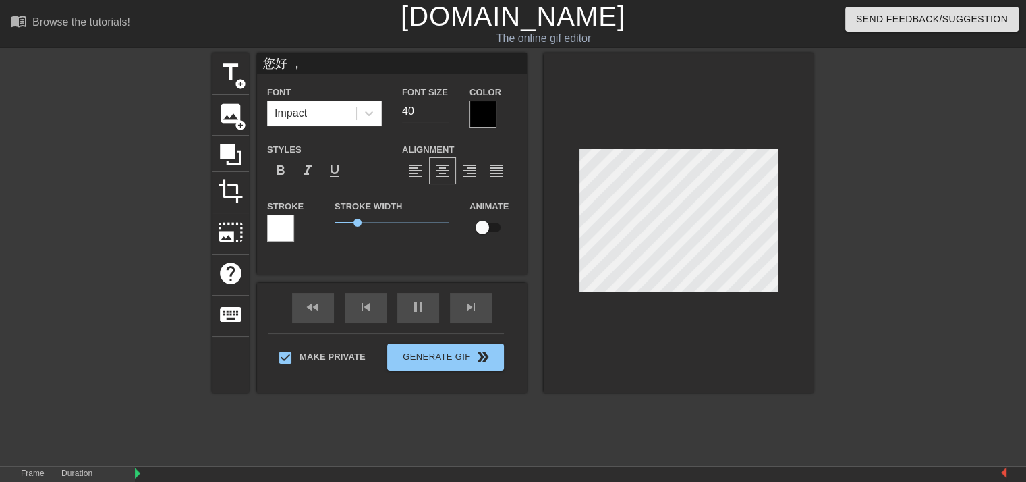
scroll to position [2, 2]
type input "您好 ，x"
type textarea "您好 ，x"
type input "您好 ，xi"
type textarea "您好 ，xi"
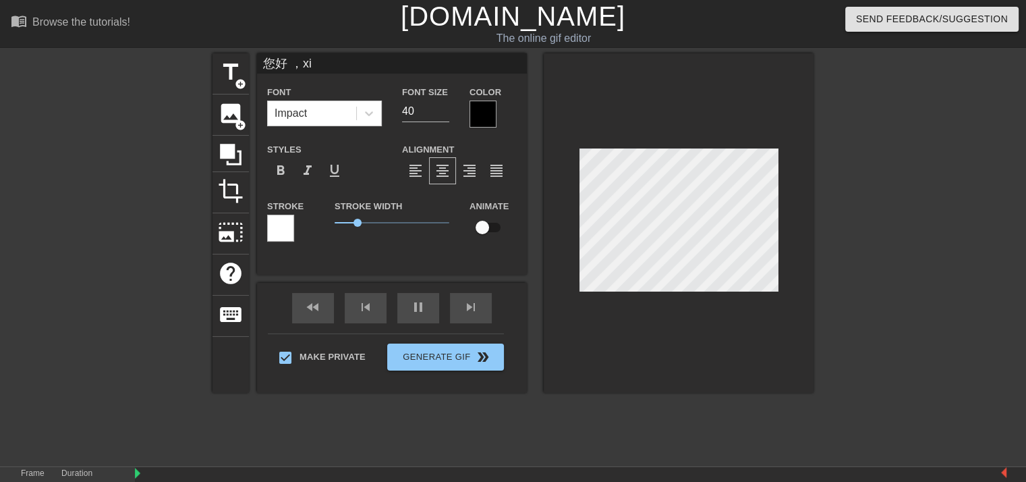
type input "您好 ，xia"
type textarea "您好 ，xia"
type input "您好 ，[PERSON_NAME]"
type textarea "您好 ，[PERSON_NAME]"
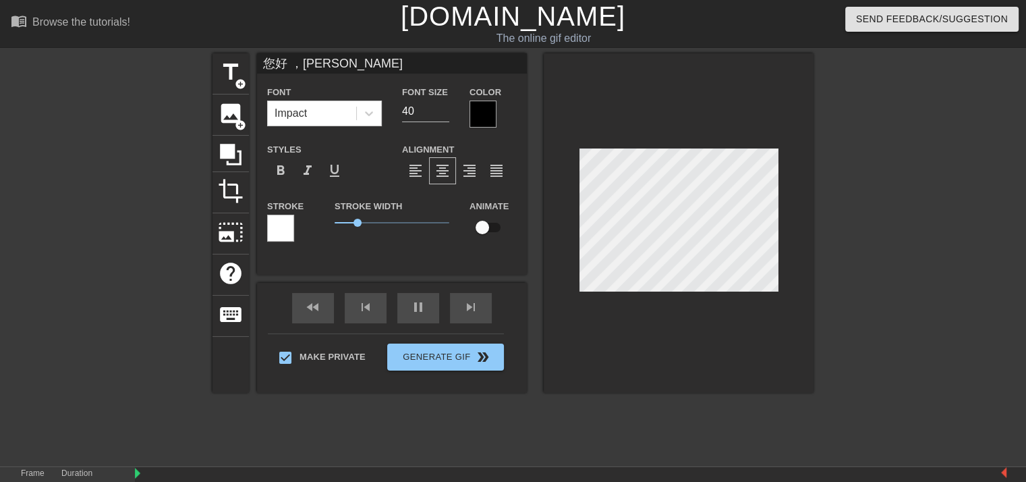
type input "您好 ，xiaob"
type textarea "您好 ，xiaob"
type input "您好 ，[PERSON_NAME]"
type textarea "您好 ，[PERSON_NAME]"
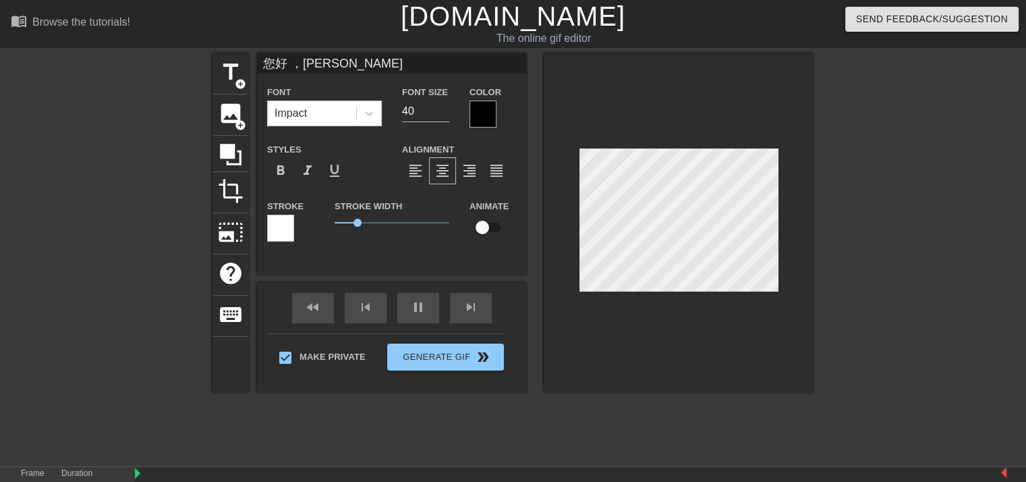
type input "您好 ，[PERSON_NAME]"
type textarea "您好 ，[PERSON_NAME]"
type input "您好 ，小白"
type textarea "您好 ，小白"
type input "您好 ，小白"
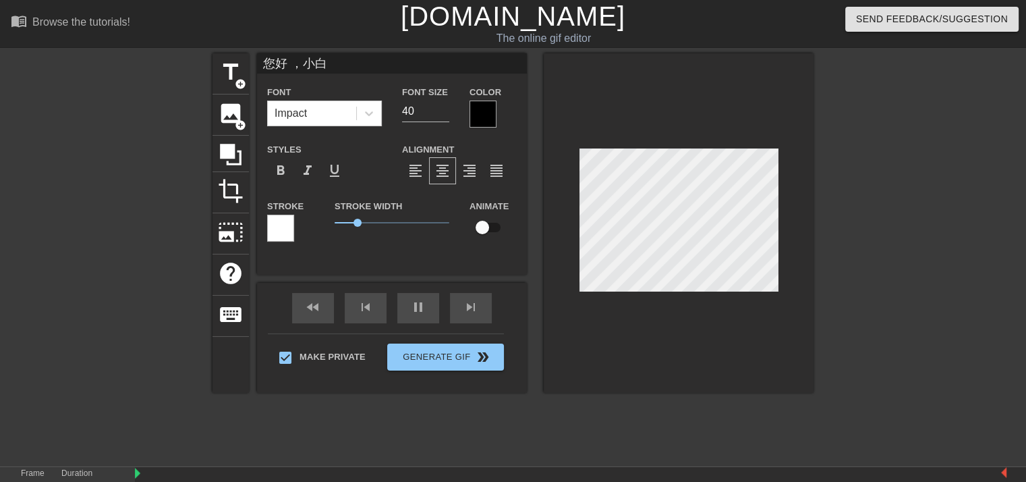
type textarea "您好 ，小白"
type input "您好 ，小白"
type textarea "您好 ，小白"
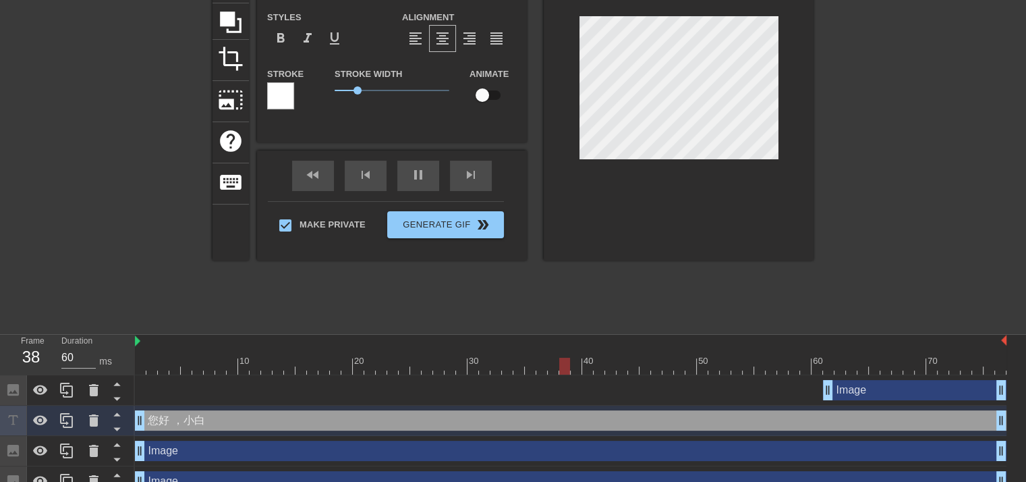
scroll to position [135, 0]
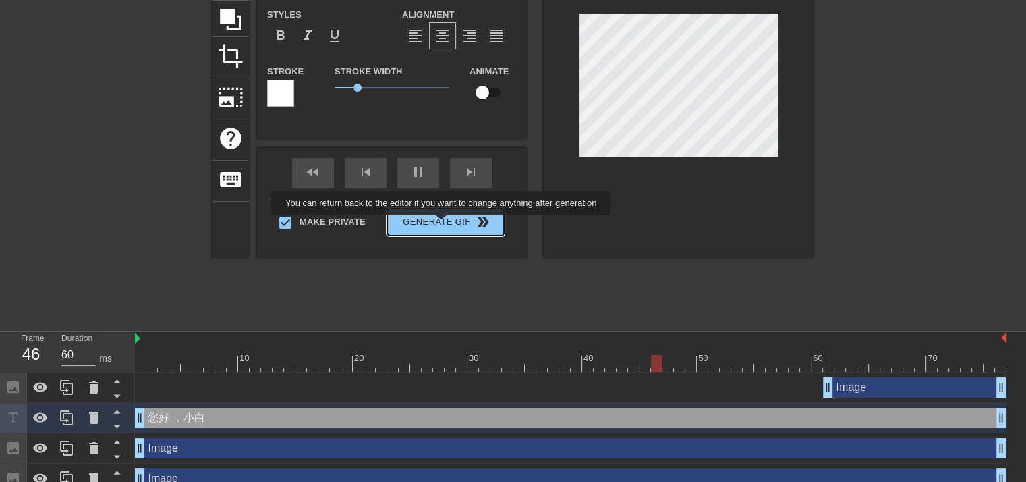
click at [440, 220] on div "Make Private Generate Gif double_arrow" at bounding box center [386, 224] width 236 height 53
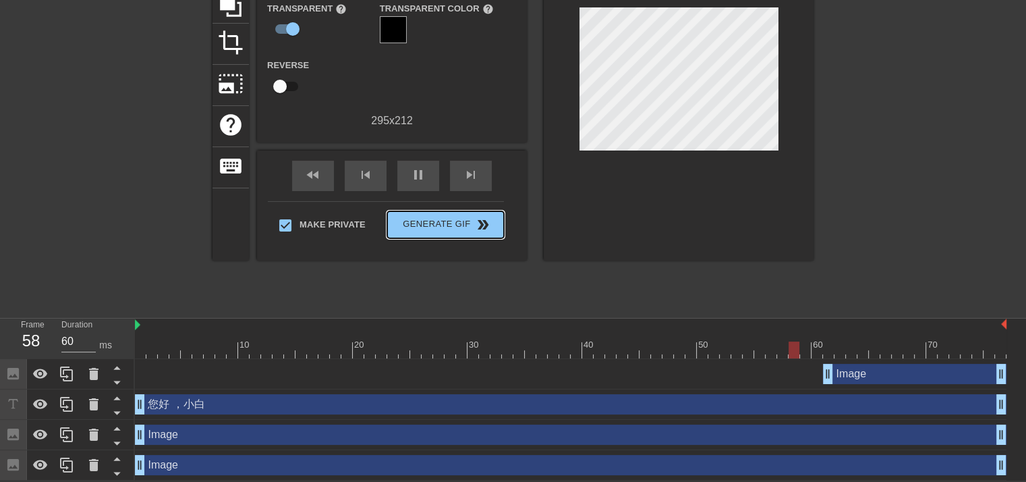
scroll to position [149, 0]
click at [401, 466] on div "Image drag_handle drag_handle" at bounding box center [570, 465] width 871 height 20
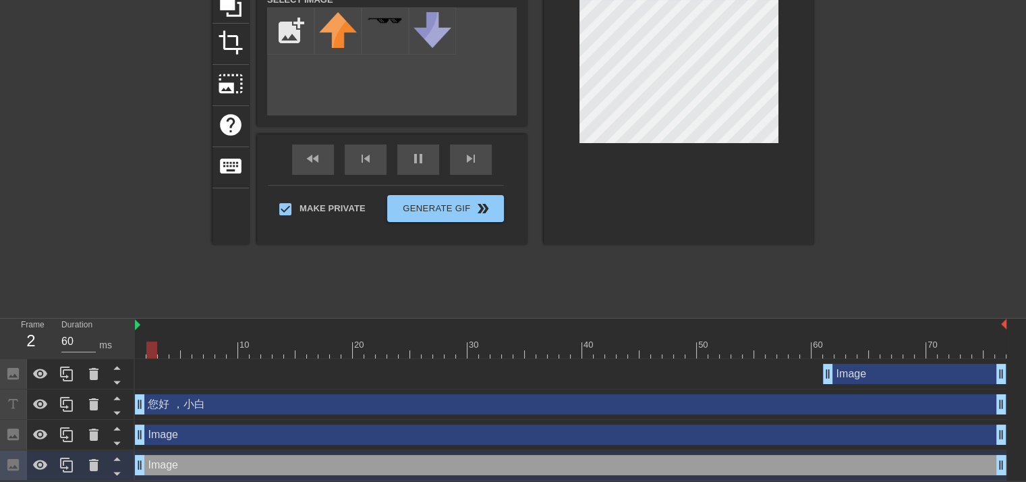
drag, startPoint x: 401, startPoint y: 465, endPoint x: 254, endPoint y: 463, distance: 147.7
click at [254, 463] on div "Image drag_handle drag_handle" at bounding box center [570, 465] width 871 height 20
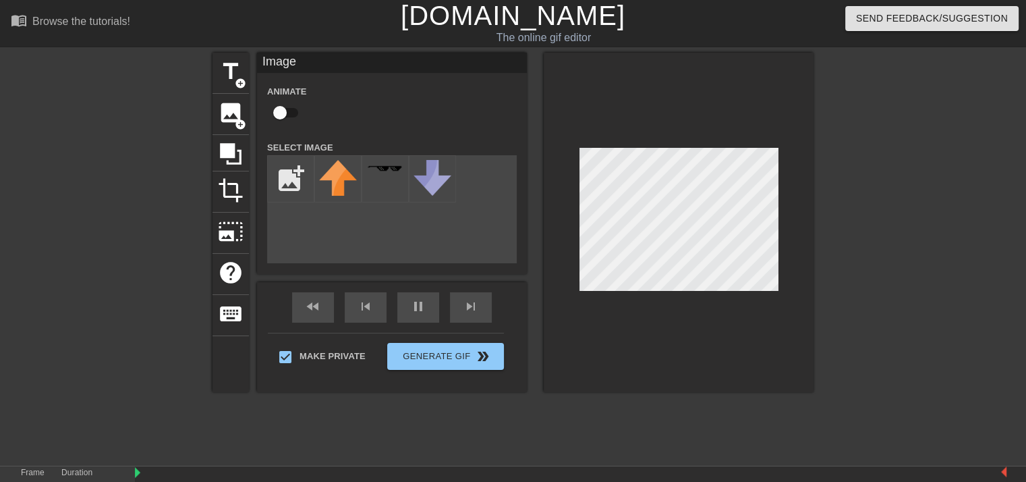
scroll to position [0, 0]
